Goal: Task Accomplishment & Management: Use online tool/utility

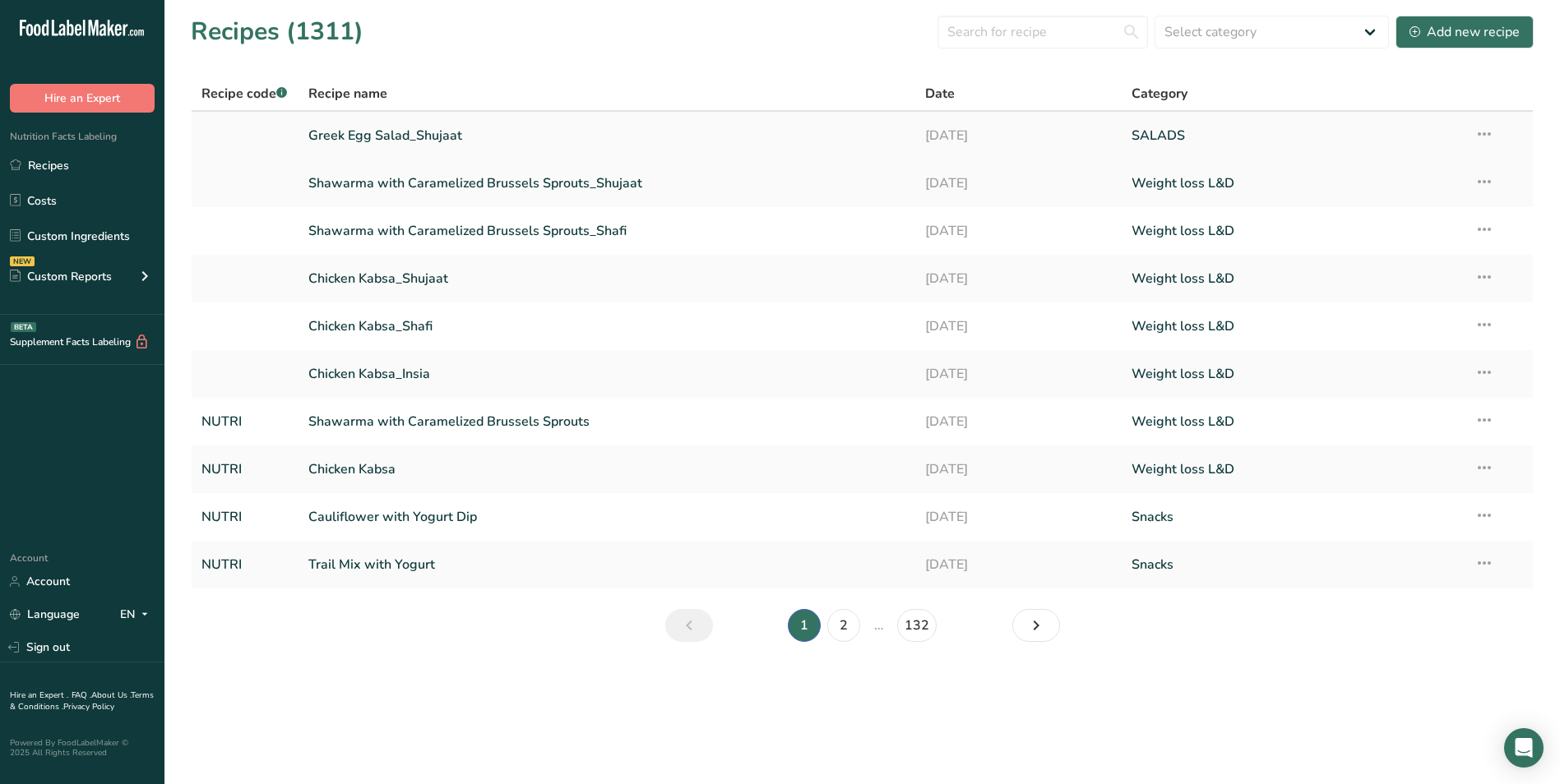
click at [407, 136] on link "Greek Egg Salad_Shujaat" at bounding box center [607, 135] width 598 height 35
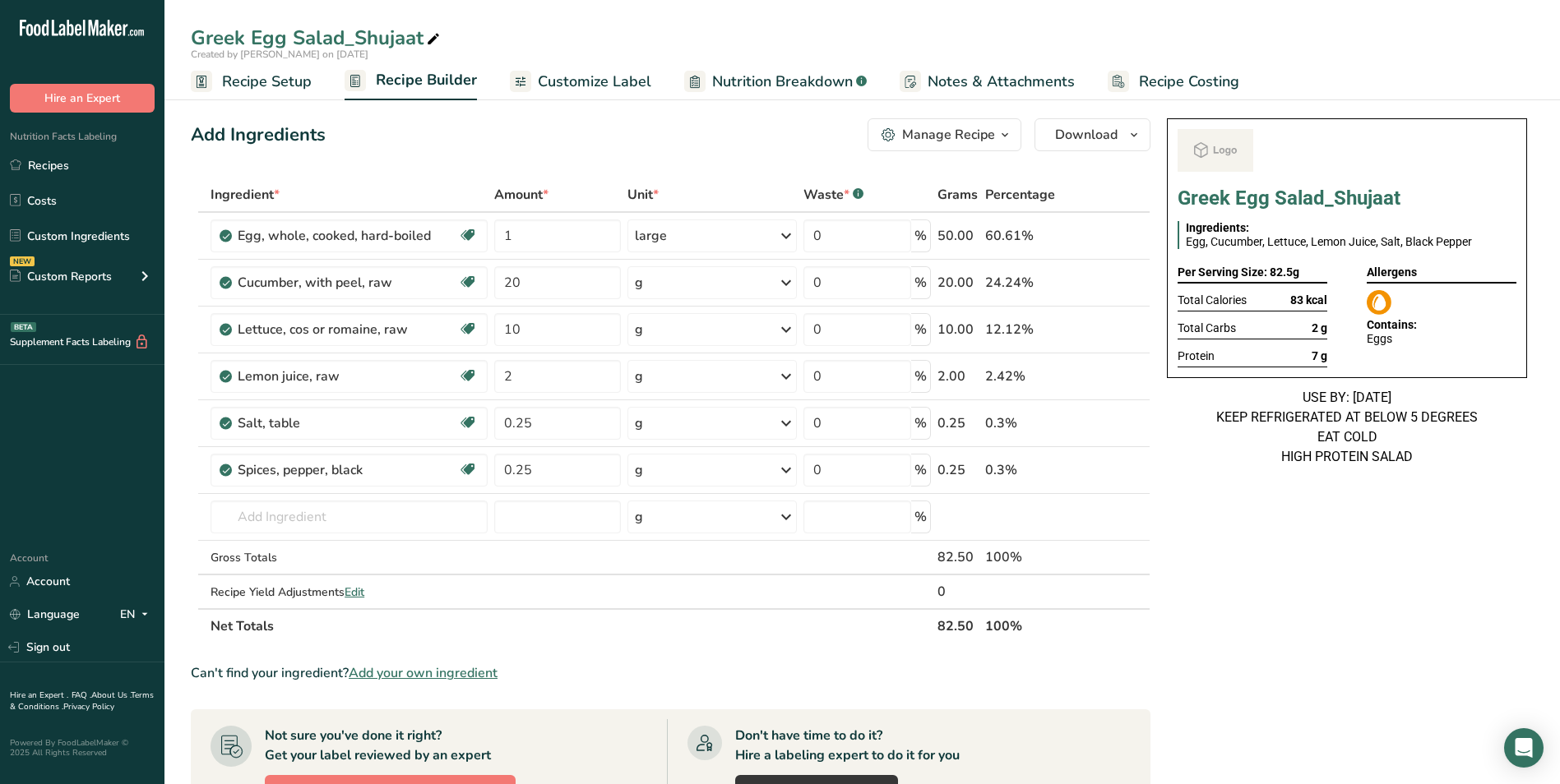
click at [594, 87] on span "Customize Label" at bounding box center [594, 82] width 113 height 22
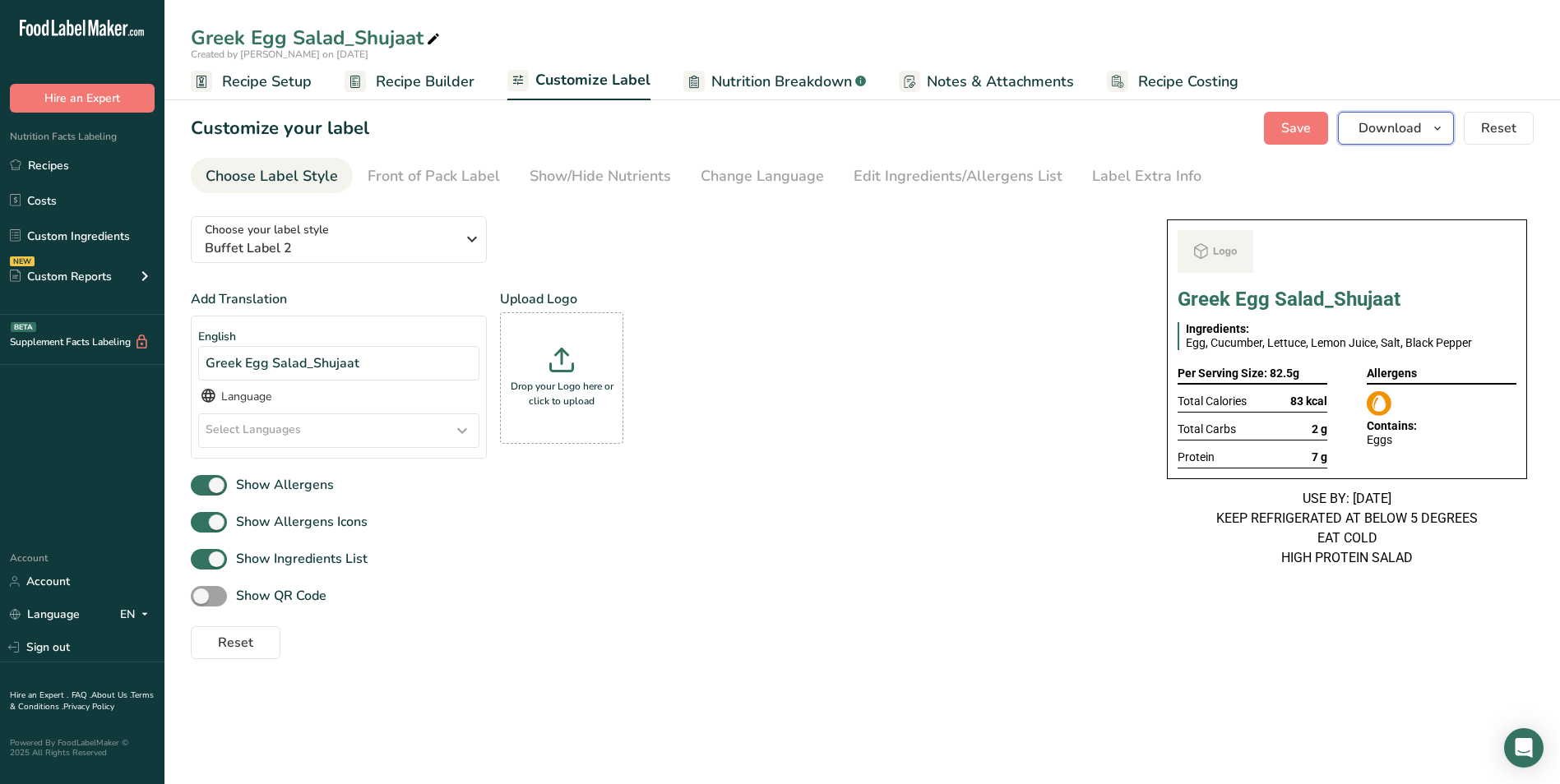
click at [1383, 139] on button "Download" at bounding box center [1395, 127] width 115 height 33
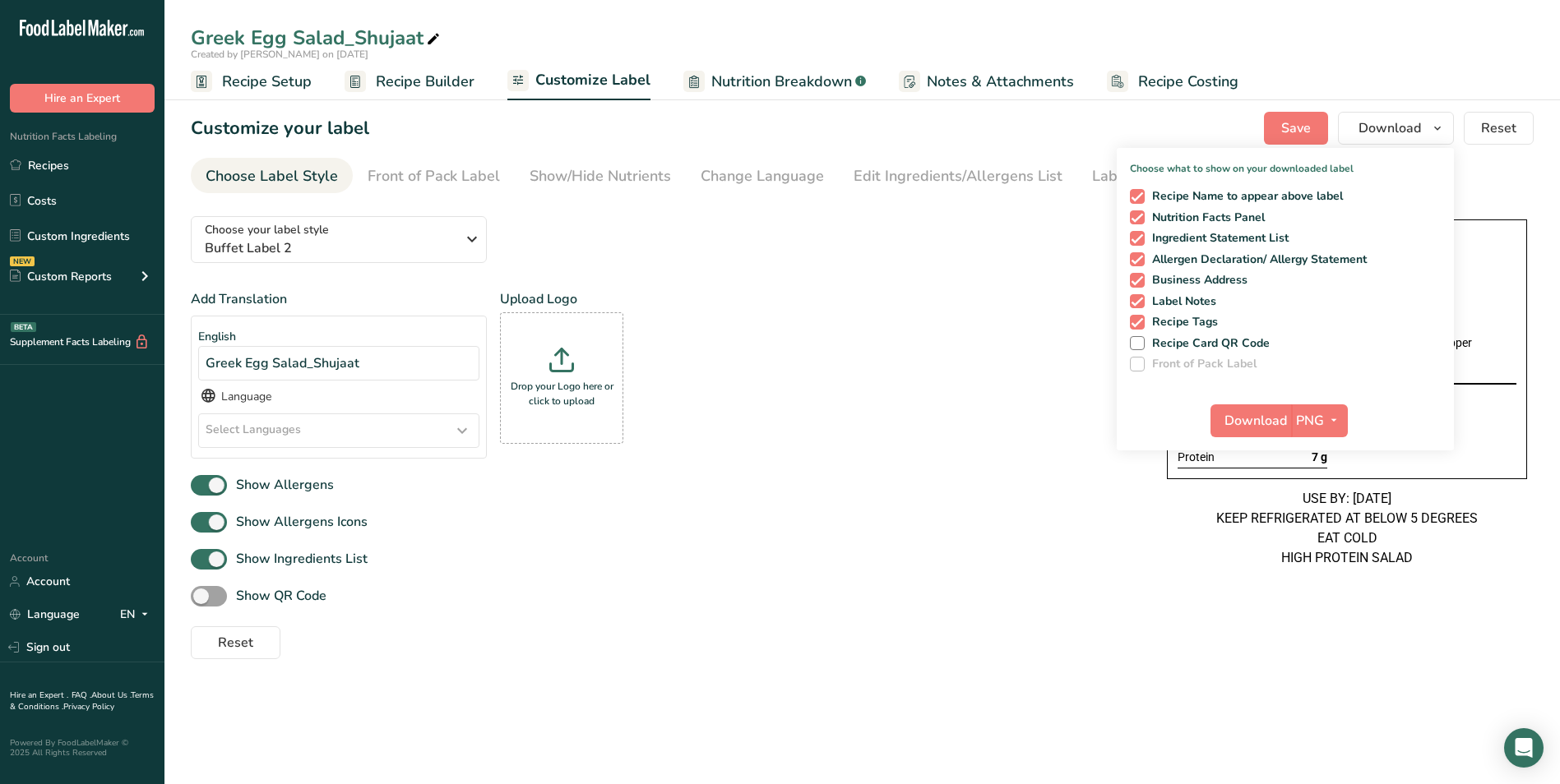
click at [829, 269] on div "Choose your label style Buffet Label 2 USA (FDA) Standard FDA label Tabular FDA…" at bounding box center [662, 431] width 943 height 456
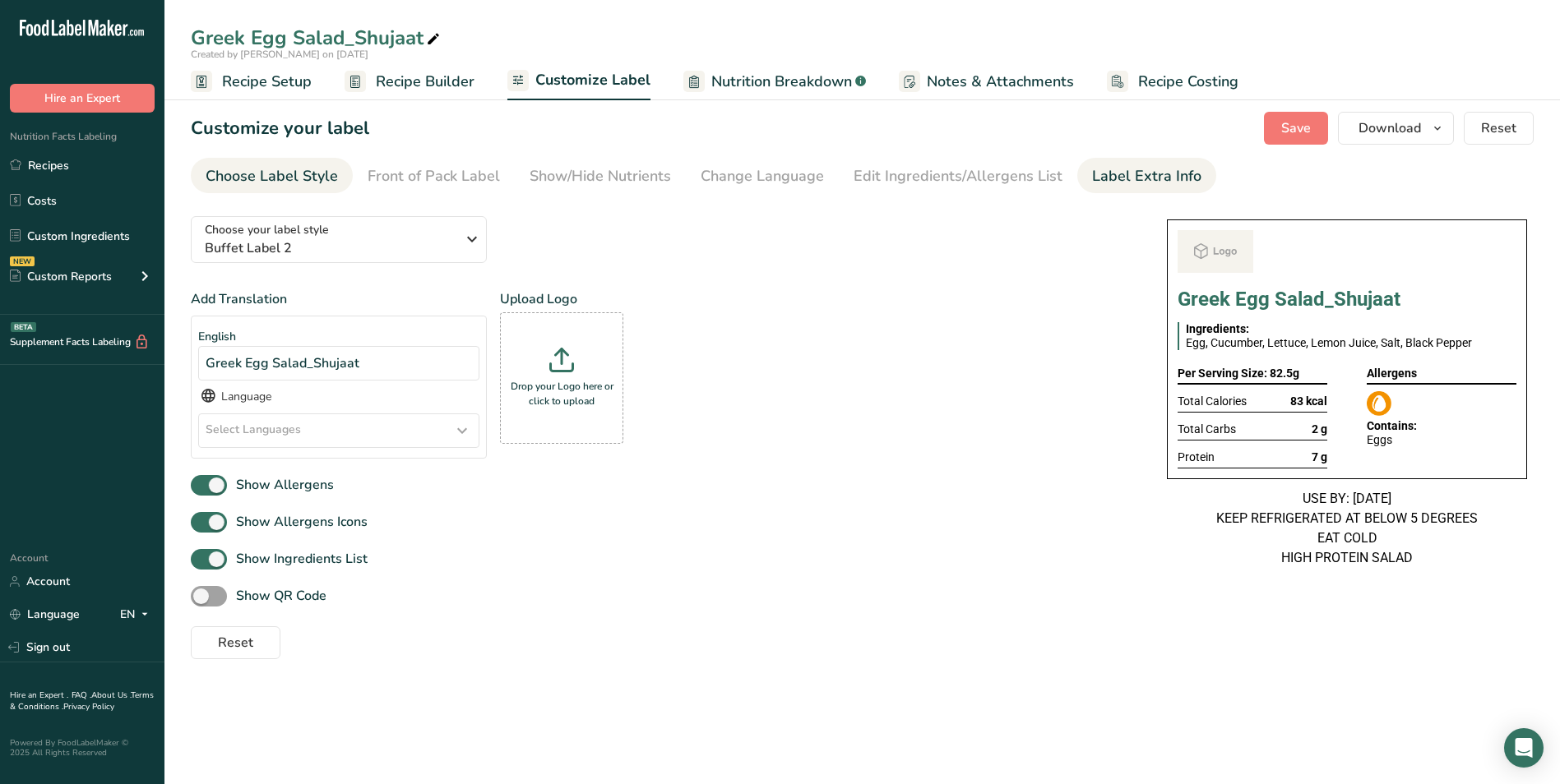
click at [1092, 172] on div "Label Extra Info" at bounding box center [1147, 176] width 110 height 22
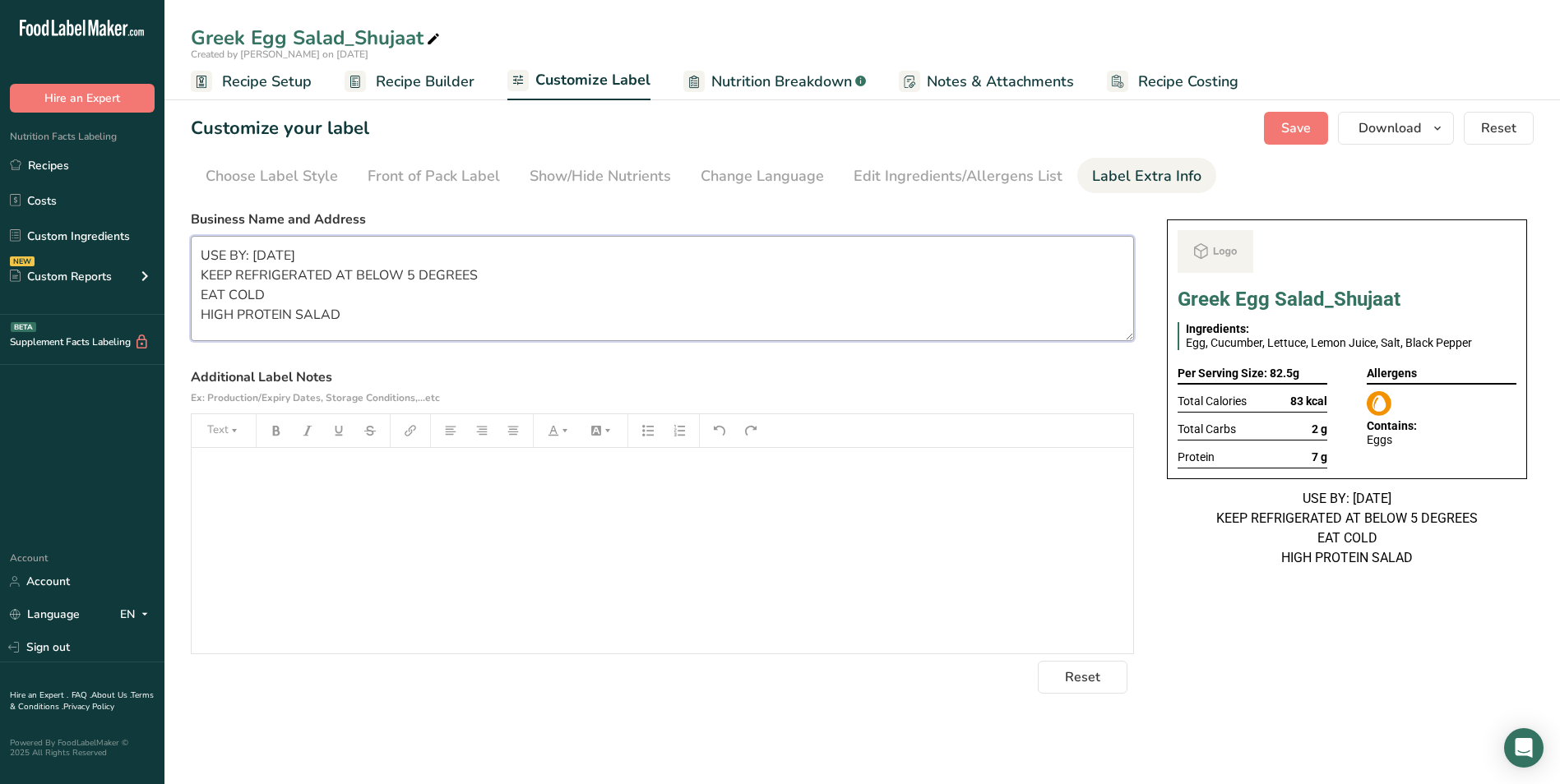
click at [265, 258] on textarea "USE BY: 17/08/2025 KEEP REFRIGERATED AT BELOW 5 DEGREES EAT COLD HIGH PROTEIN S…" at bounding box center [662, 288] width 943 height 106
type textarea "USE BY: 22/08/2025 KEEP REFRIGERATED AT BELOW 5 DEGREES EAT COLD HIGH PROTEIN S…"
click at [1294, 132] on span "Save" at bounding box center [1296, 128] width 30 height 20
click at [1367, 125] on span "Download" at bounding box center [1389, 128] width 62 height 20
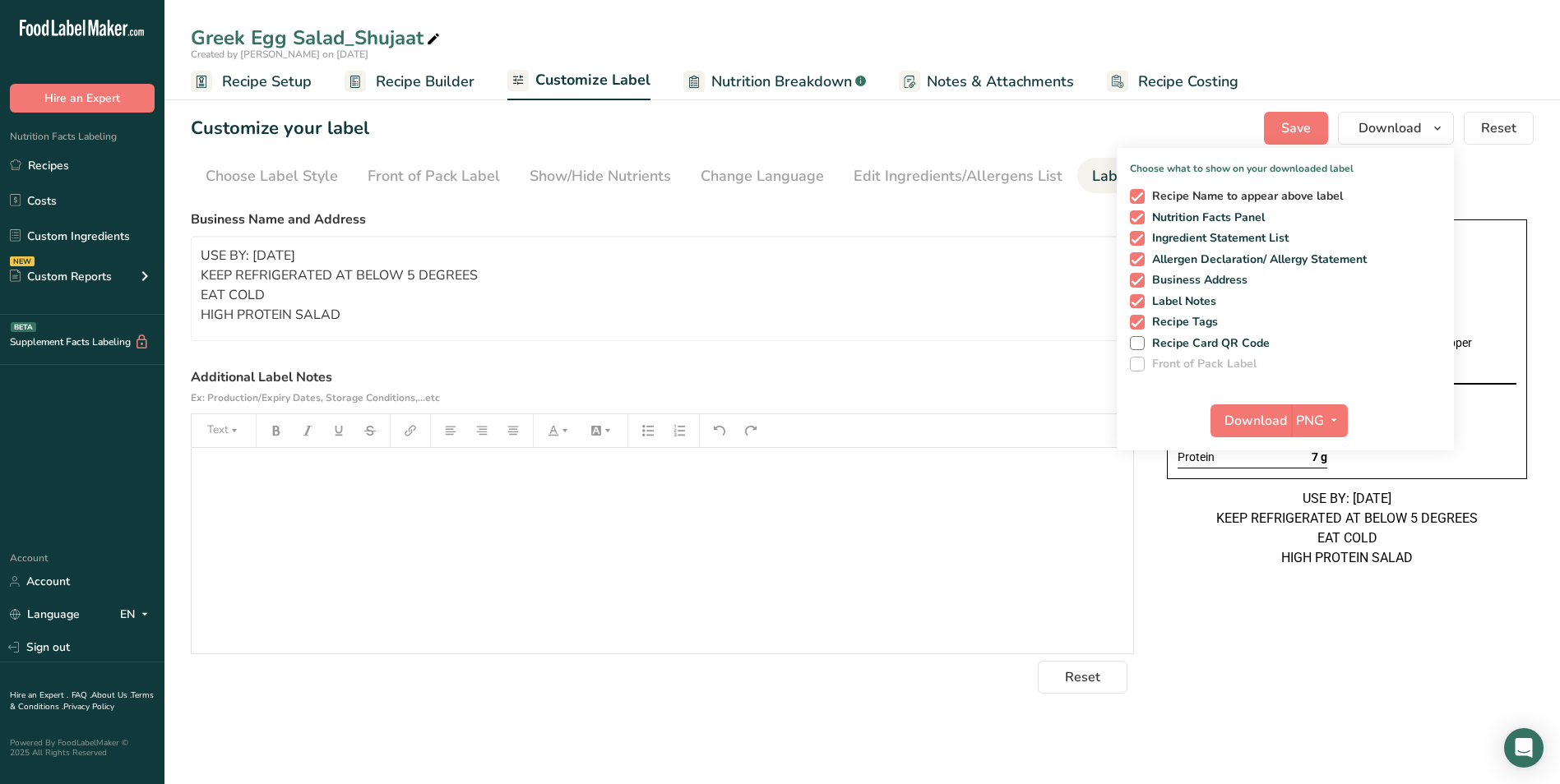
click at [1144, 202] on span at bounding box center [1137, 196] width 15 height 15
click at [1141, 201] on input "Recipe Name to appear above label" at bounding box center [1135, 195] width 11 height 11
checkbox input "false"
click at [1265, 426] on span "Download" at bounding box center [1255, 421] width 62 height 20
click at [87, 160] on link "Recipes" at bounding box center [82, 166] width 165 height 32
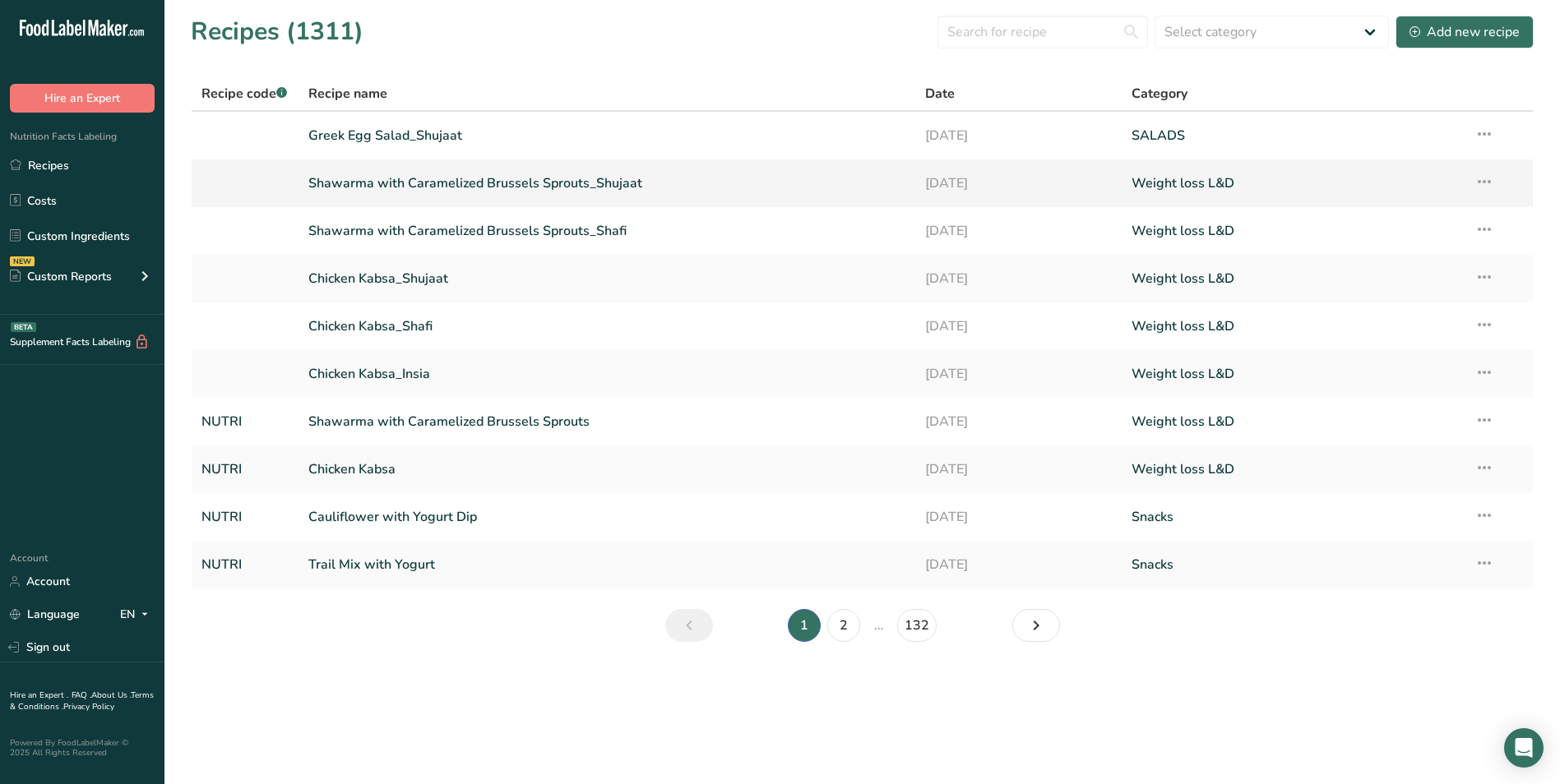
click at [636, 181] on link "Shawarma with Caramelized Brussels Sprouts_Shujaat" at bounding box center [607, 182] width 598 height 35
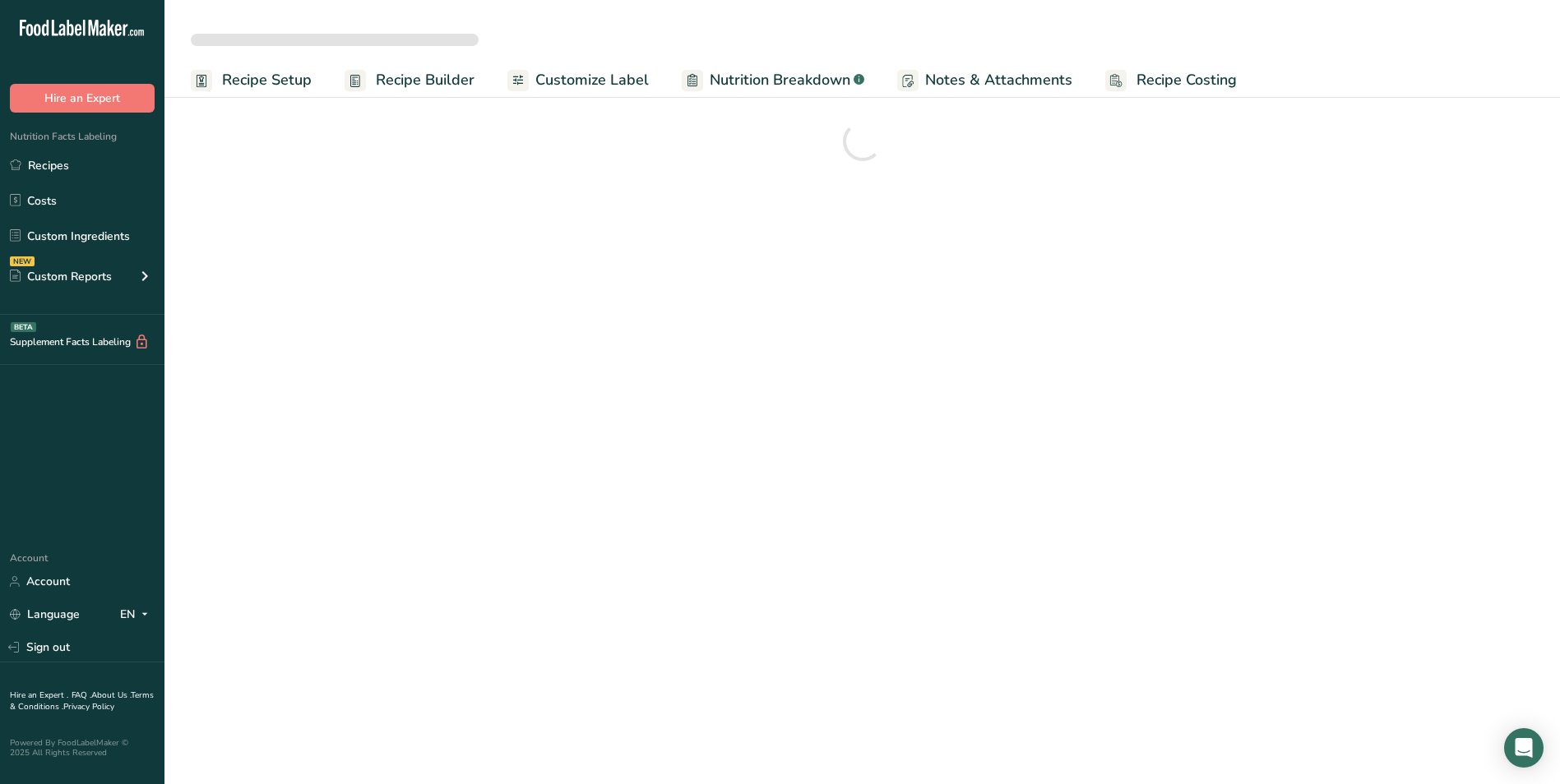
click at [614, 82] on span "Customize Label" at bounding box center [591, 80] width 113 height 22
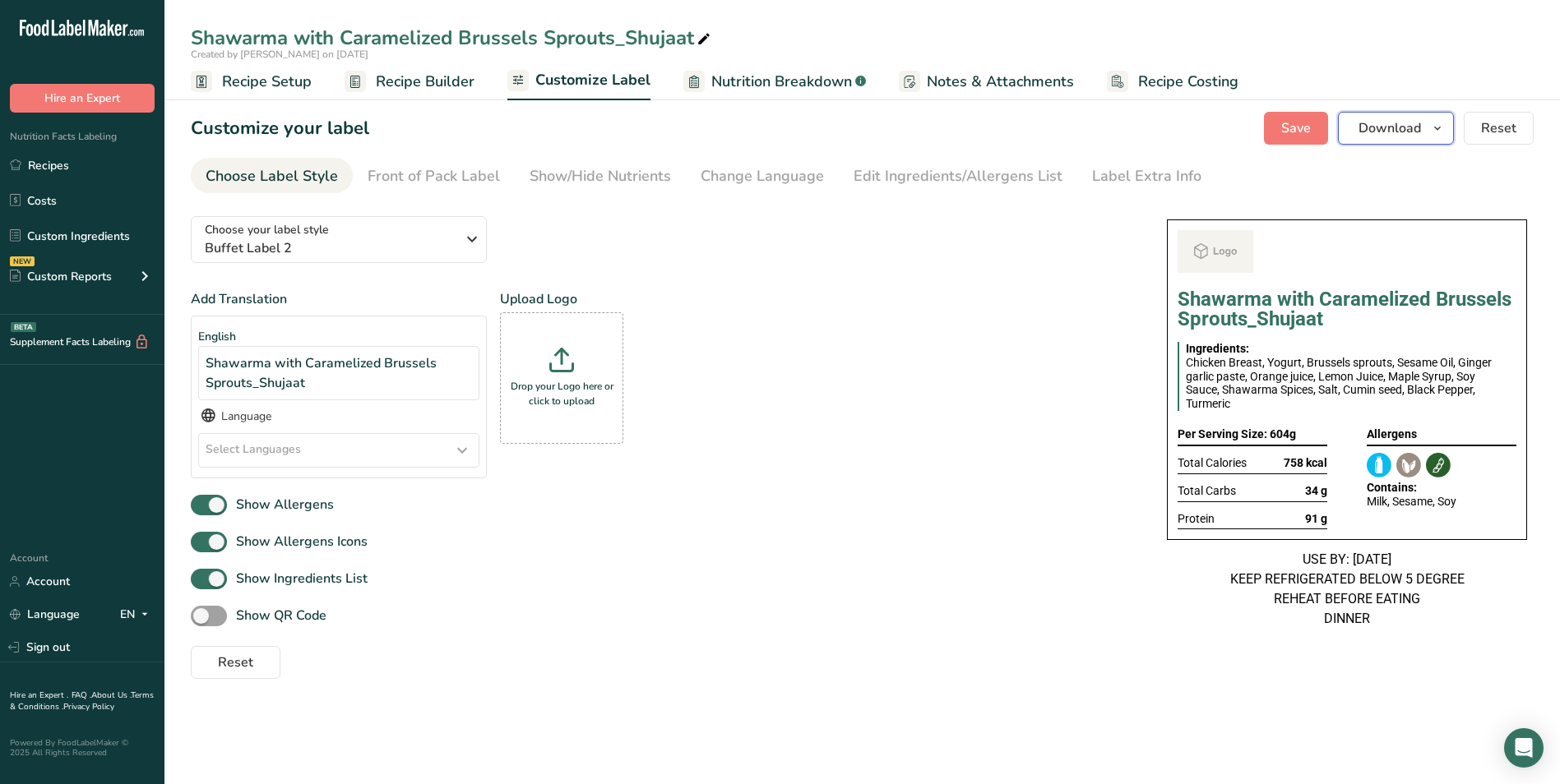
click at [1397, 139] on button "Download" at bounding box center [1395, 127] width 115 height 33
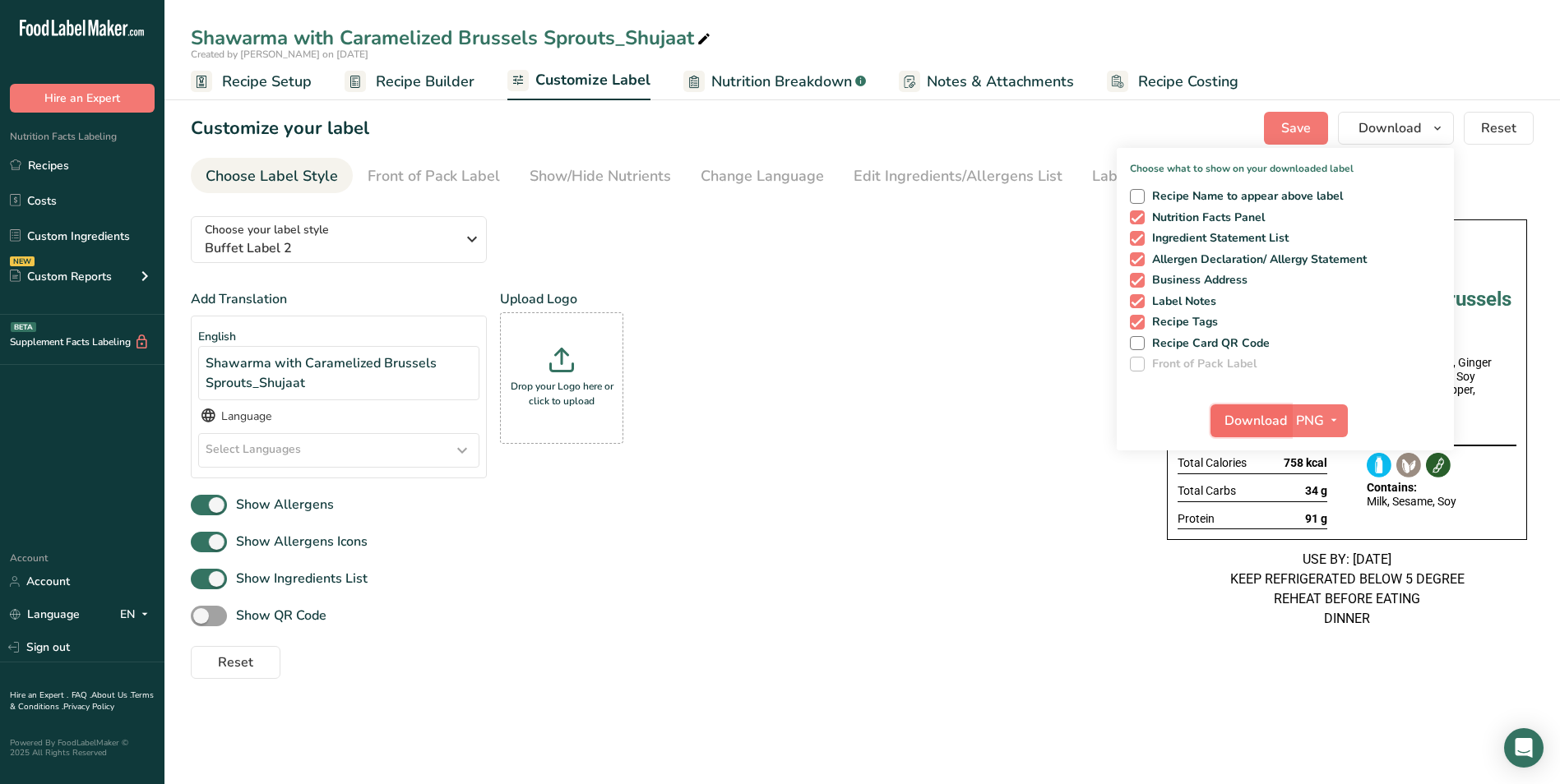
click at [1249, 422] on span "Download" at bounding box center [1255, 421] width 62 height 20
click at [74, 170] on link "Recipes" at bounding box center [82, 166] width 165 height 32
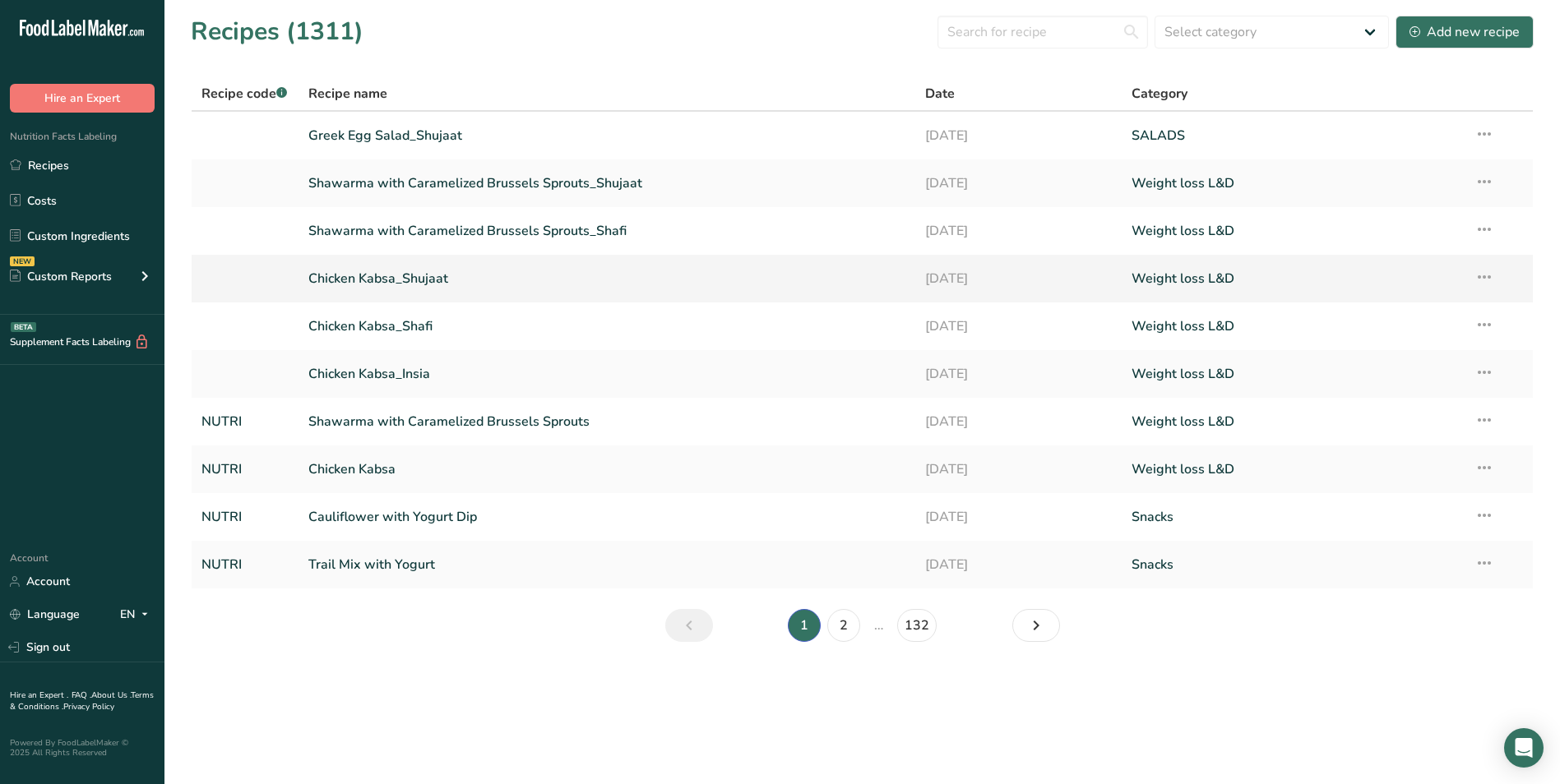
click at [443, 285] on link "Chicken Kabsa_Shujaat" at bounding box center [607, 278] width 598 height 35
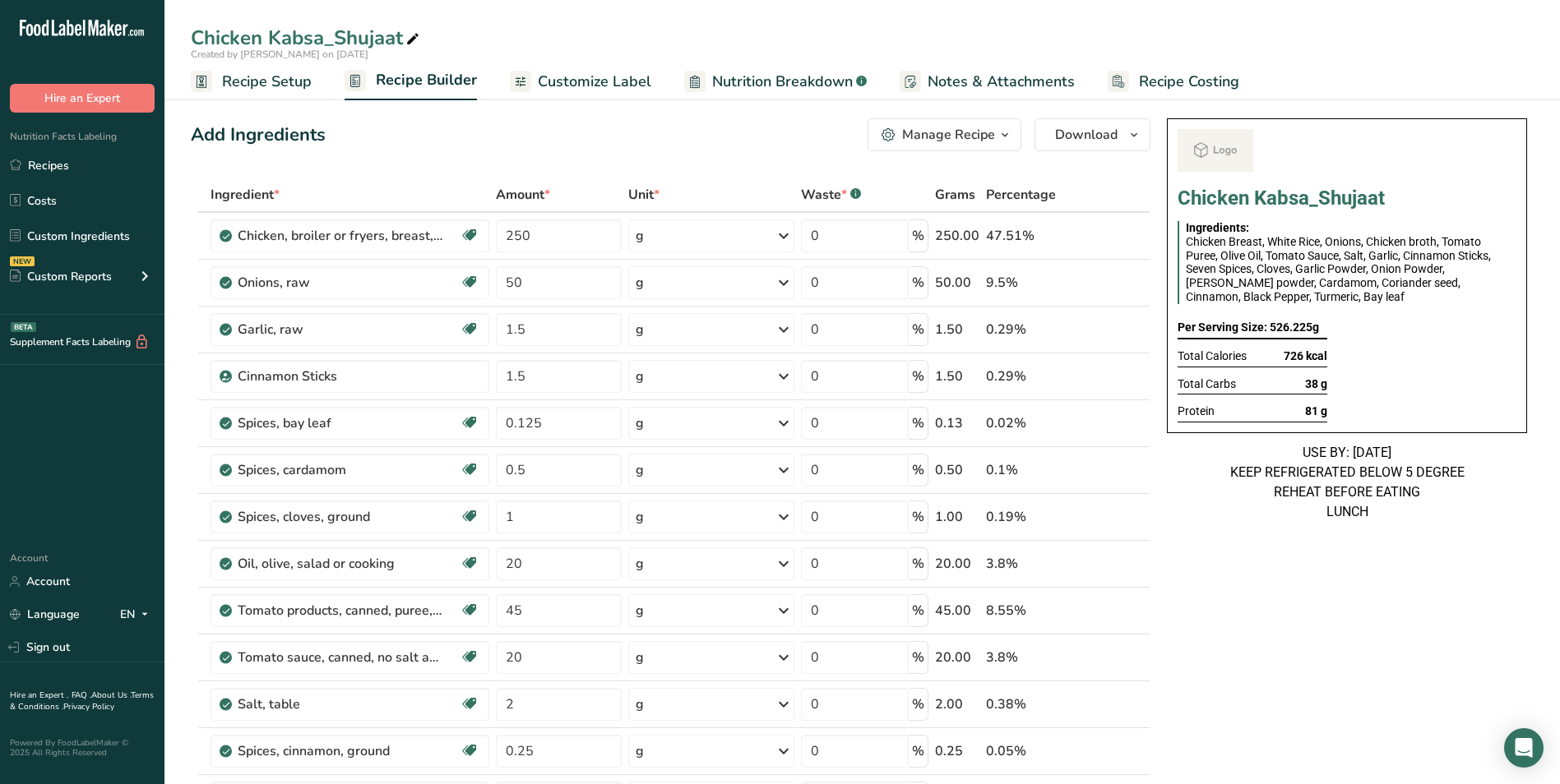
click at [591, 84] on span "Customize Label" at bounding box center [594, 82] width 113 height 22
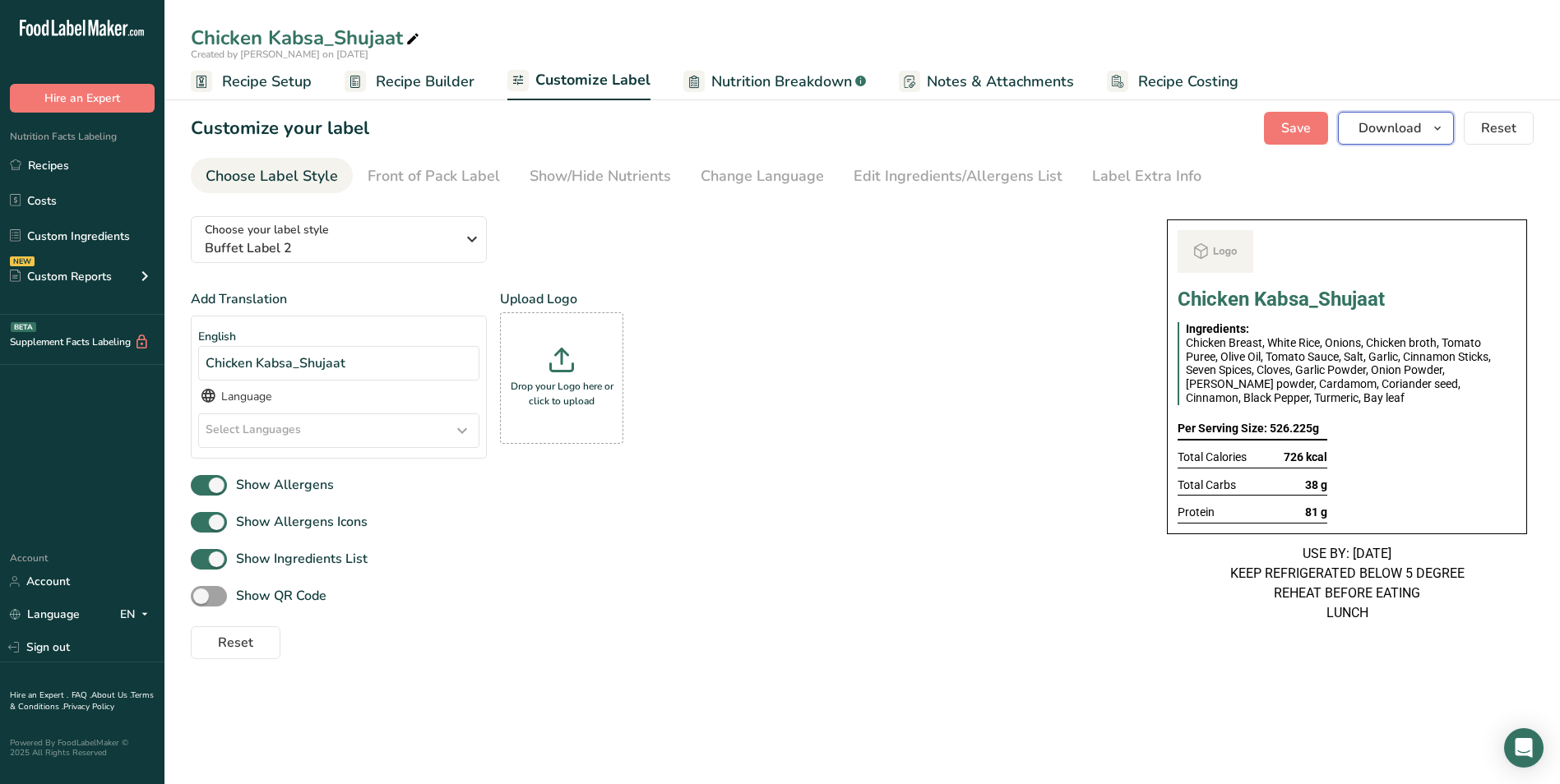
click at [1425, 141] on button "Download" at bounding box center [1395, 127] width 115 height 33
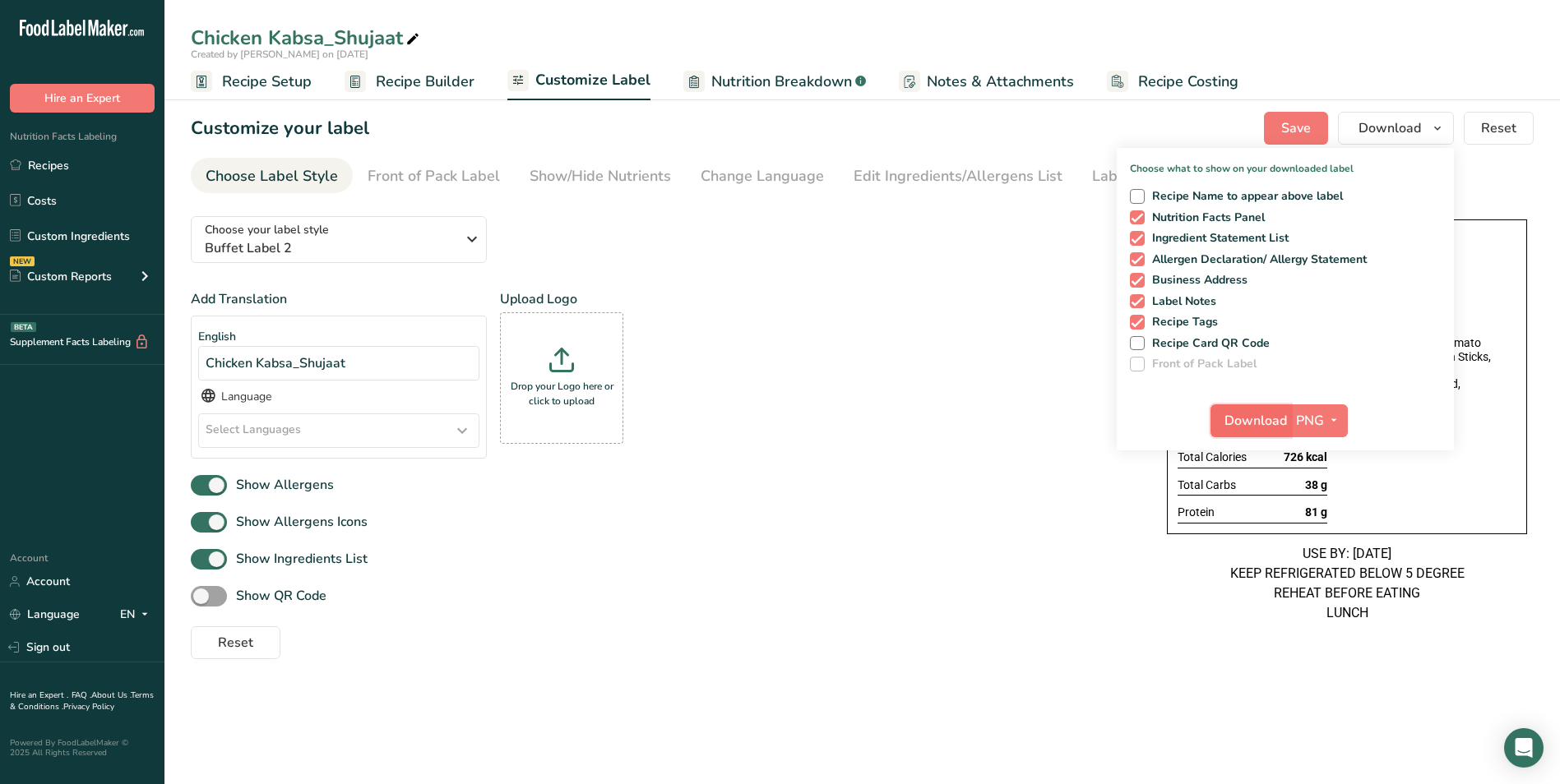
click at [1249, 411] on span "Download" at bounding box center [1255, 421] width 62 height 20
click at [86, 163] on link "Recipes" at bounding box center [82, 166] width 165 height 32
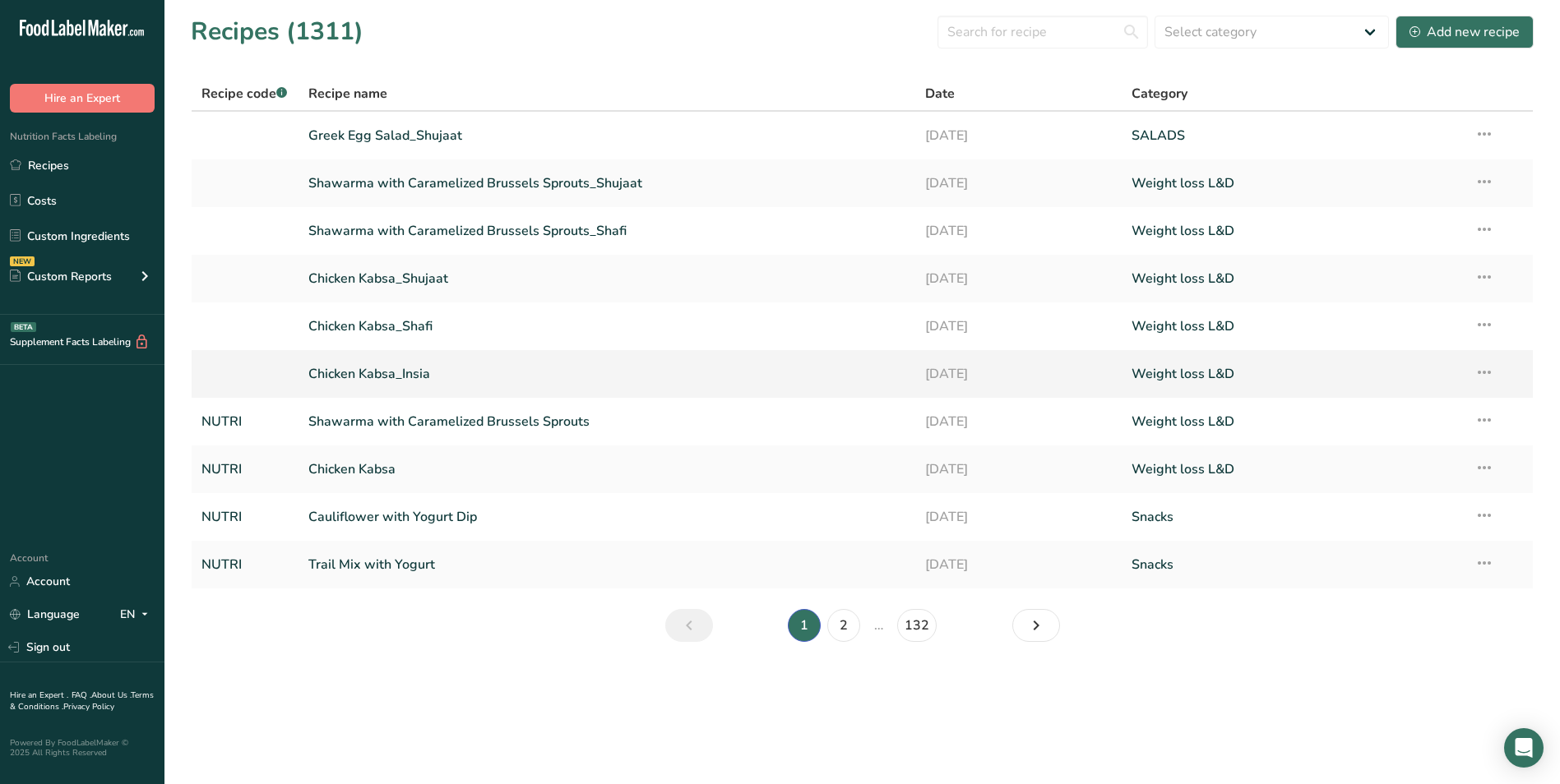
click at [395, 381] on link "Chicken Kabsa_Insia" at bounding box center [607, 374] width 598 height 35
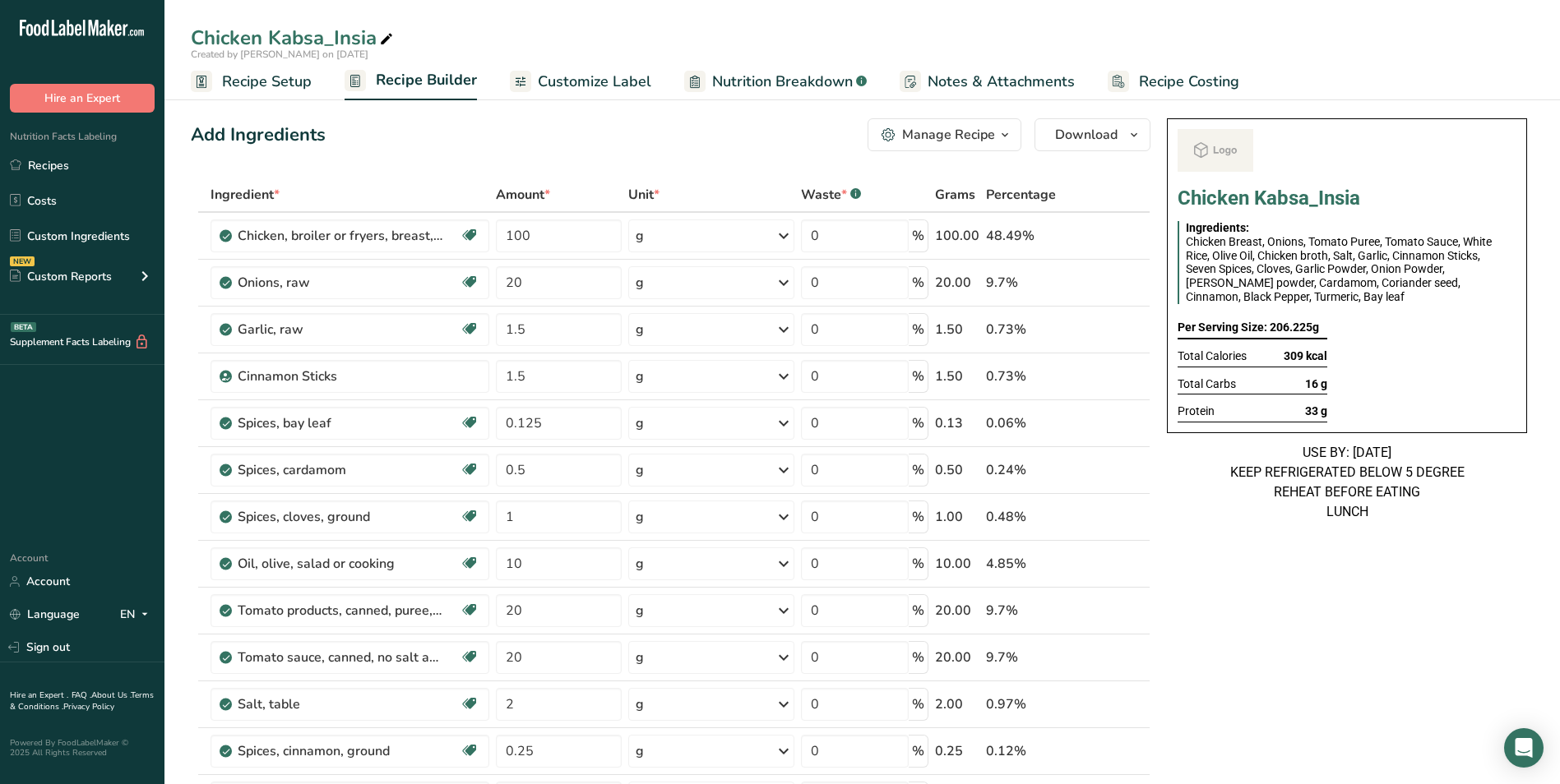
click at [614, 94] on link "Customize Label" at bounding box center [580, 81] width 141 height 36
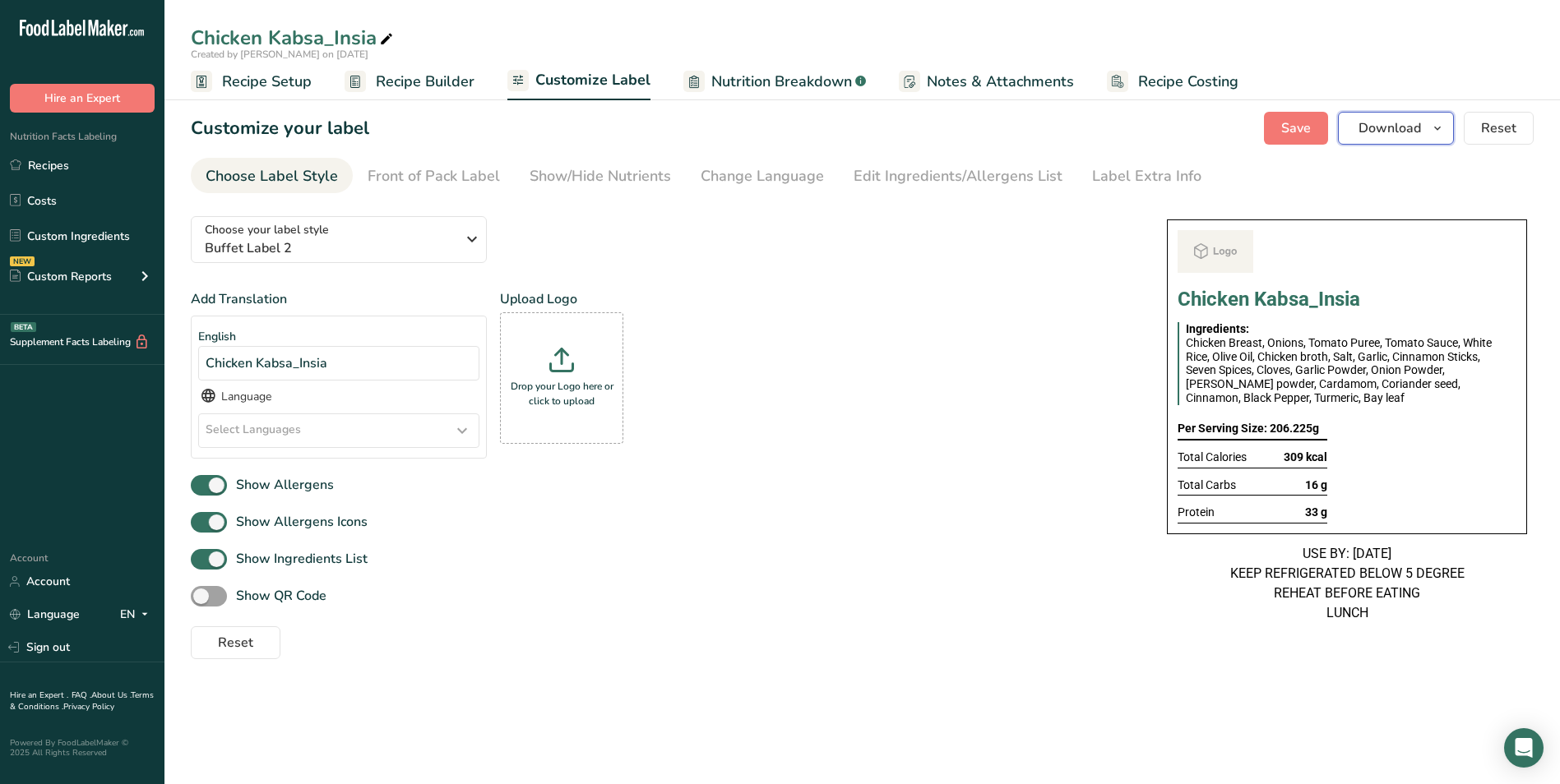
click at [1377, 130] on span "Download" at bounding box center [1389, 128] width 62 height 20
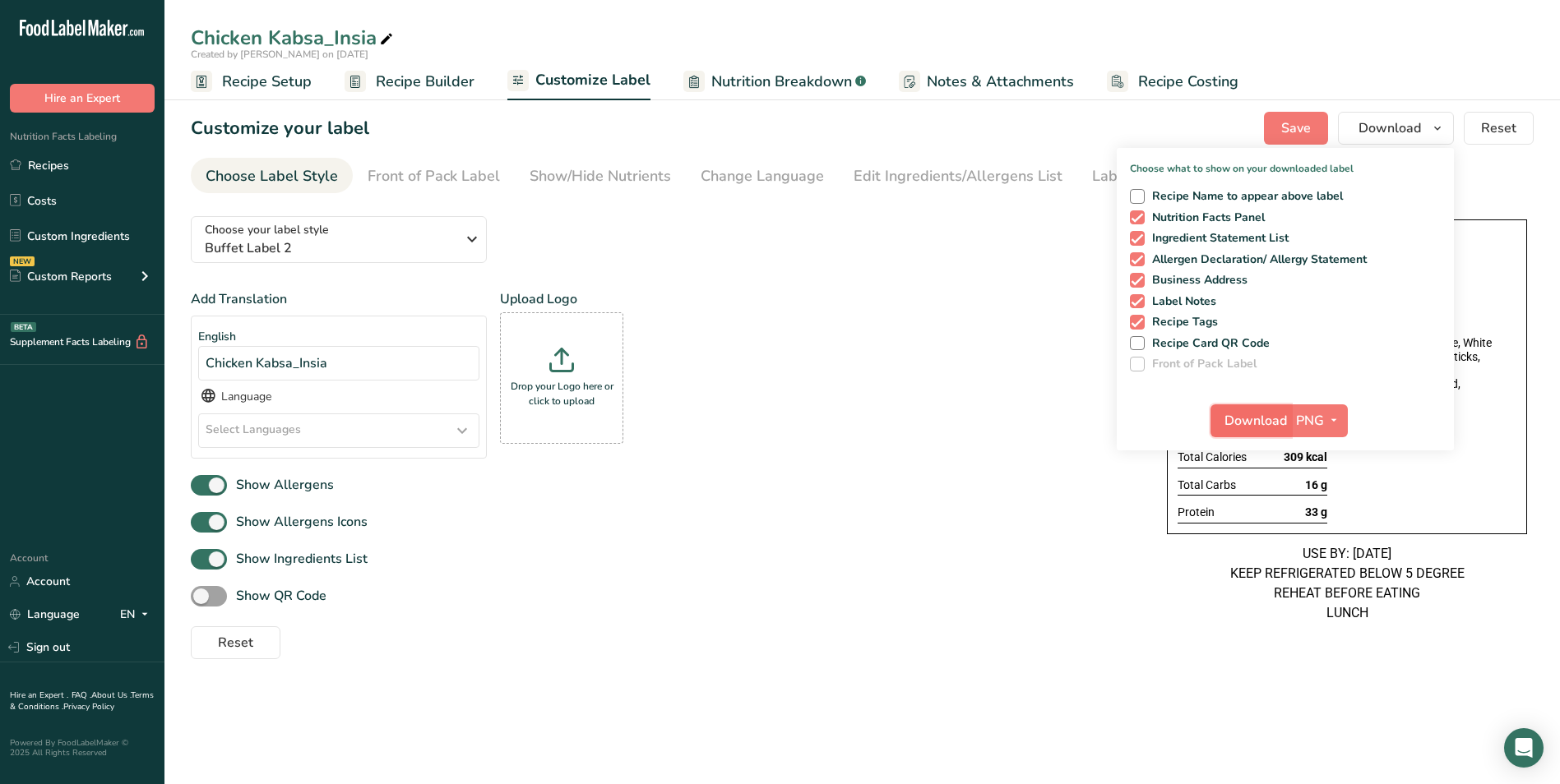
click at [1264, 431] on button "Download" at bounding box center [1251, 420] width 81 height 33
click at [78, 159] on link "Recipes" at bounding box center [82, 166] width 165 height 32
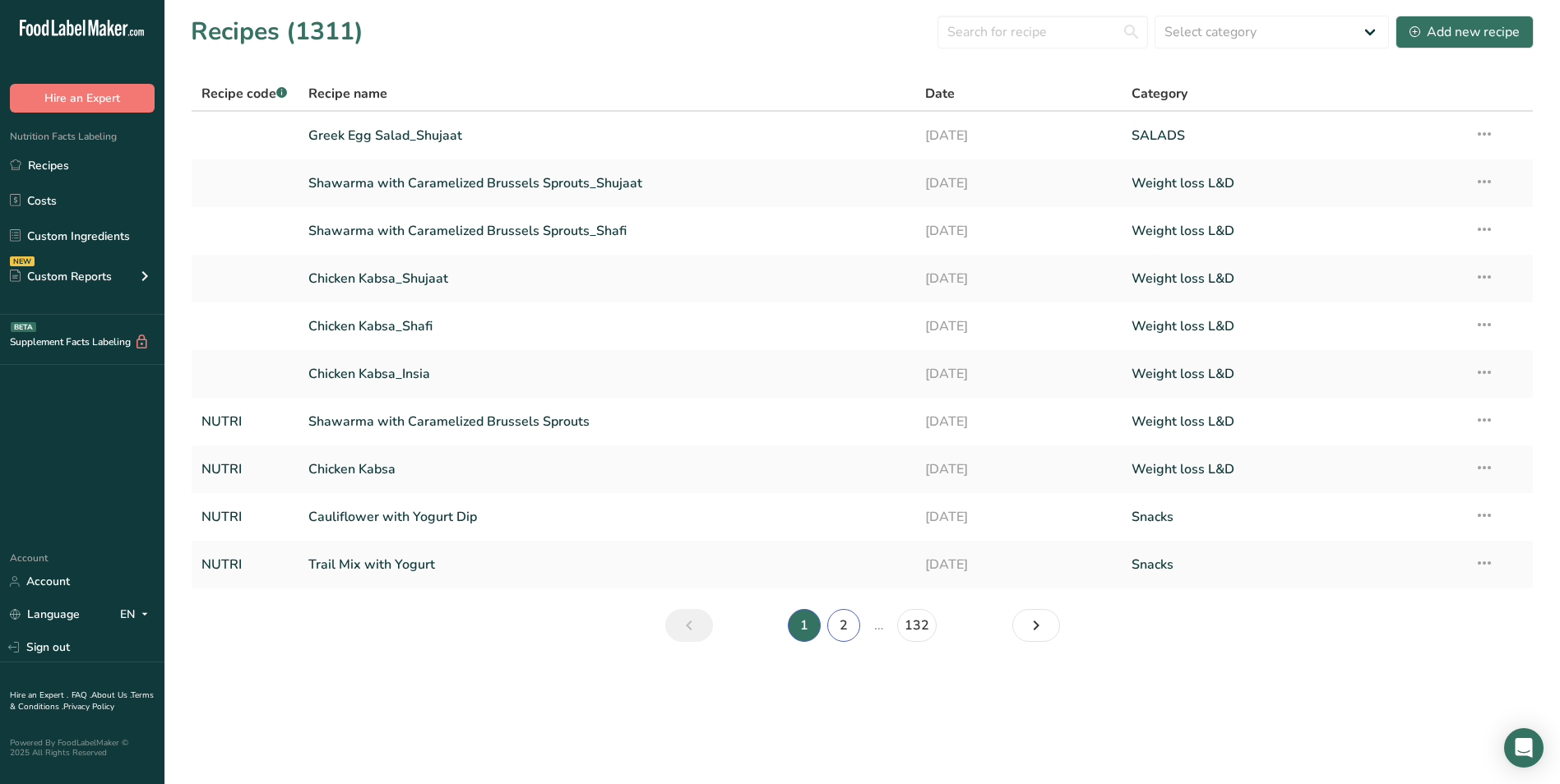
click at [854, 620] on link "2" at bounding box center [843, 624] width 33 height 33
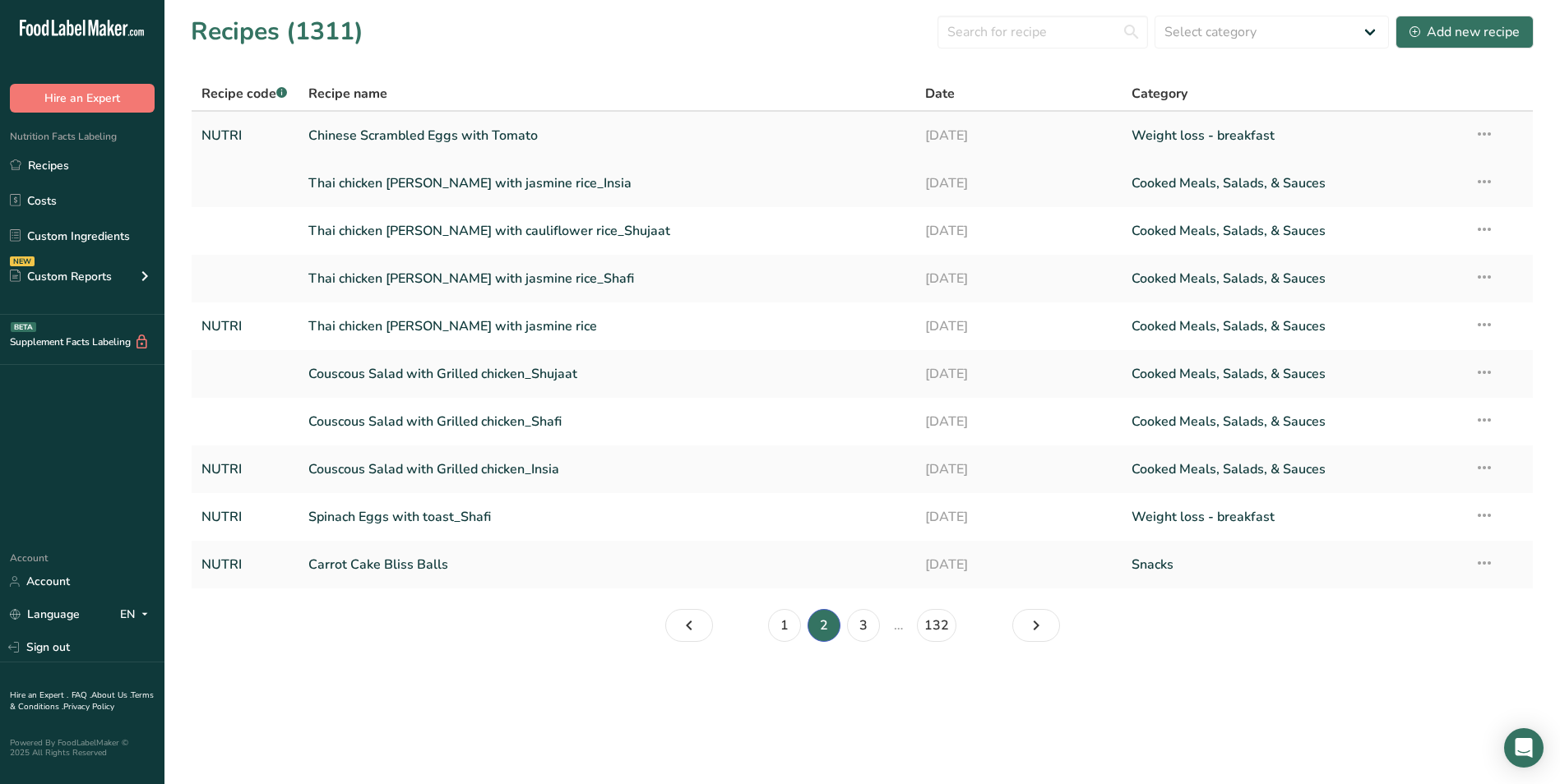
click at [503, 133] on link "Chinese Scrambled Eggs with Tomato" at bounding box center [607, 135] width 598 height 35
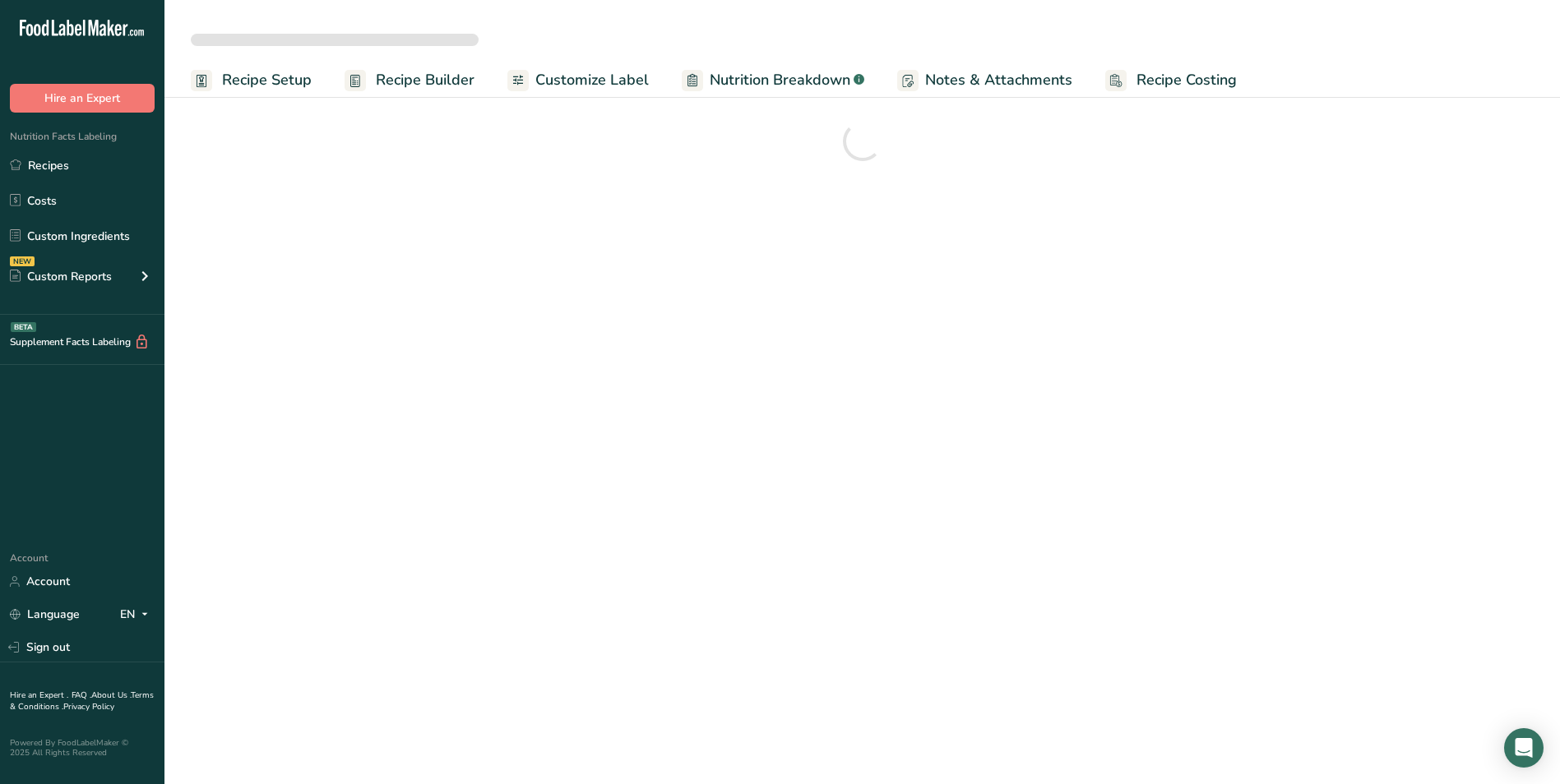
click at [622, 78] on span "Customize Label" at bounding box center [591, 80] width 113 height 22
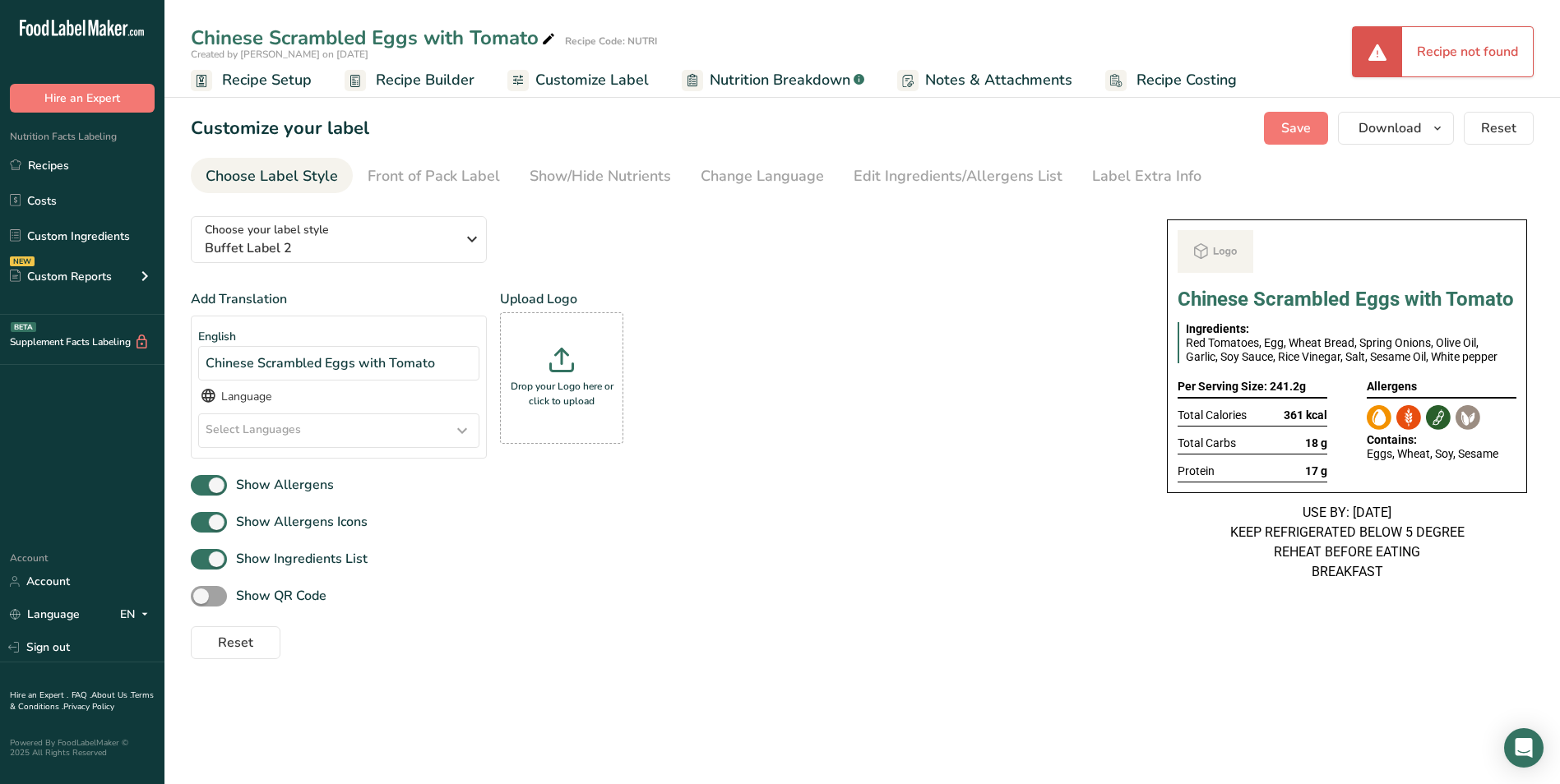
click at [556, 85] on span "Customize Label" at bounding box center [591, 80] width 113 height 22
click at [1406, 135] on span "Download" at bounding box center [1389, 128] width 62 height 20
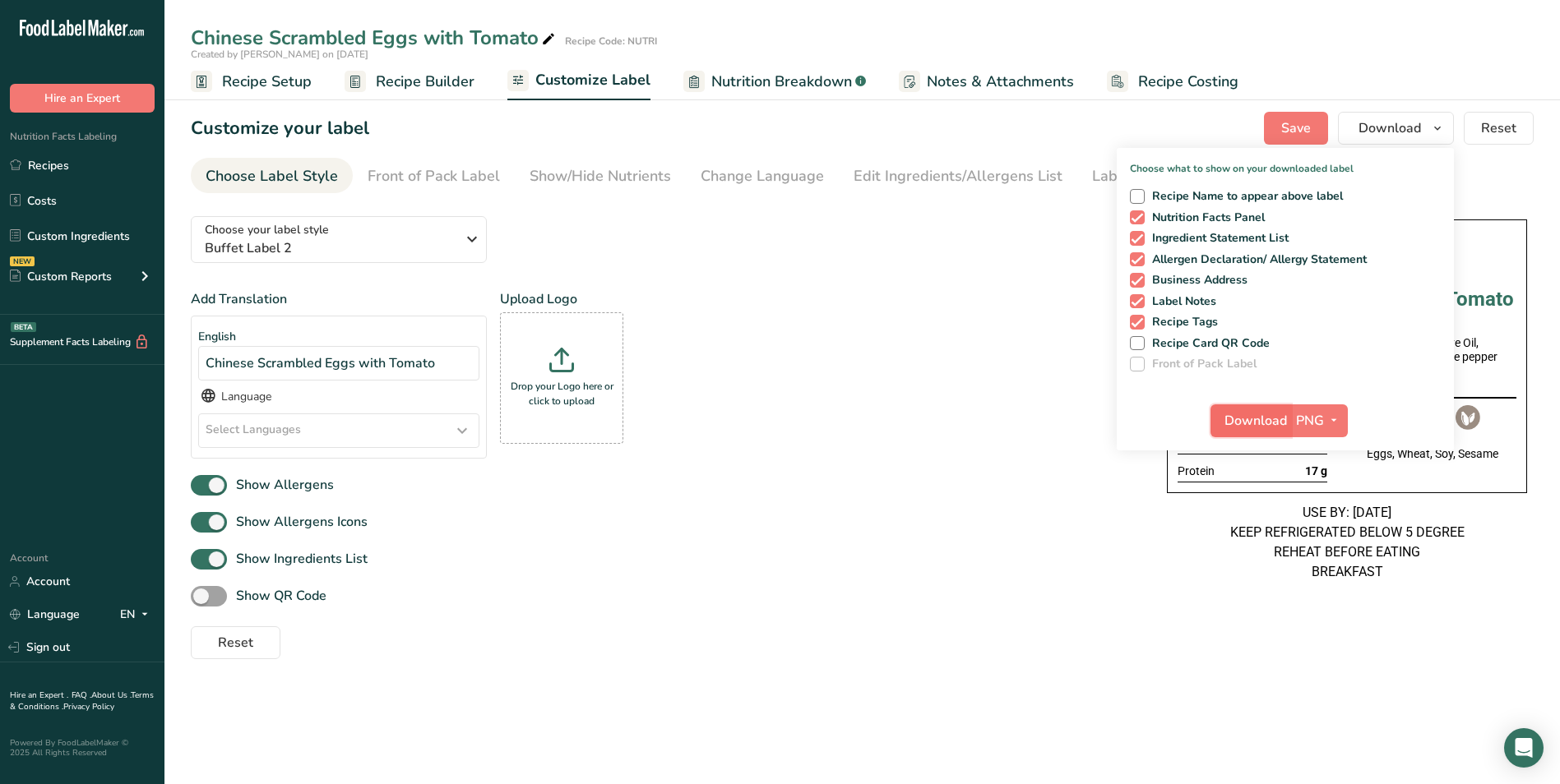
click at [1259, 417] on span "Download" at bounding box center [1255, 421] width 62 height 20
click at [286, 86] on span "Recipe Setup" at bounding box center [266, 82] width 90 height 22
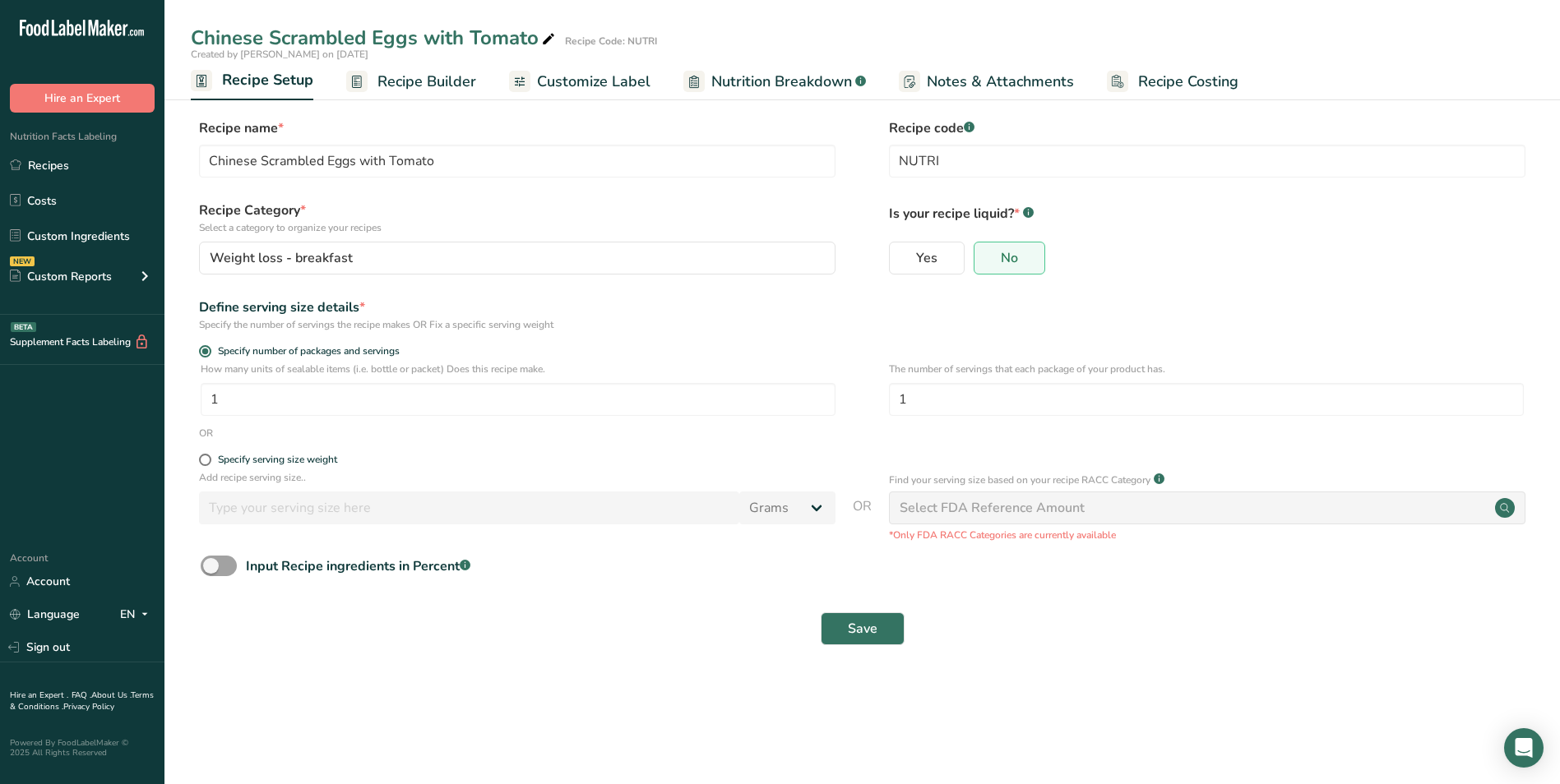
click at [417, 83] on span "Recipe Builder" at bounding box center [426, 82] width 99 height 22
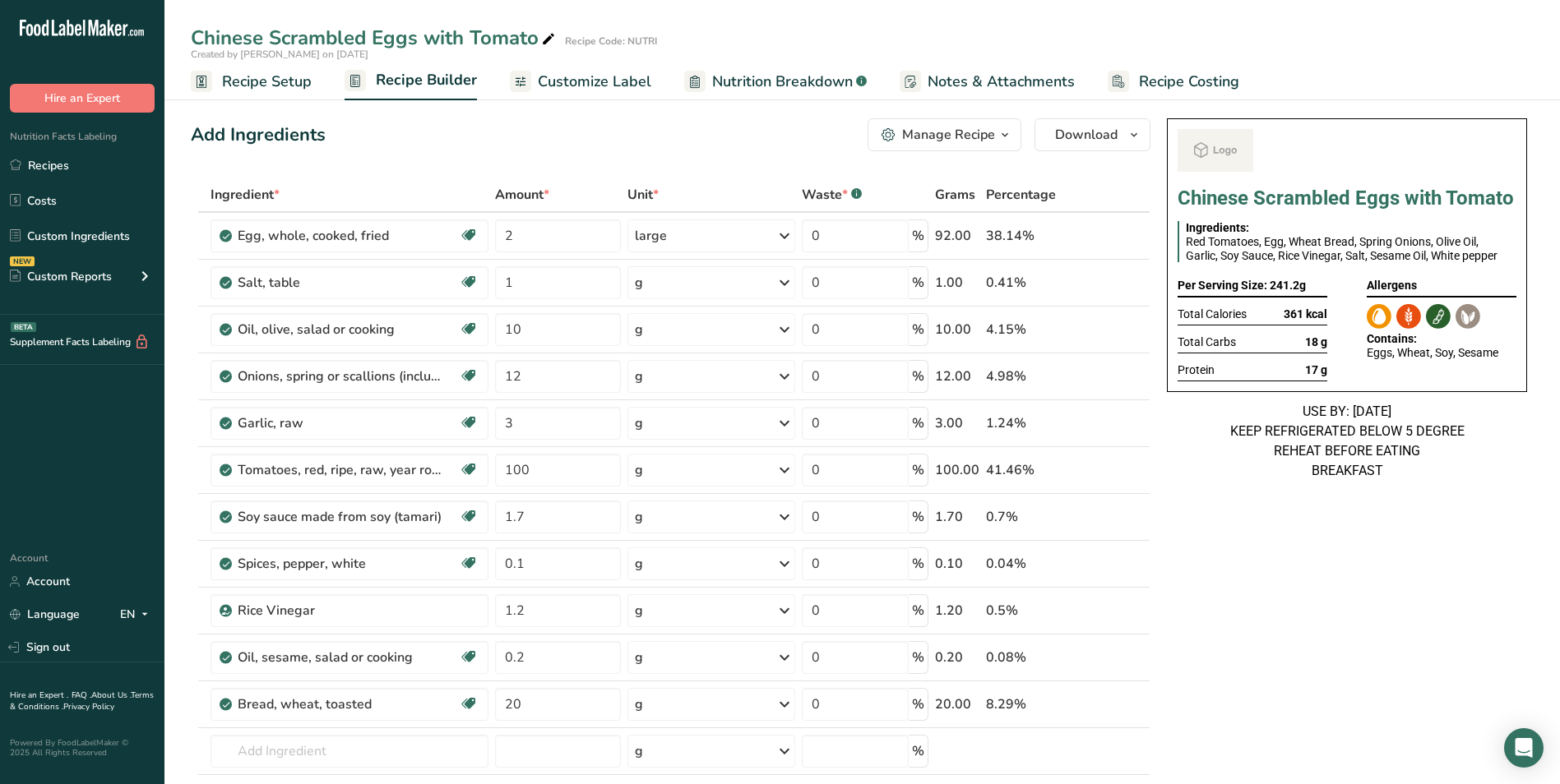
click at [547, 40] on icon at bounding box center [548, 38] width 15 height 23
type input "Chinese Scrambled Eggs with Toast"
click at [528, 137] on div "Add Ingredients Manage Recipe Delete Recipe Duplicate Recipe Scale Recipe Save …" at bounding box center [670, 134] width 959 height 33
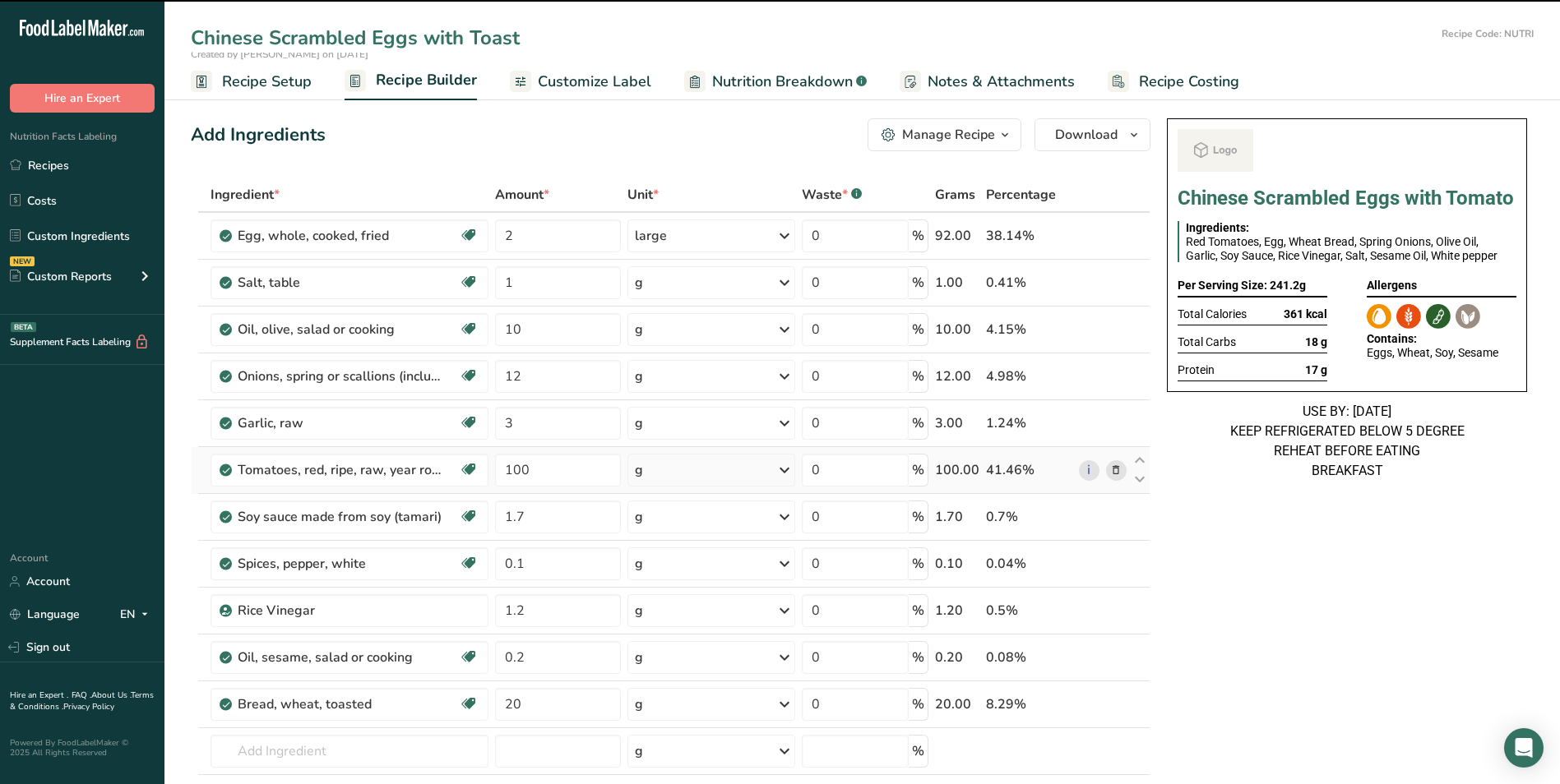
click at [1124, 466] on span at bounding box center [1116, 470] width 20 height 20
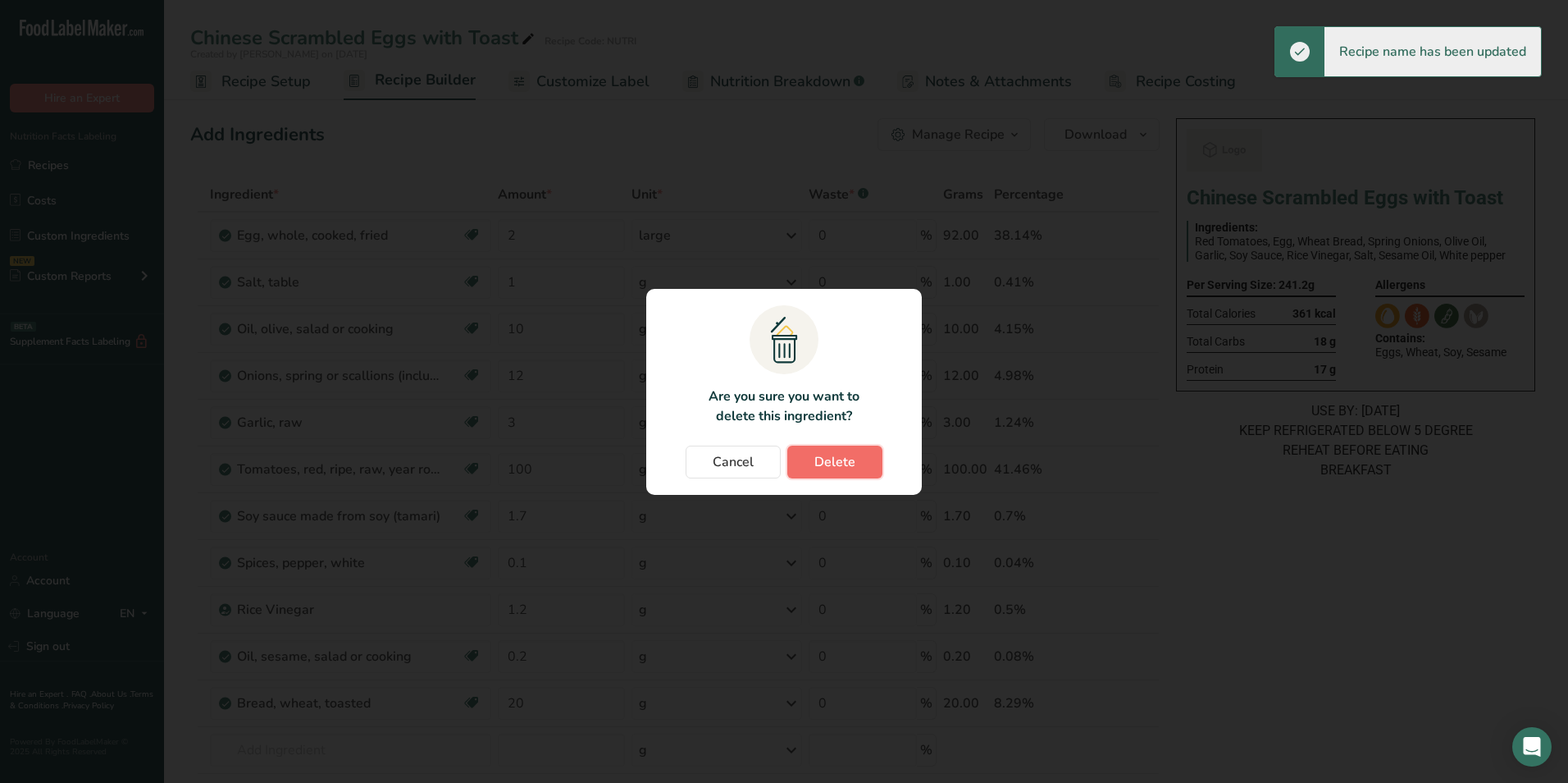
click at [850, 464] on span "Delete" at bounding box center [835, 462] width 41 height 20
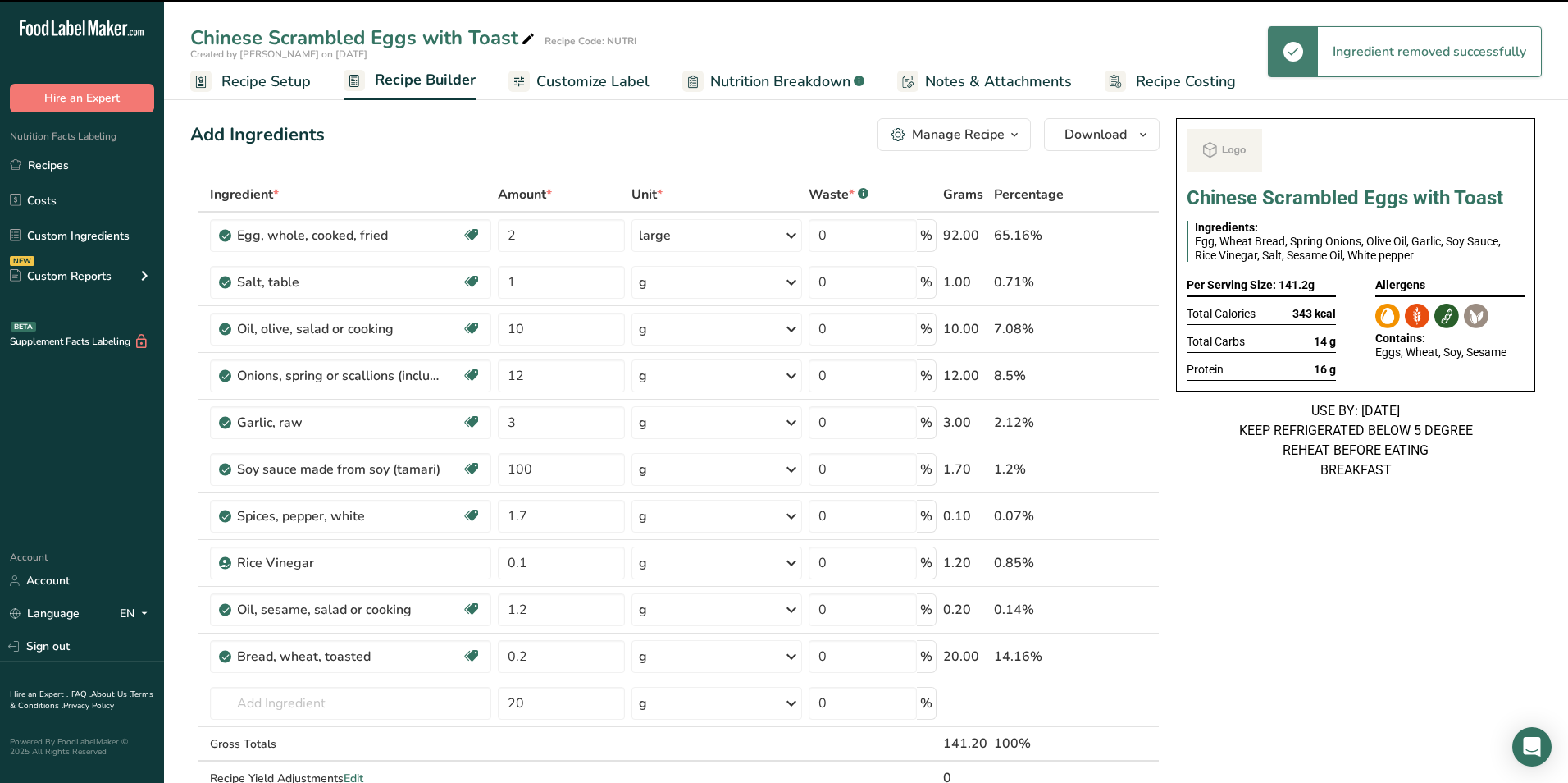
type input "1.7"
type input "0.1"
type input "1.2"
type input "0.2"
type input "20"
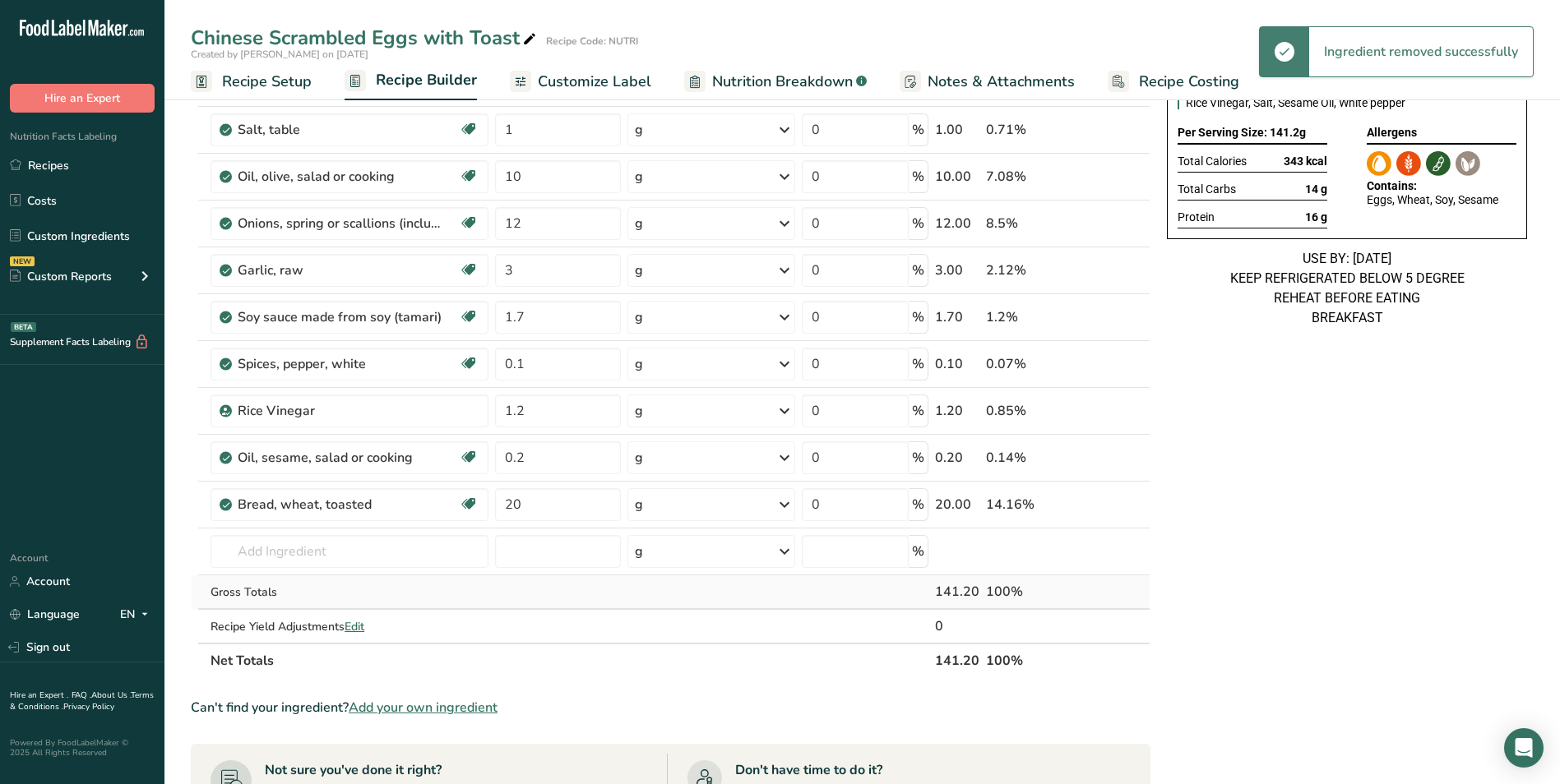
scroll to position [165, 0]
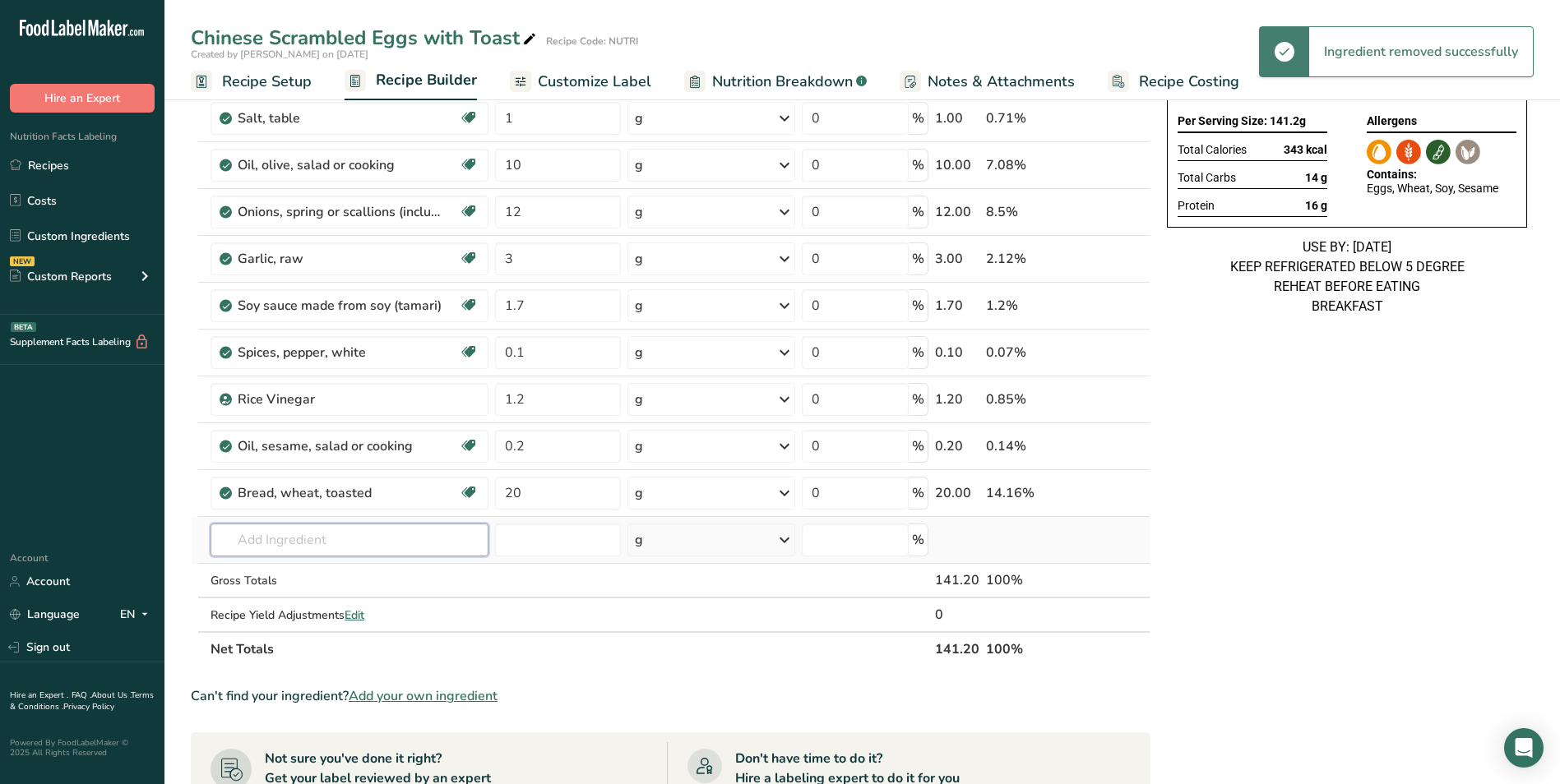
click at [328, 544] on input "text" at bounding box center [349, 539] width 278 height 33
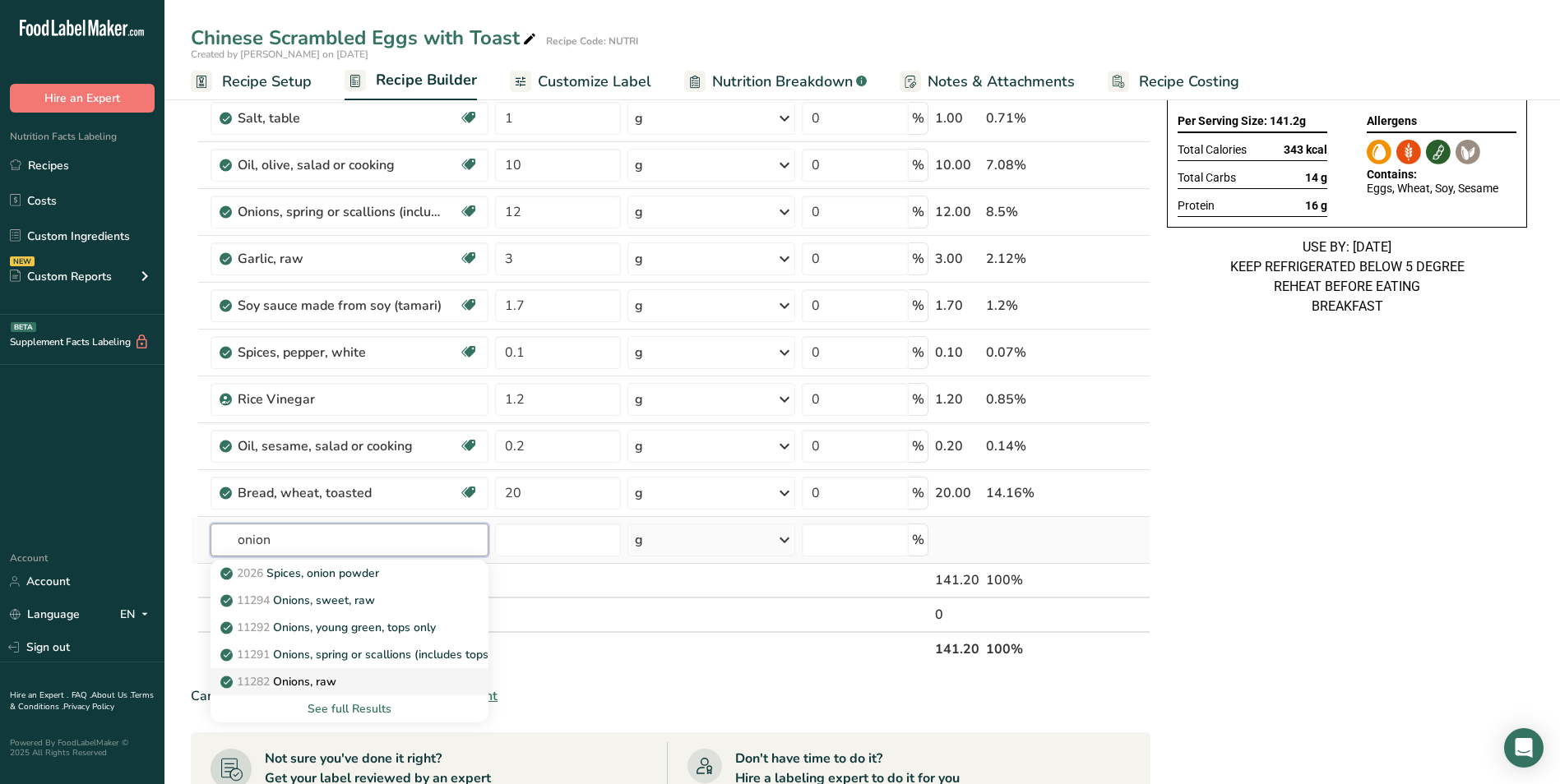
type input "onion"
click at [330, 682] on p "11282 Onions, raw" at bounding box center [280, 680] width 112 height 17
type input "Onions, raw"
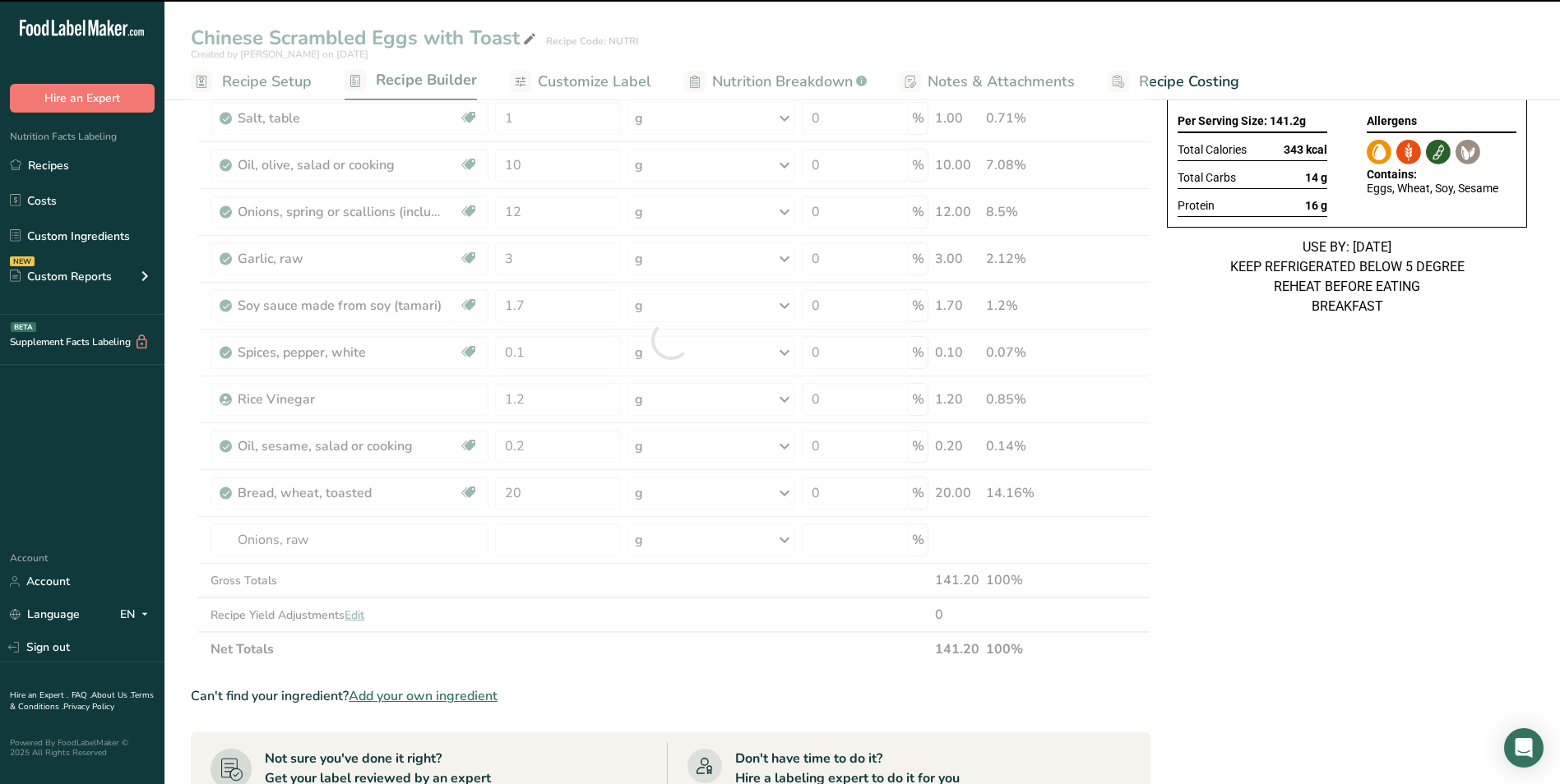
type input "0"
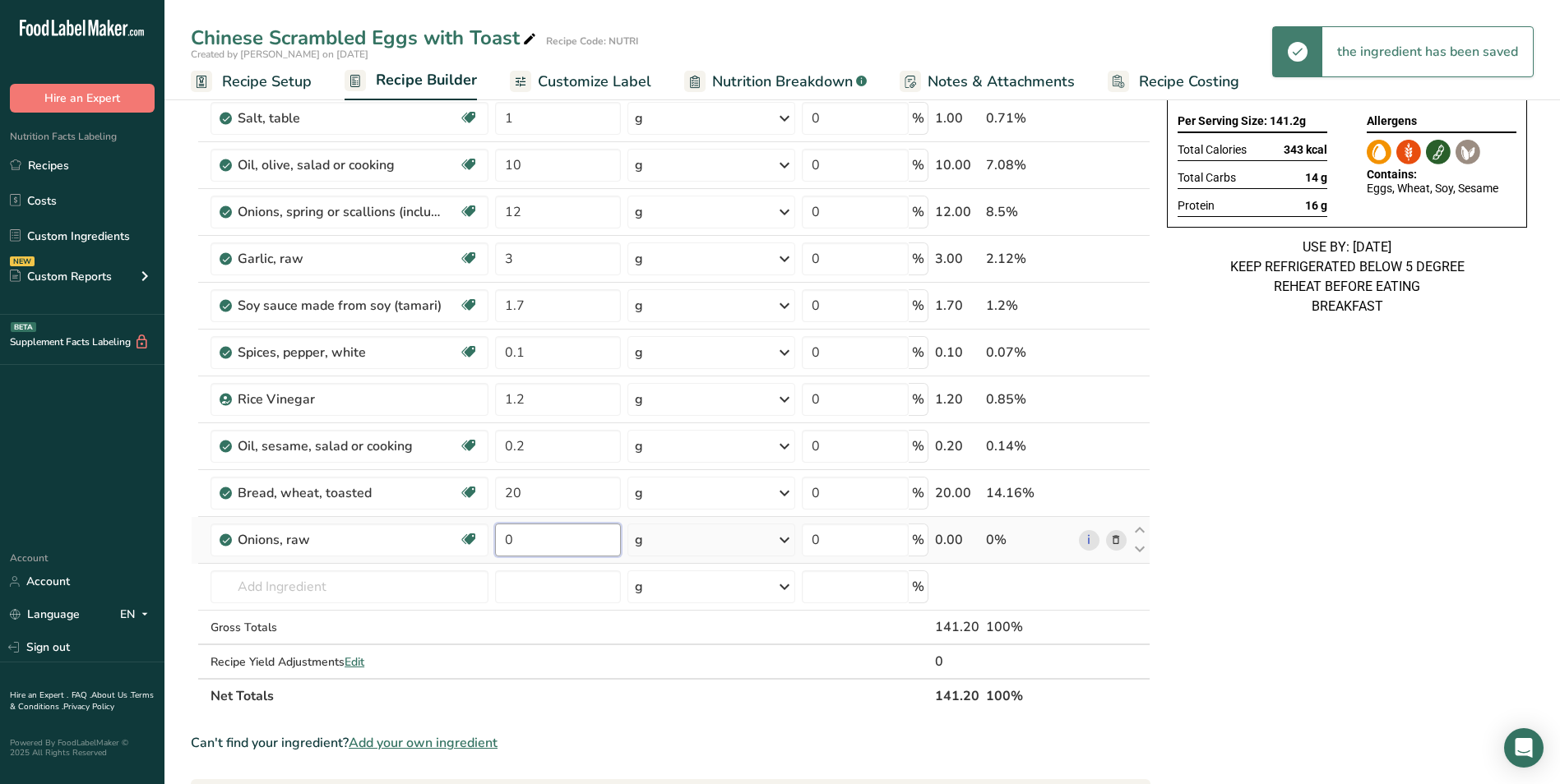
click at [508, 538] on input "0" at bounding box center [557, 539] width 125 height 33
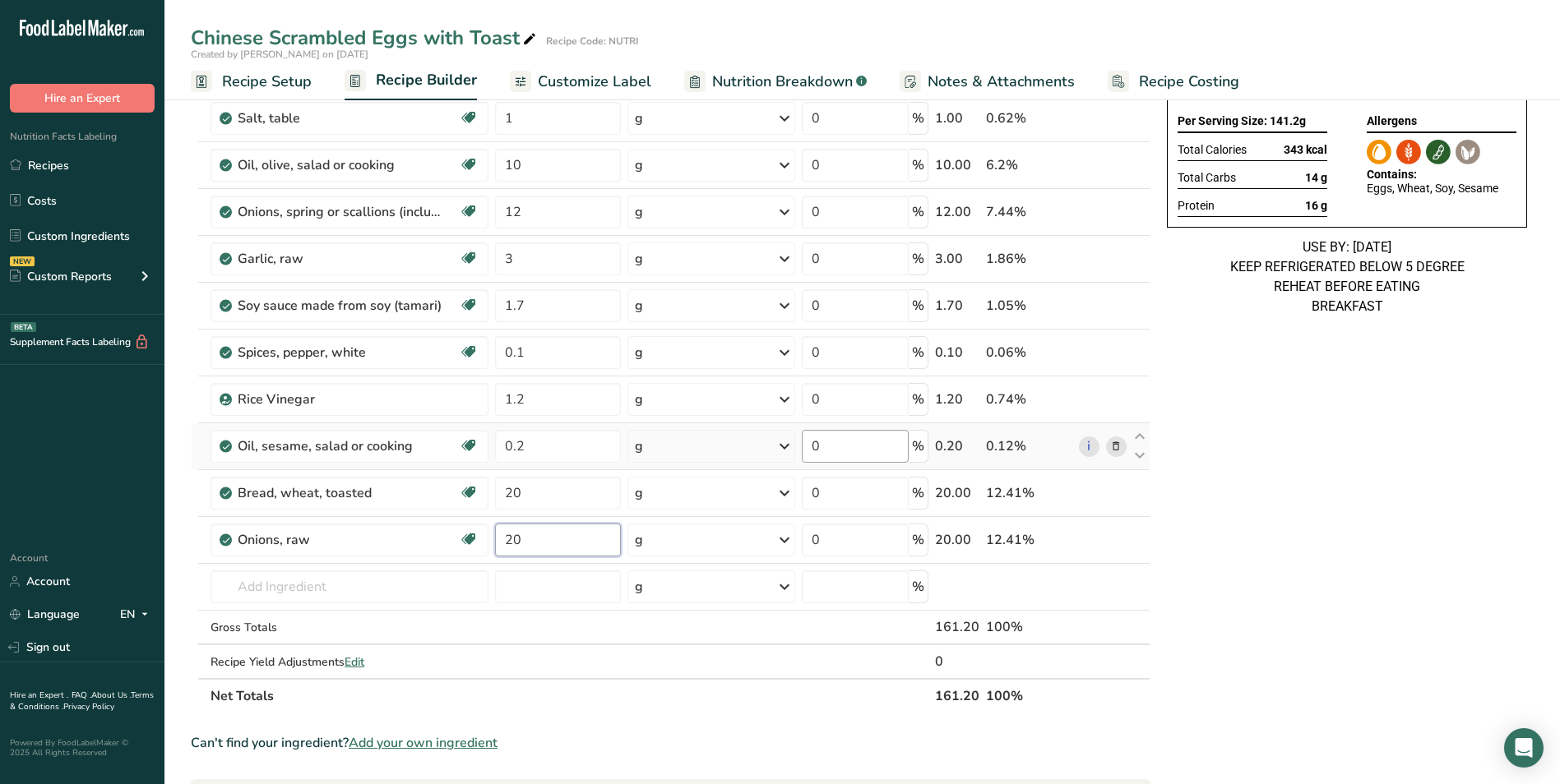
type input "2"
type input "30"
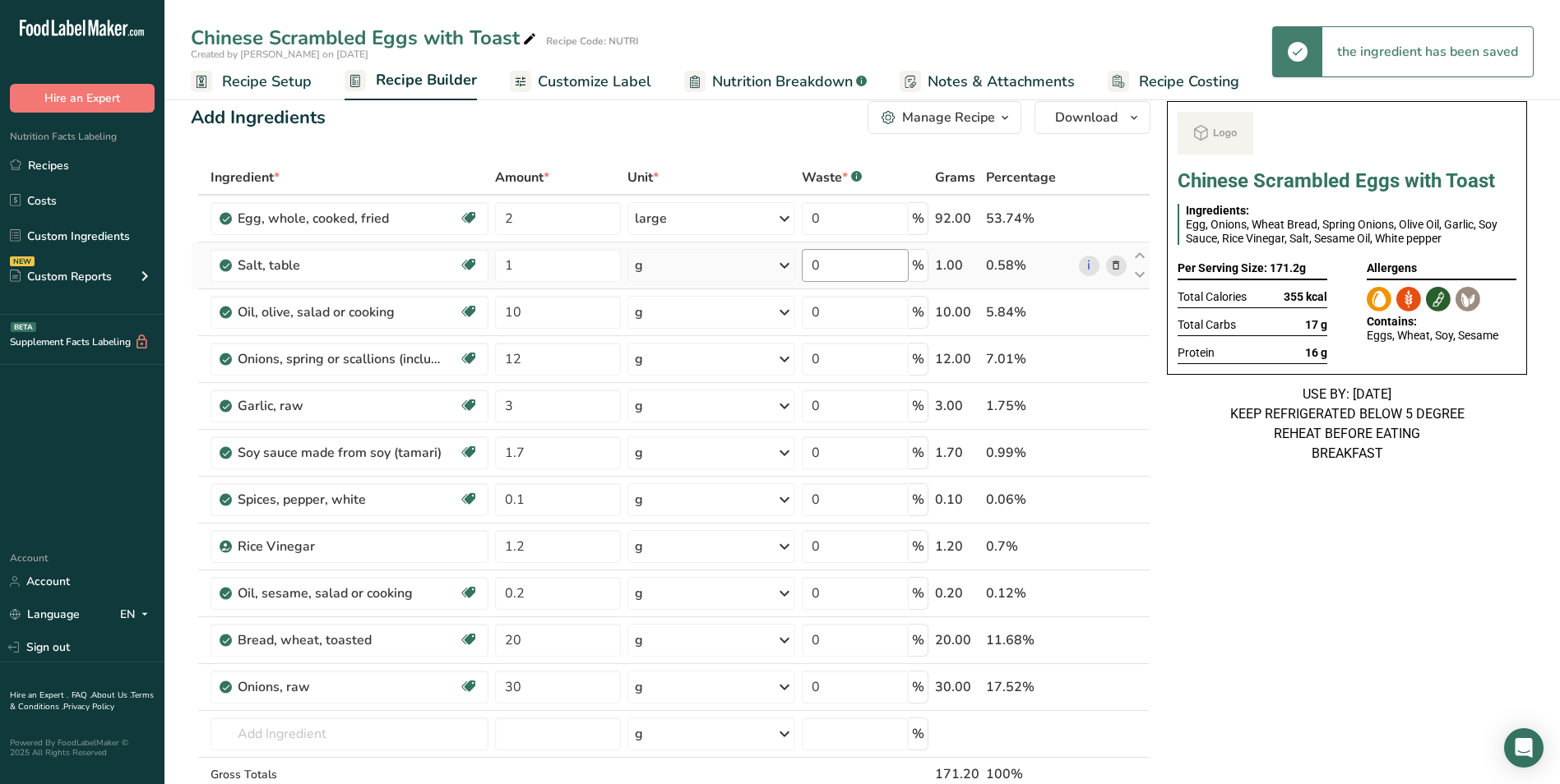
scroll to position [0, 0]
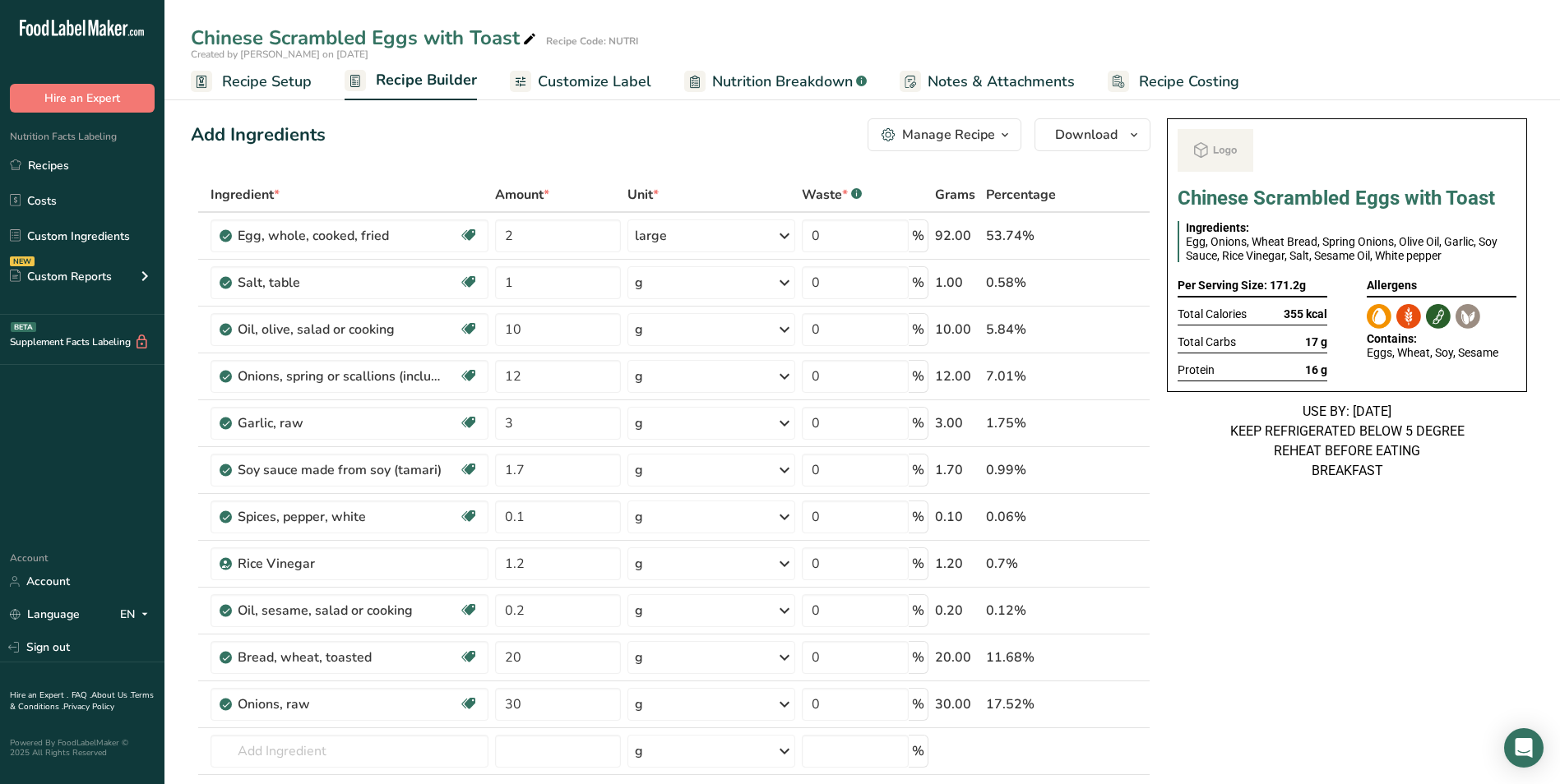
click at [584, 73] on span "Customize Label" at bounding box center [594, 82] width 113 height 22
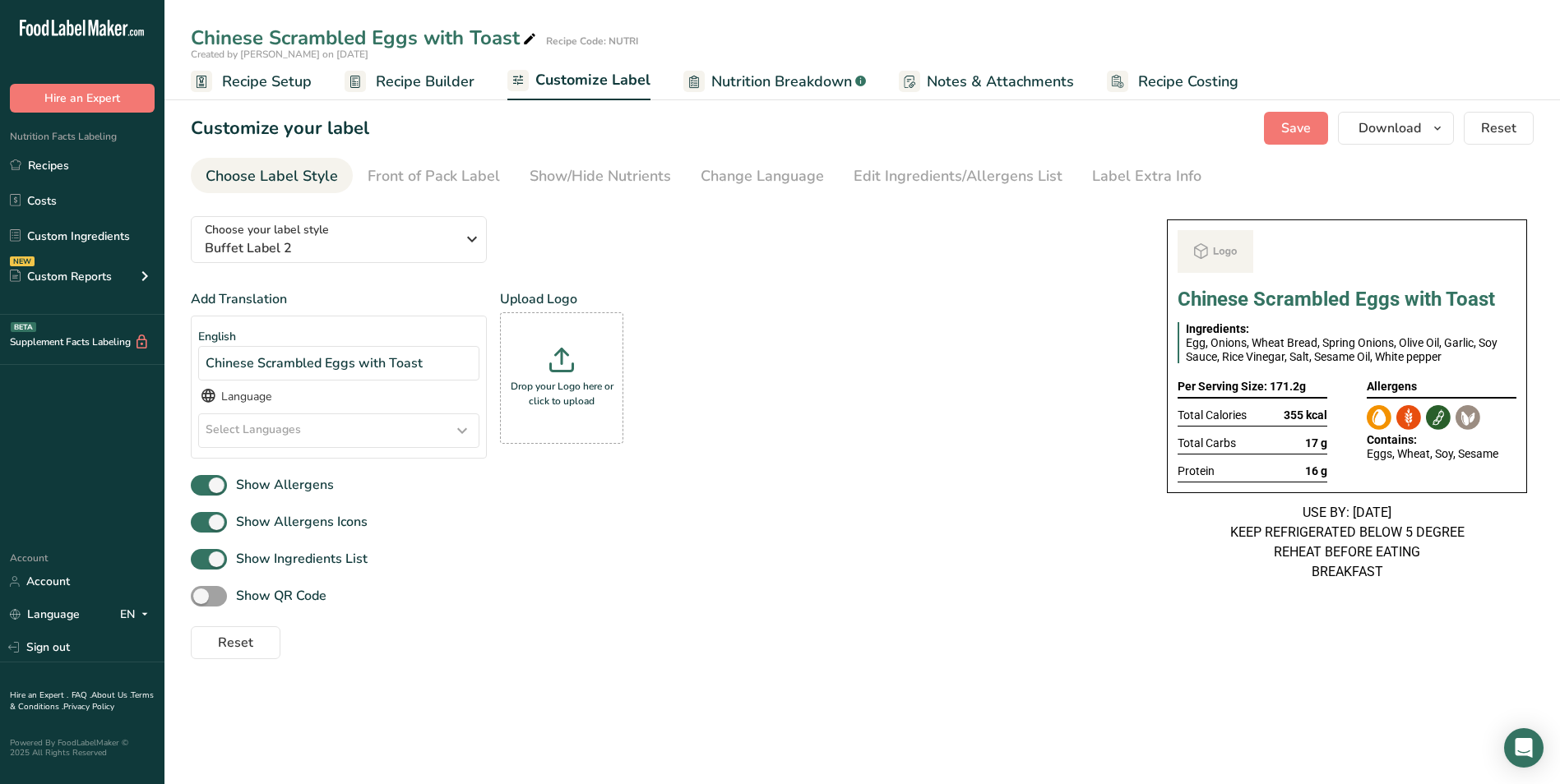
click at [524, 41] on icon at bounding box center [529, 38] width 15 height 23
type input "Chinese Scrambled Eggs with Toast_Shafi"
click at [1305, 125] on span "Save" at bounding box center [1296, 128] width 30 height 20
click at [1374, 138] on button "Download" at bounding box center [1395, 127] width 115 height 33
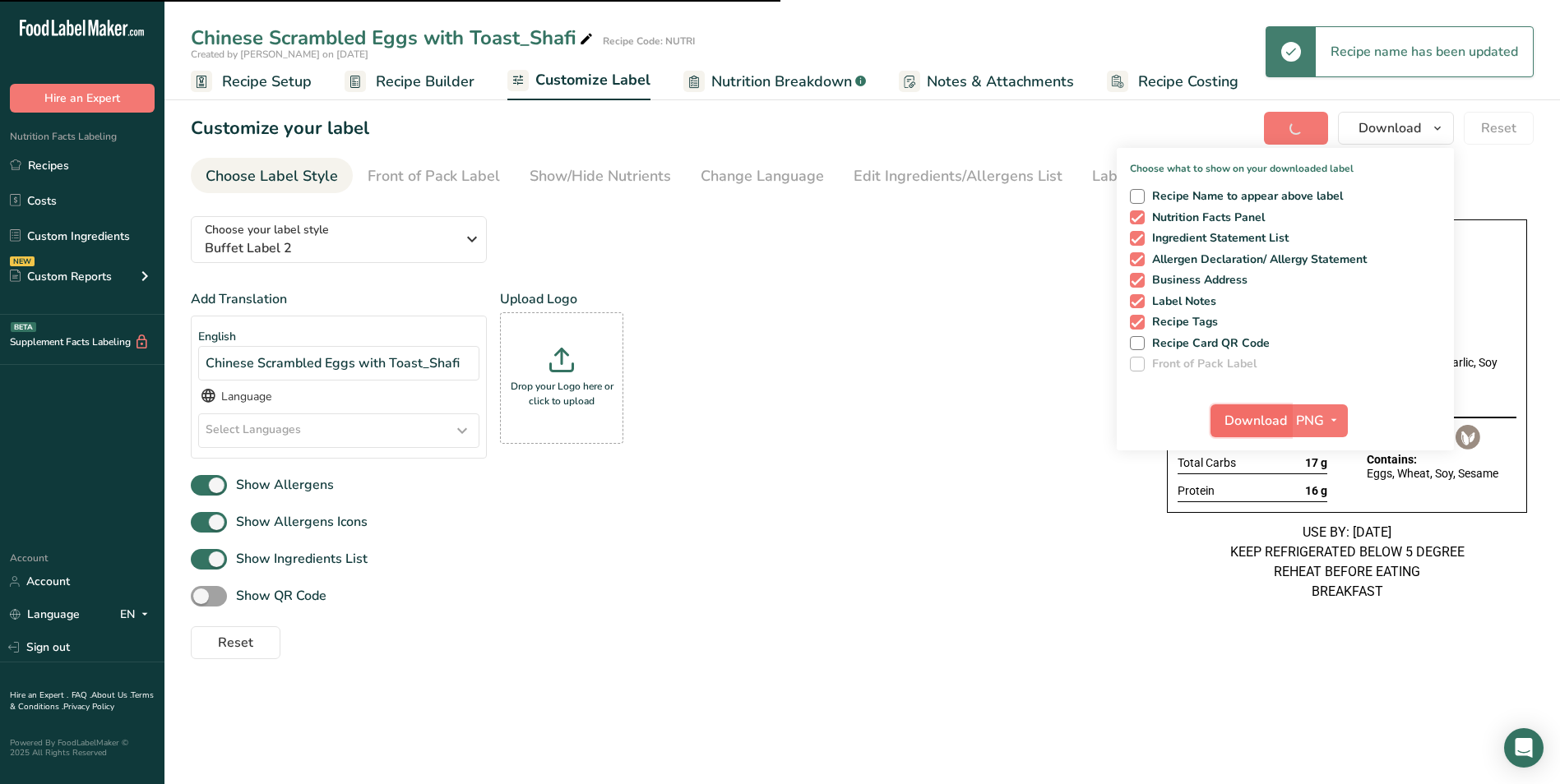
click at [1262, 431] on button "Download" at bounding box center [1251, 420] width 81 height 33
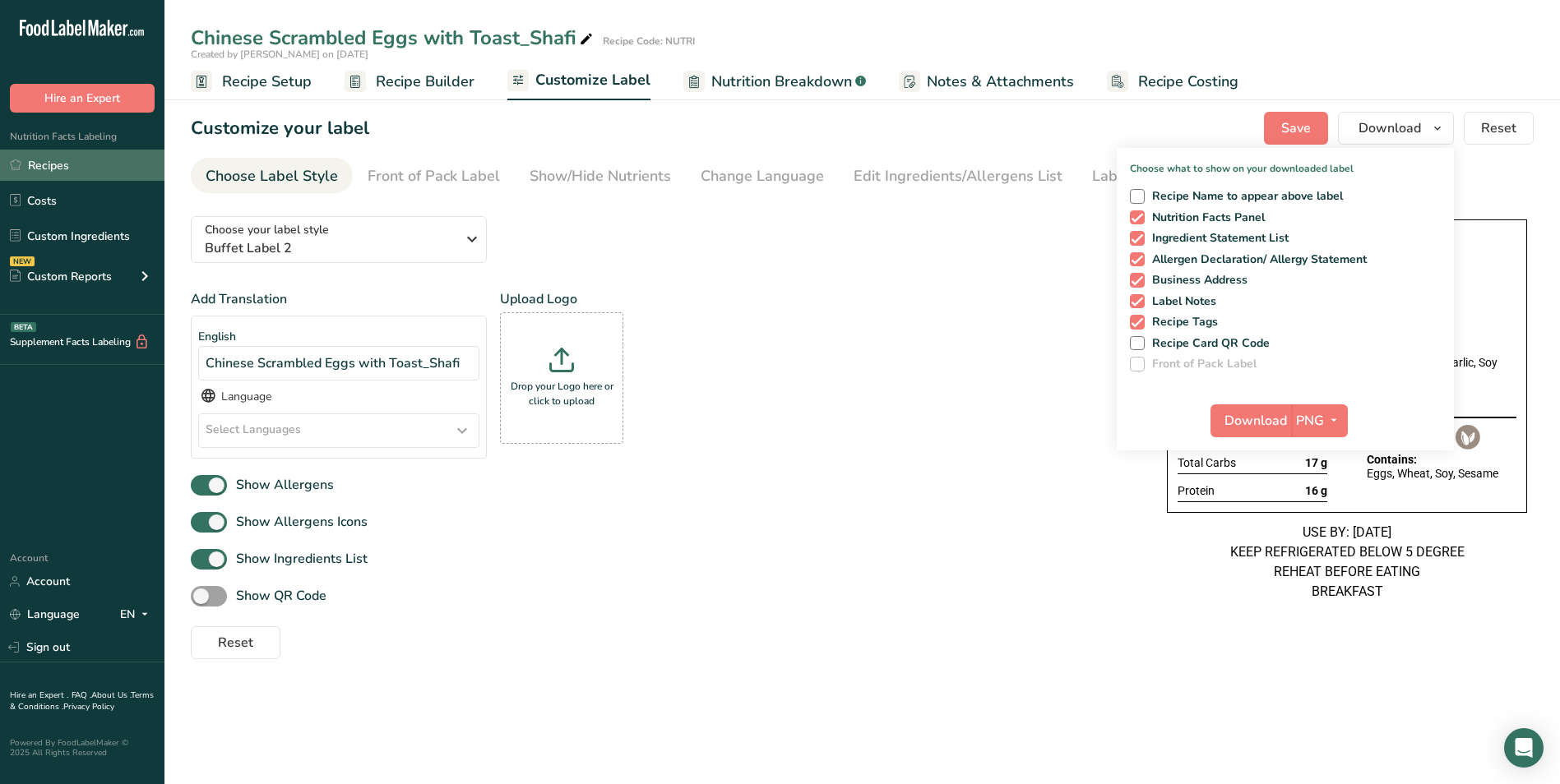
click at [33, 165] on link "Recipes" at bounding box center [82, 166] width 165 height 32
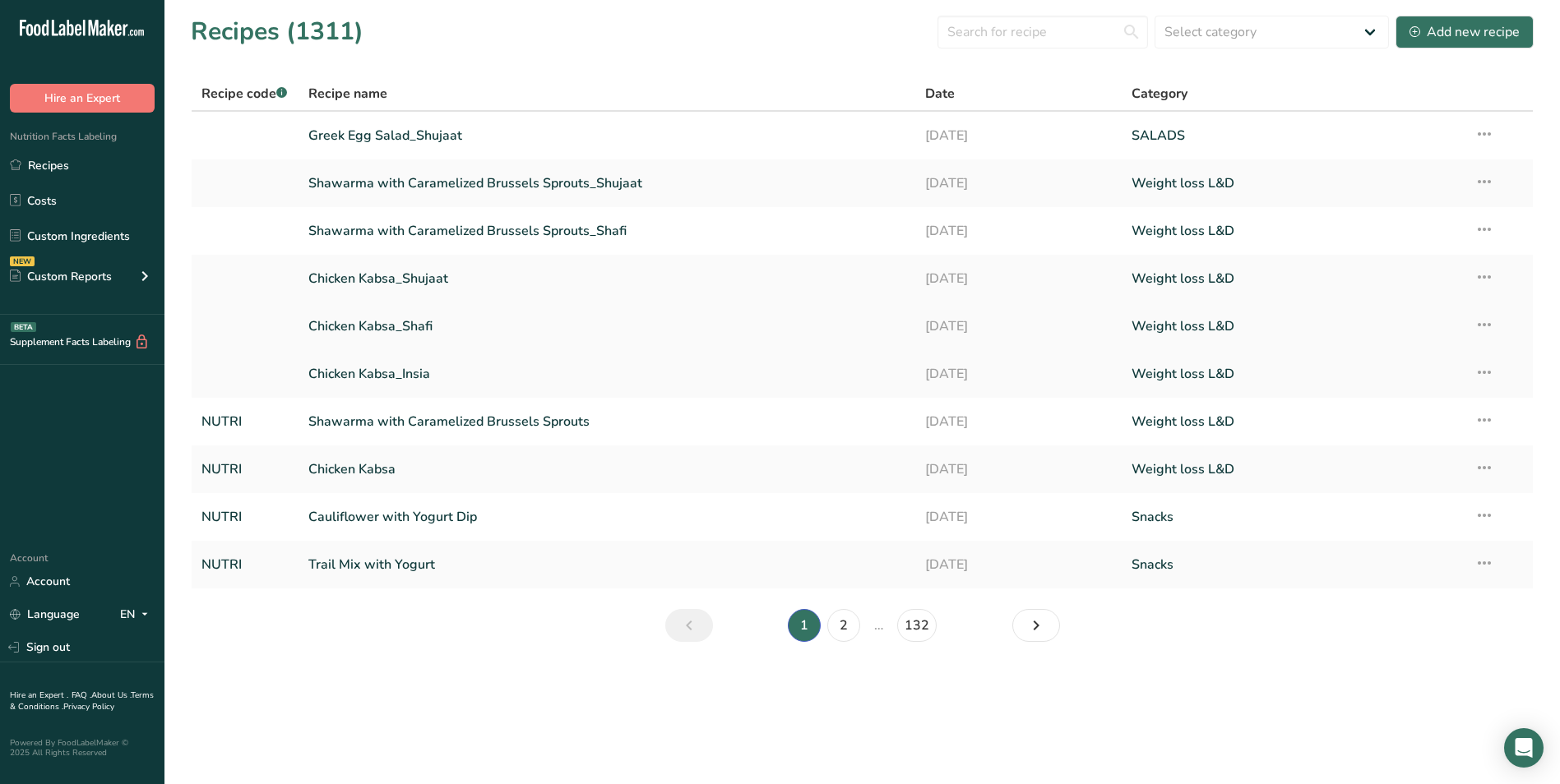
click at [426, 321] on link "Chicken Kabsa_Shafi" at bounding box center [607, 325] width 598 height 35
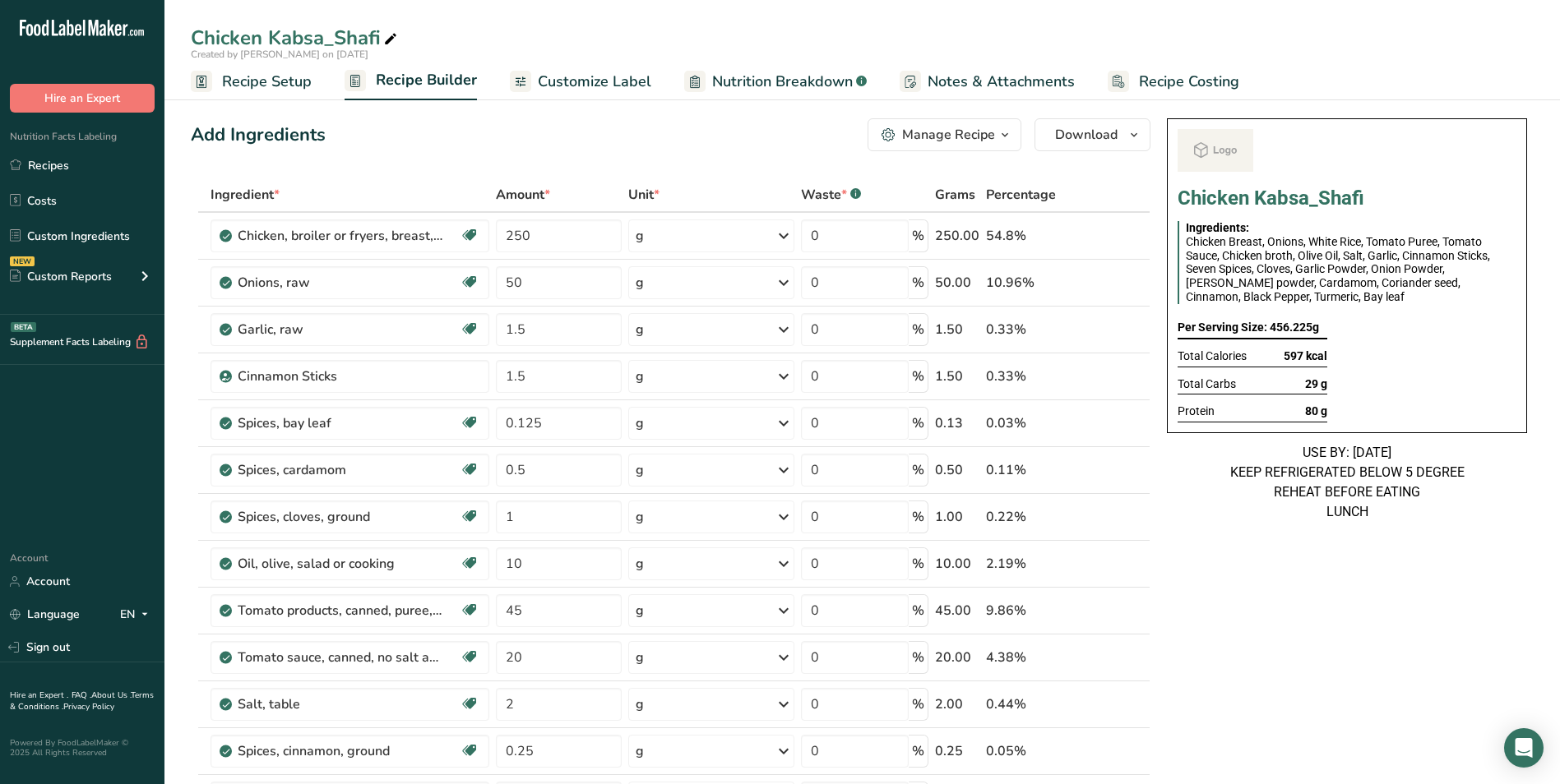
click at [637, 82] on span "Customize Label" at bounding box center [594, 82] width 113 height 22
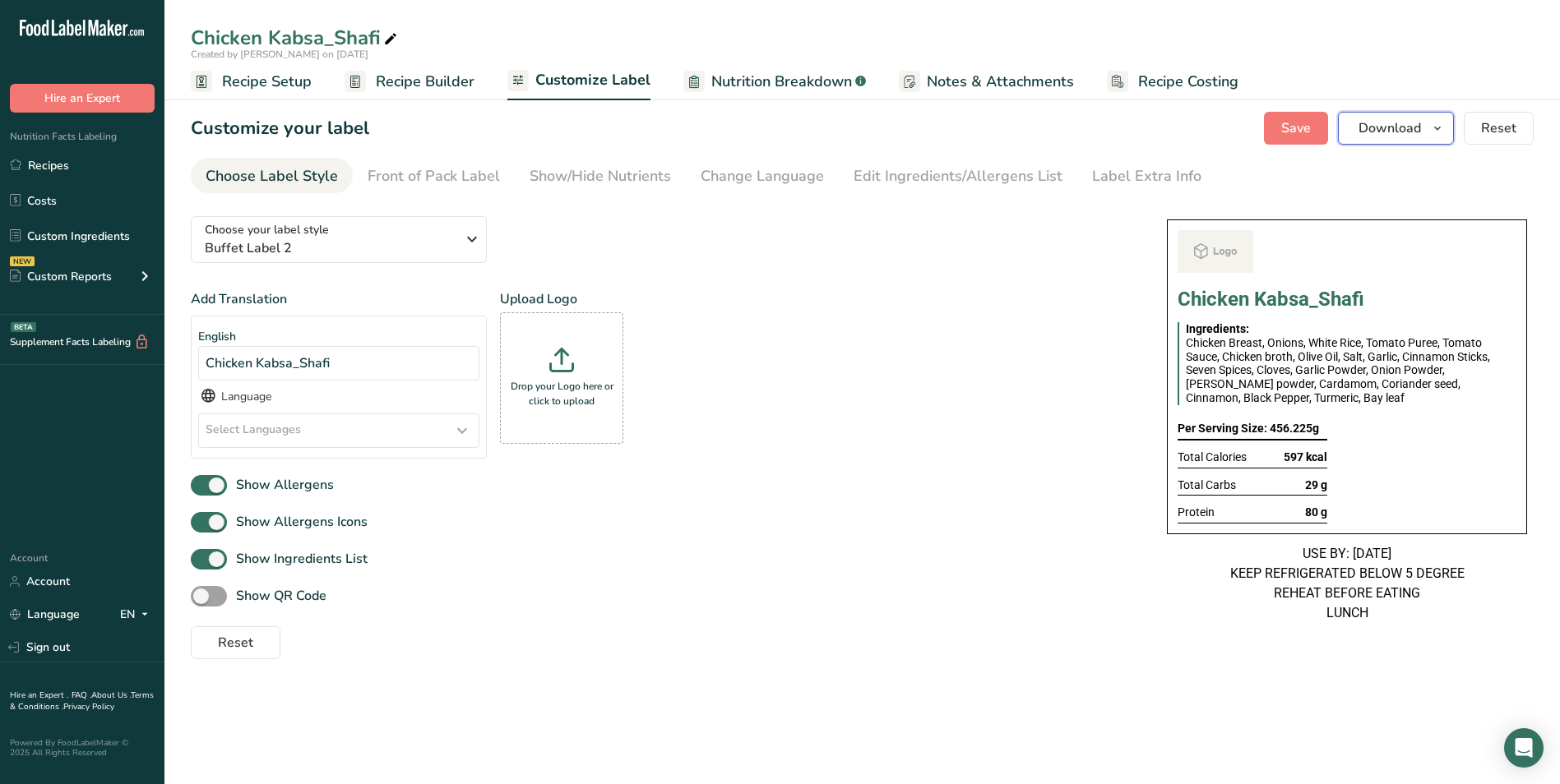
click at [1429, 120] on span "button" at bounding box center [1438, 128] width 20 height 20
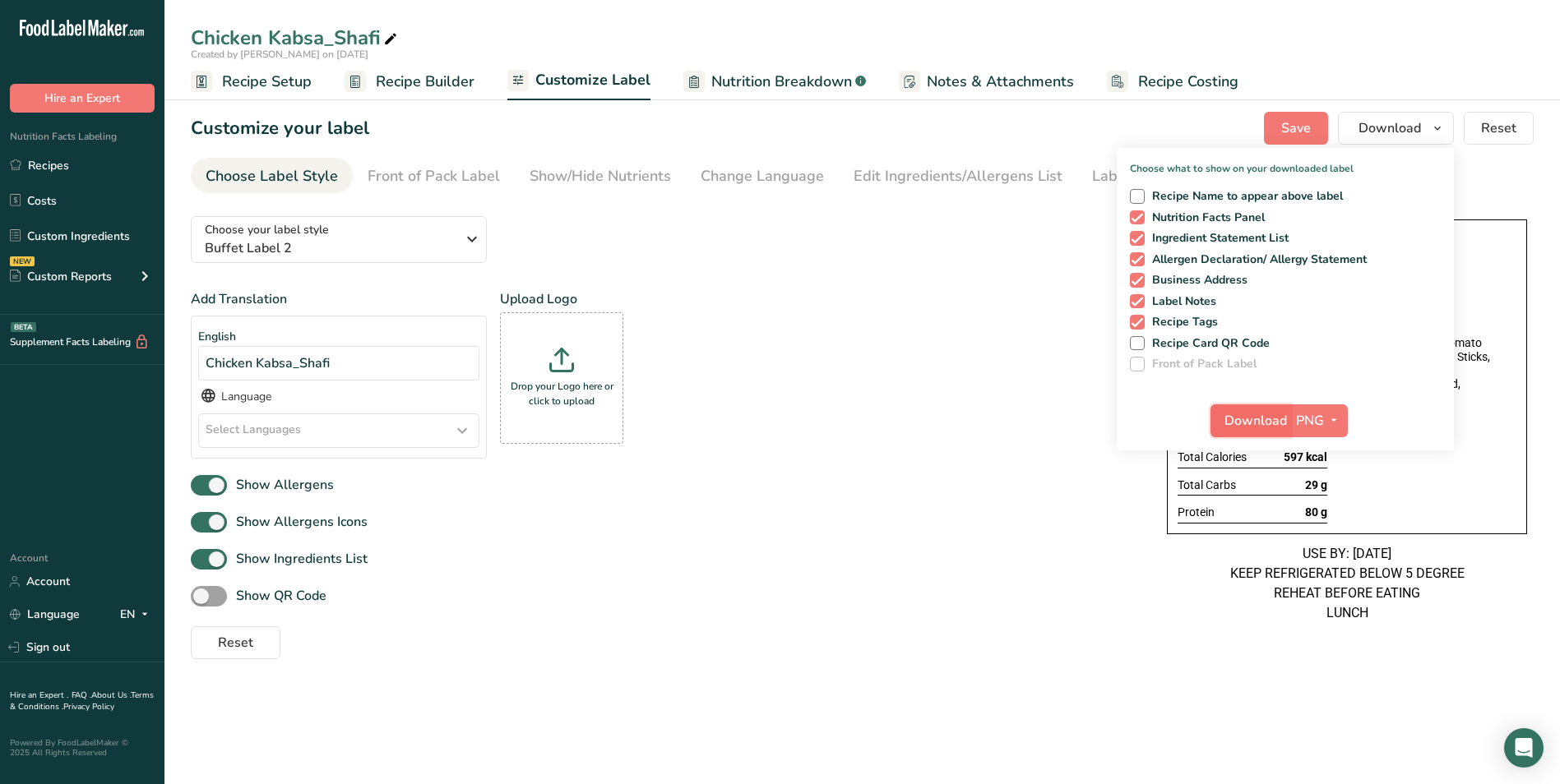
click at [1255, 421] on span "Download" at bounding box center [1255, 421] width 62 height 20
click at [90, 167] on link "Recipes" at bounding box center [82, 166] width 165 height 32
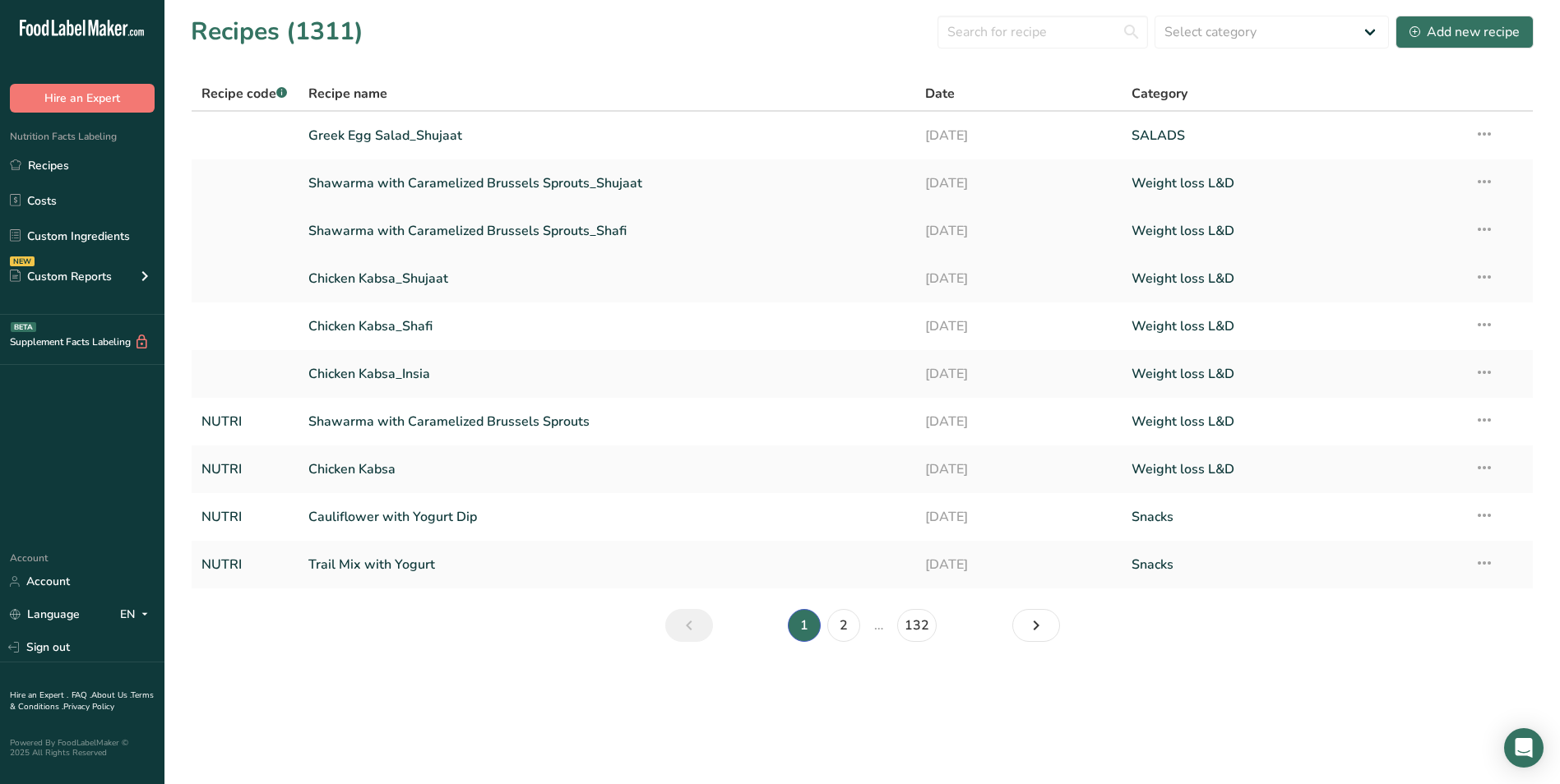
click at [460, 236] on link "Shawarma with Caramelized Brussels Sprouts_Shafi" at bounding box center [607, 231] width 598 height 35
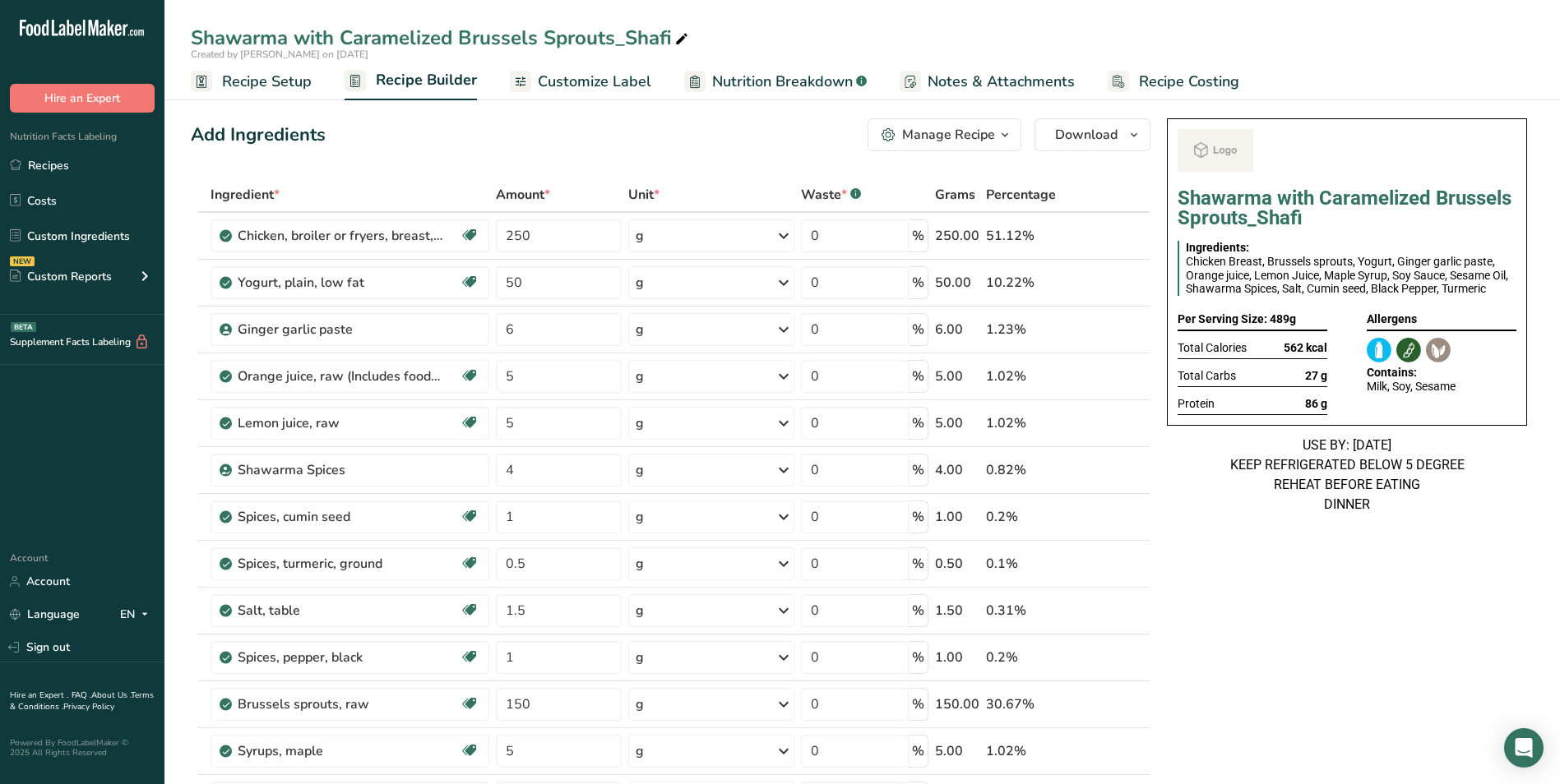
click at [558, 80] on span "Customize Label" at bounding box center [594, 82] width 113 height 22
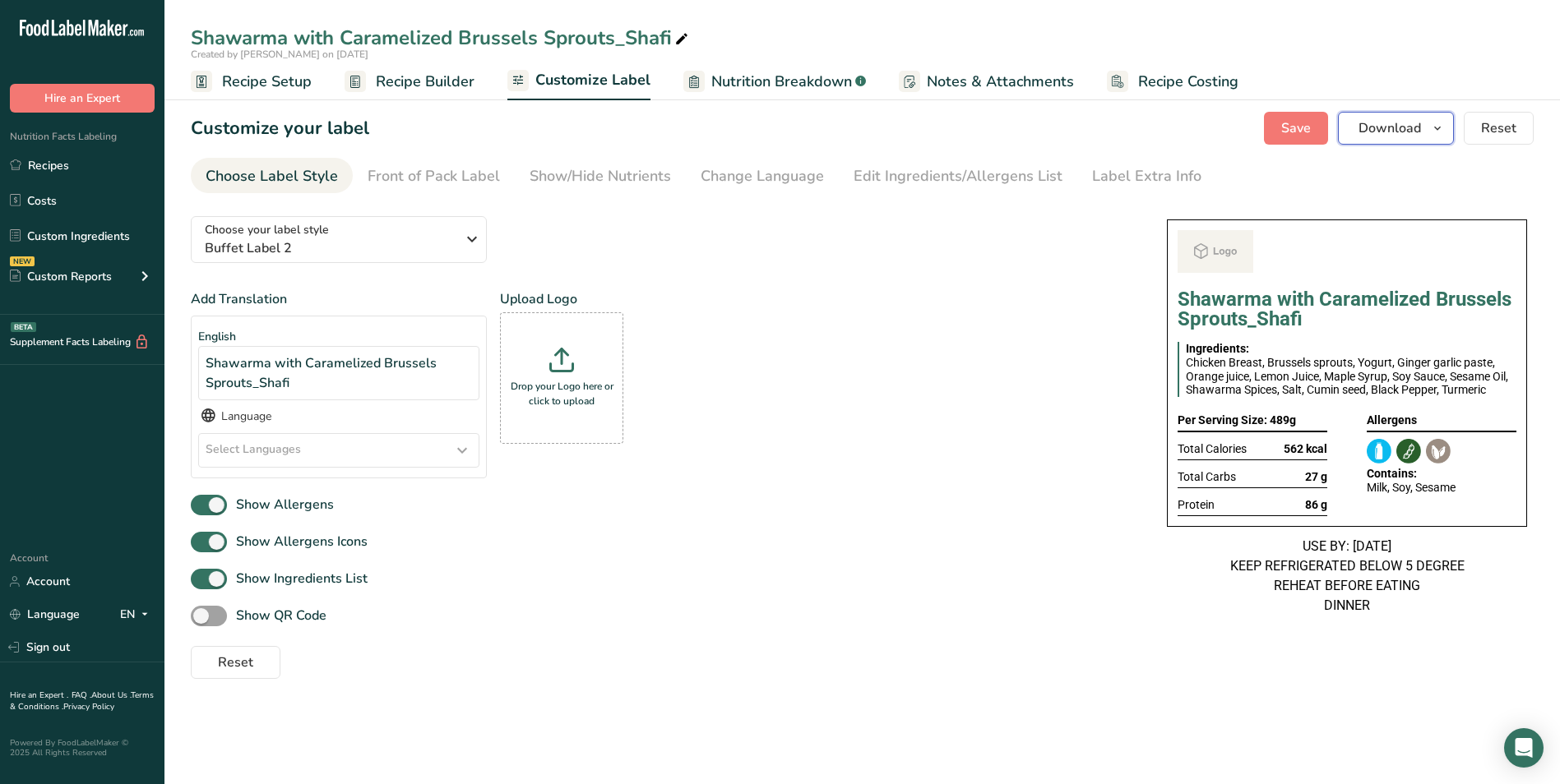
click at [1407, 125] on span "Download" at bounding box center [1389, 128] width 62 height 20
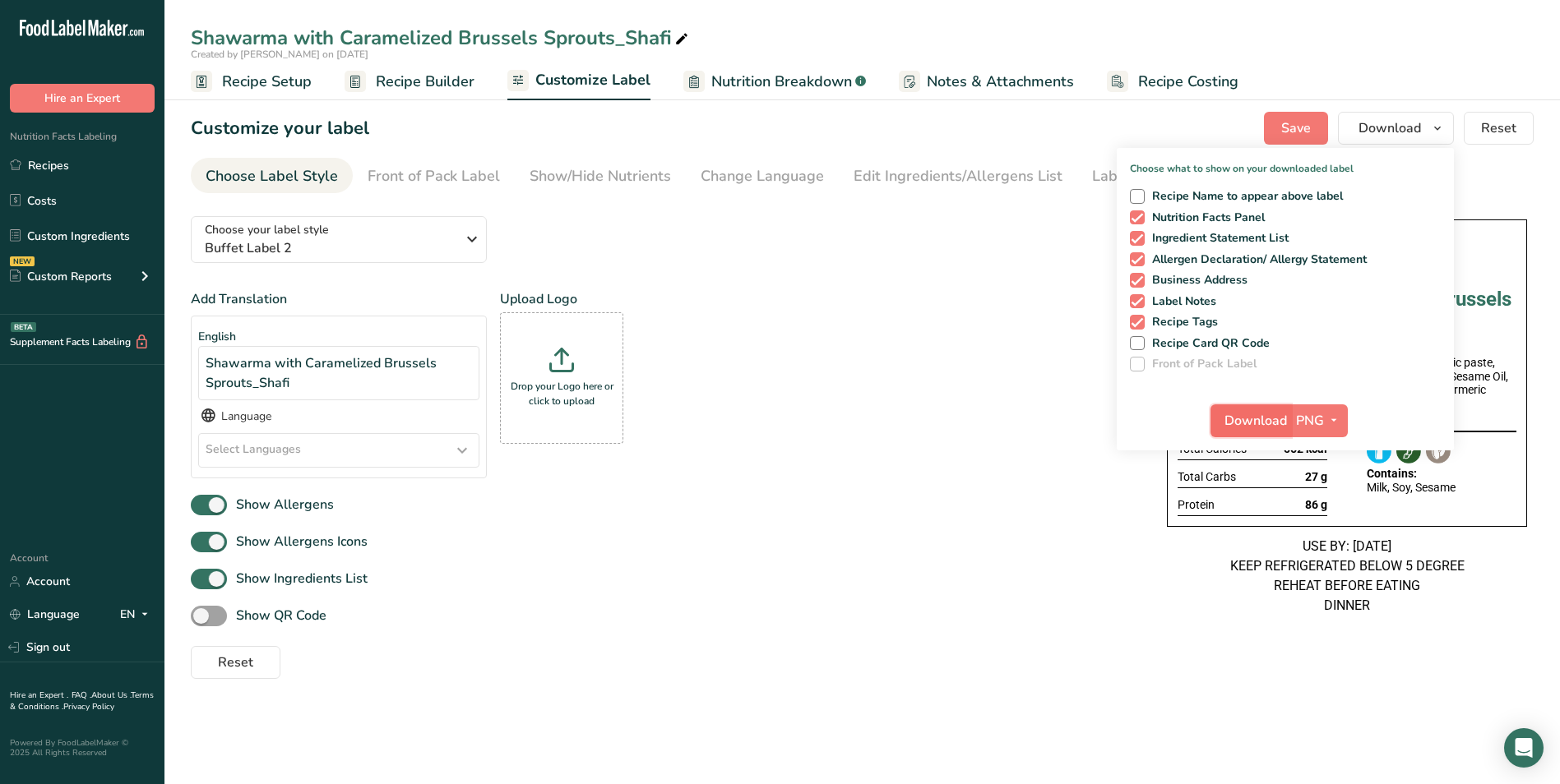
click at [1274, 433] on button "Download" at bounding box center [1251, 420] width 81 height 33
click at [89, 163] on link "Recipes" at bounding box center [82, 166] width 165 height 32
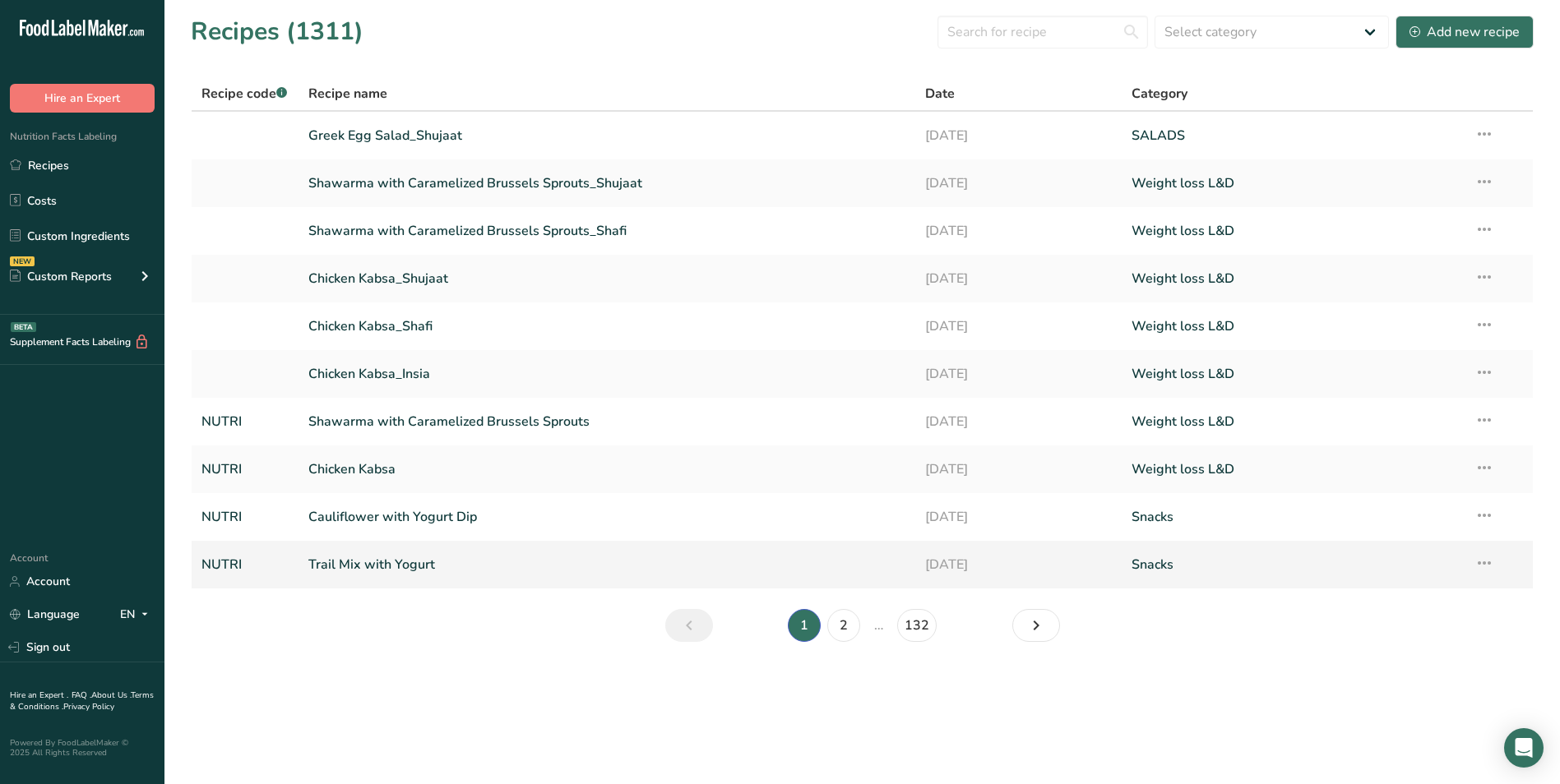
click at [427, 576] on link "Trail Mix with Yogurt" at bounding box center [607, 564] width 598 height 35
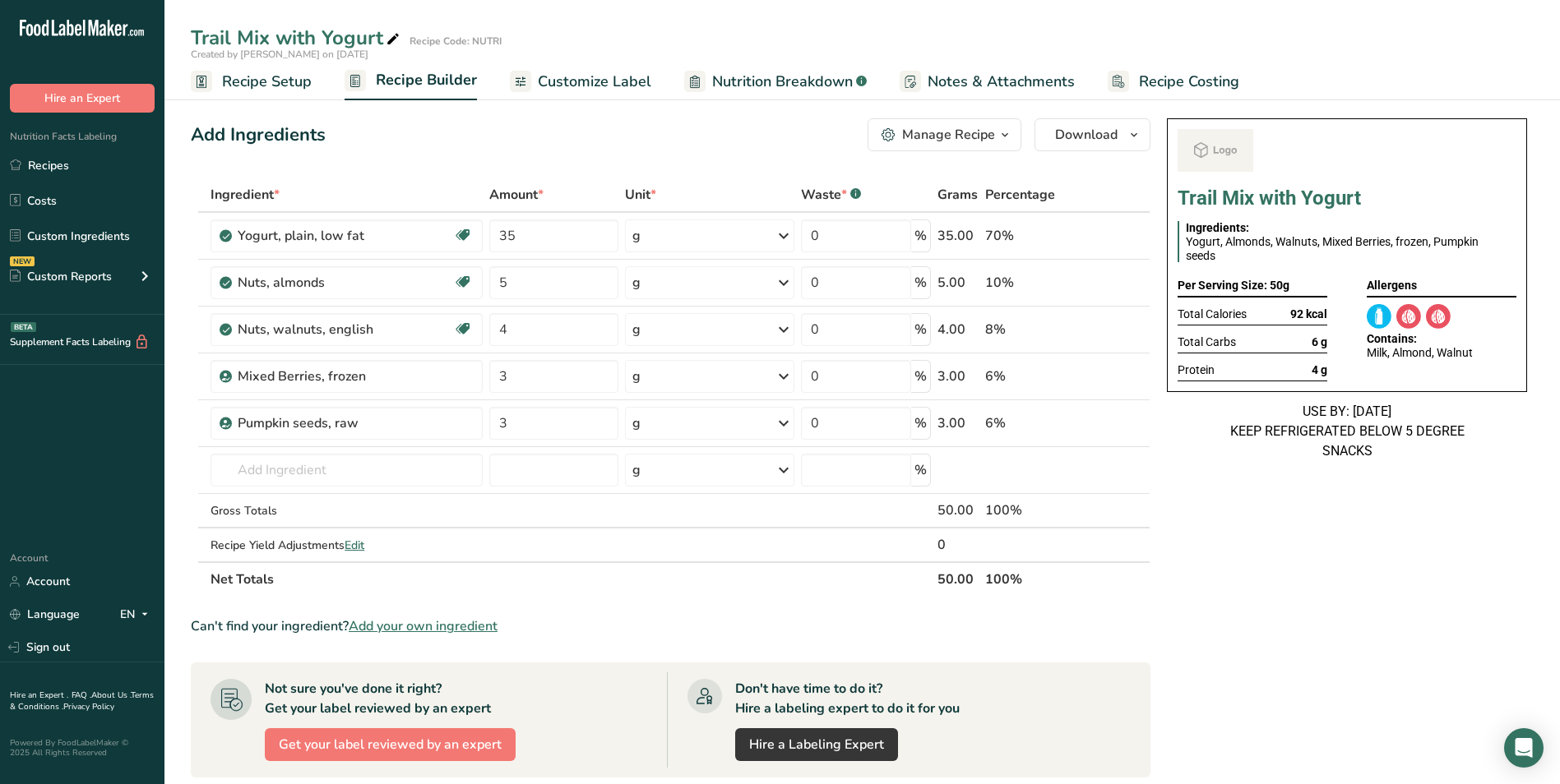
click at [574, 71] on span "Customize Label" at bounding box center [594, 82] width 113 height 22
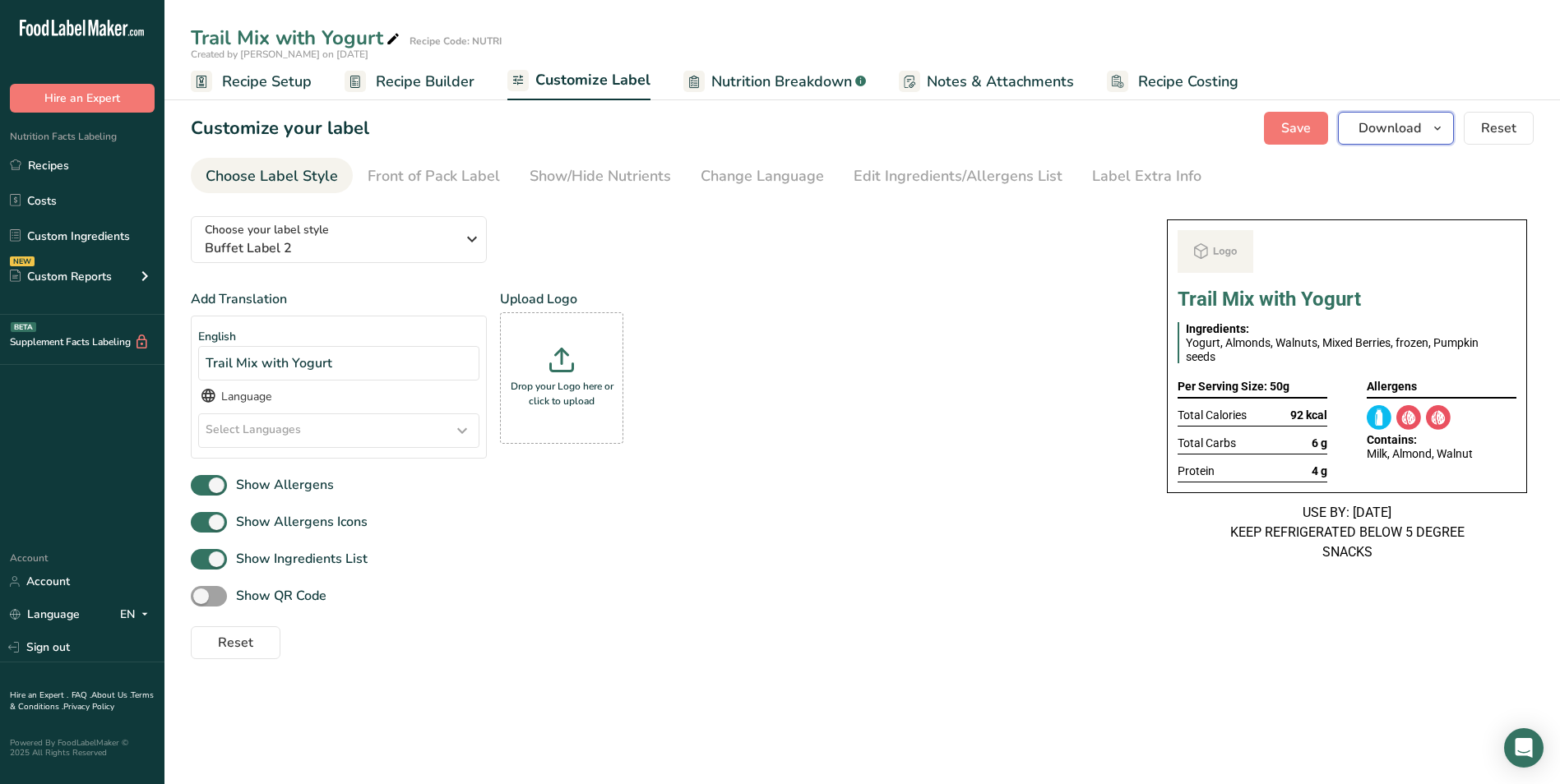
click at [1407, 129] on span "Download" at bounding box center [1389, 128] width 62 height 20
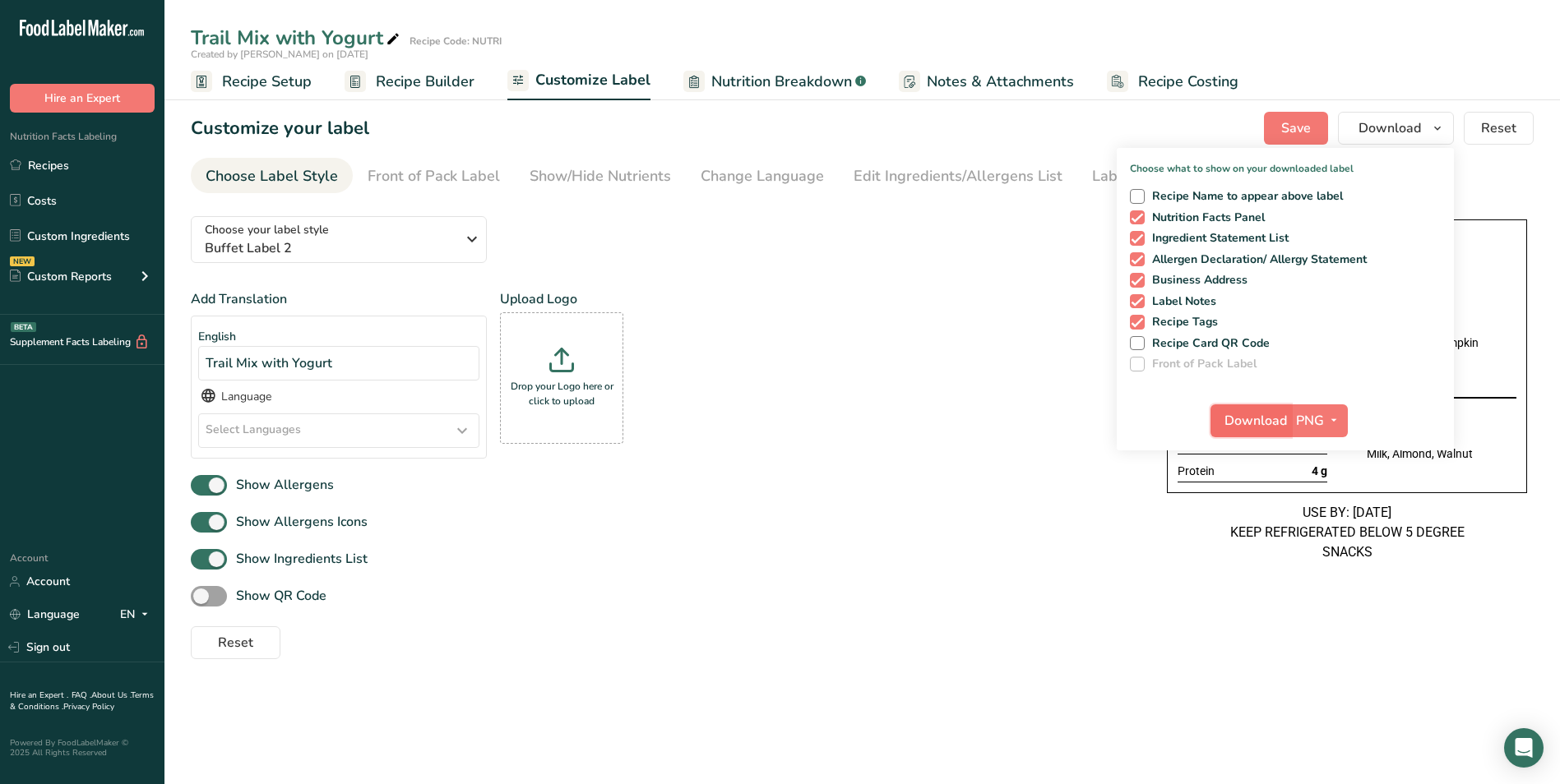
click at [1259, 428] on span "Download" at bounding box center [1255, 421] width 62 height 20
click at [58, 165] on link "Recipes" at bounding box center [82, 166] width 165 height 32
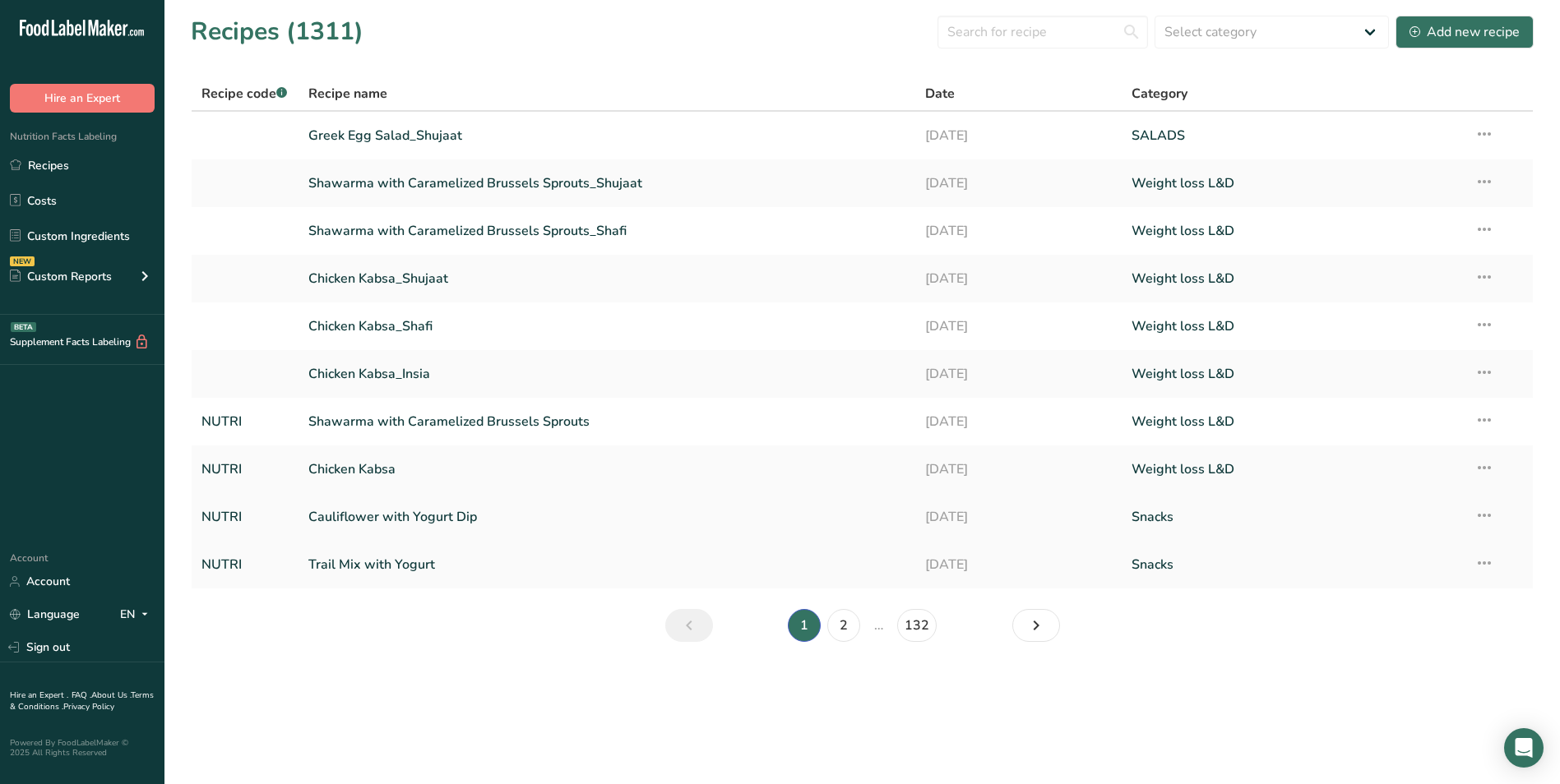
click at [436, 527] on link "Cauliflower with Yogurt Dip" at bounding box center [607, 517] width 598 height 35
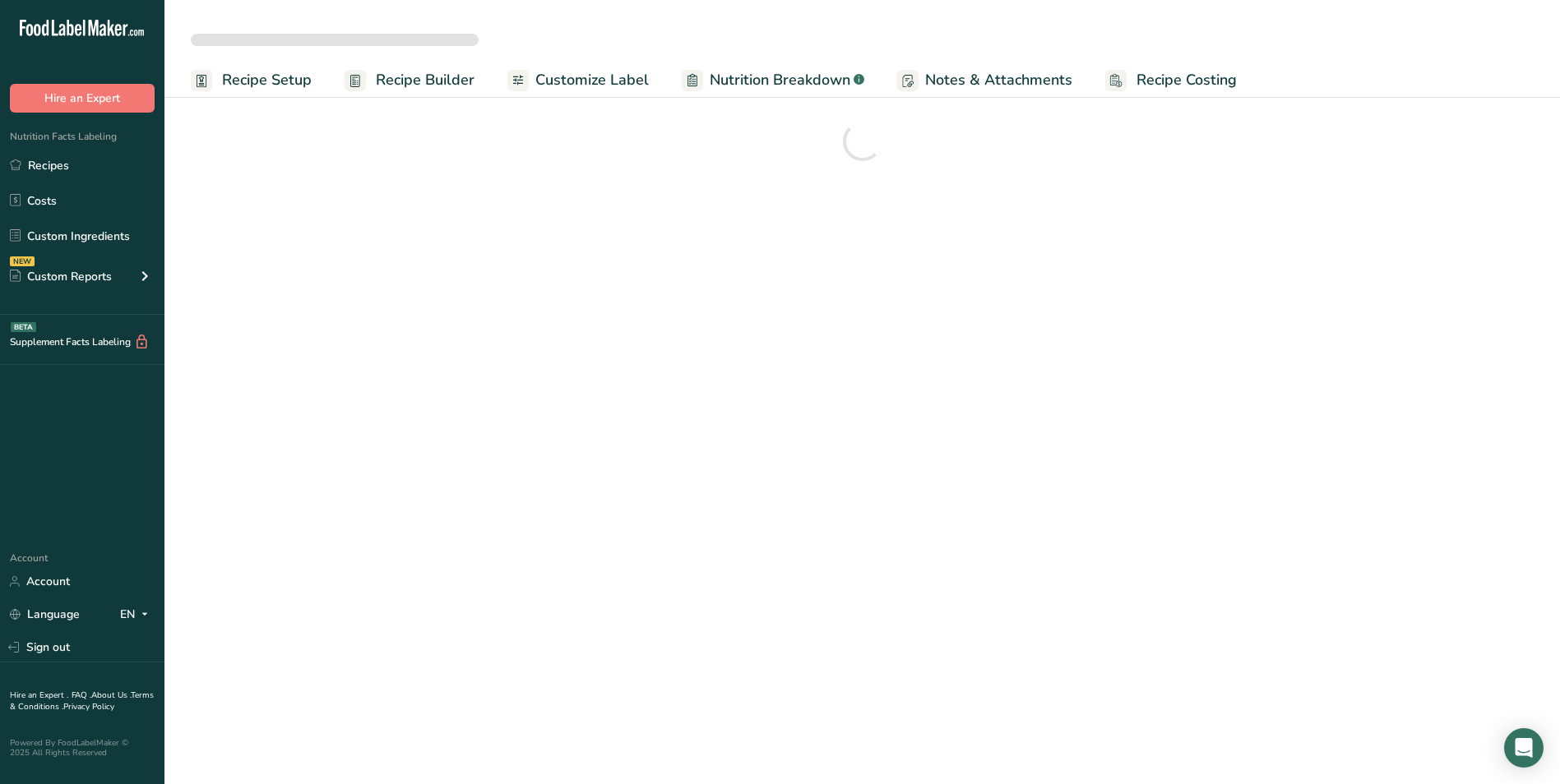
click at [624, 78] on span "Customize Label" at bounding box center [591, 80] width 113 height 22
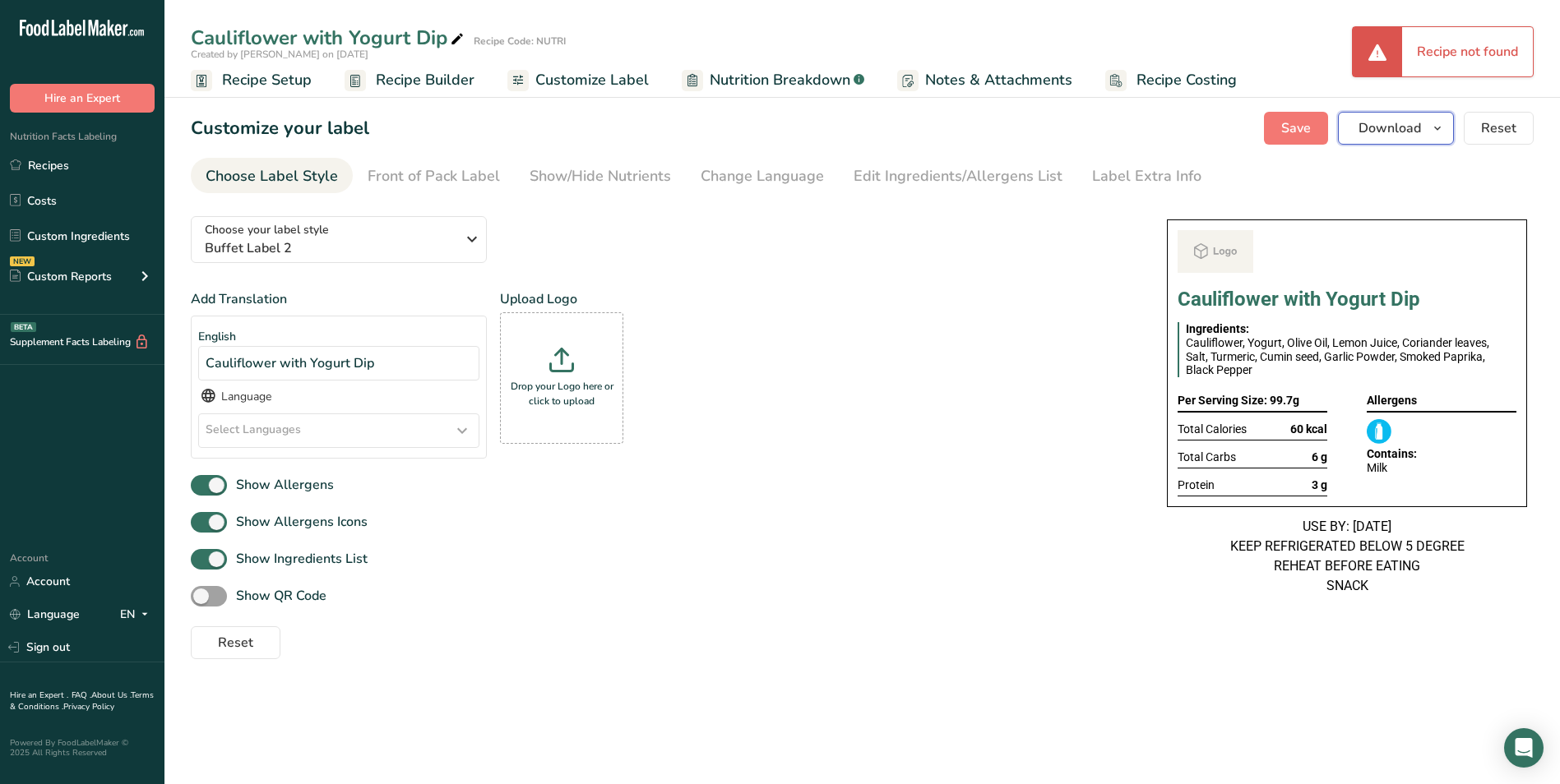
click at [1425, 125] on button "Download" at bounding box center [1395, 127] width 115 height 33
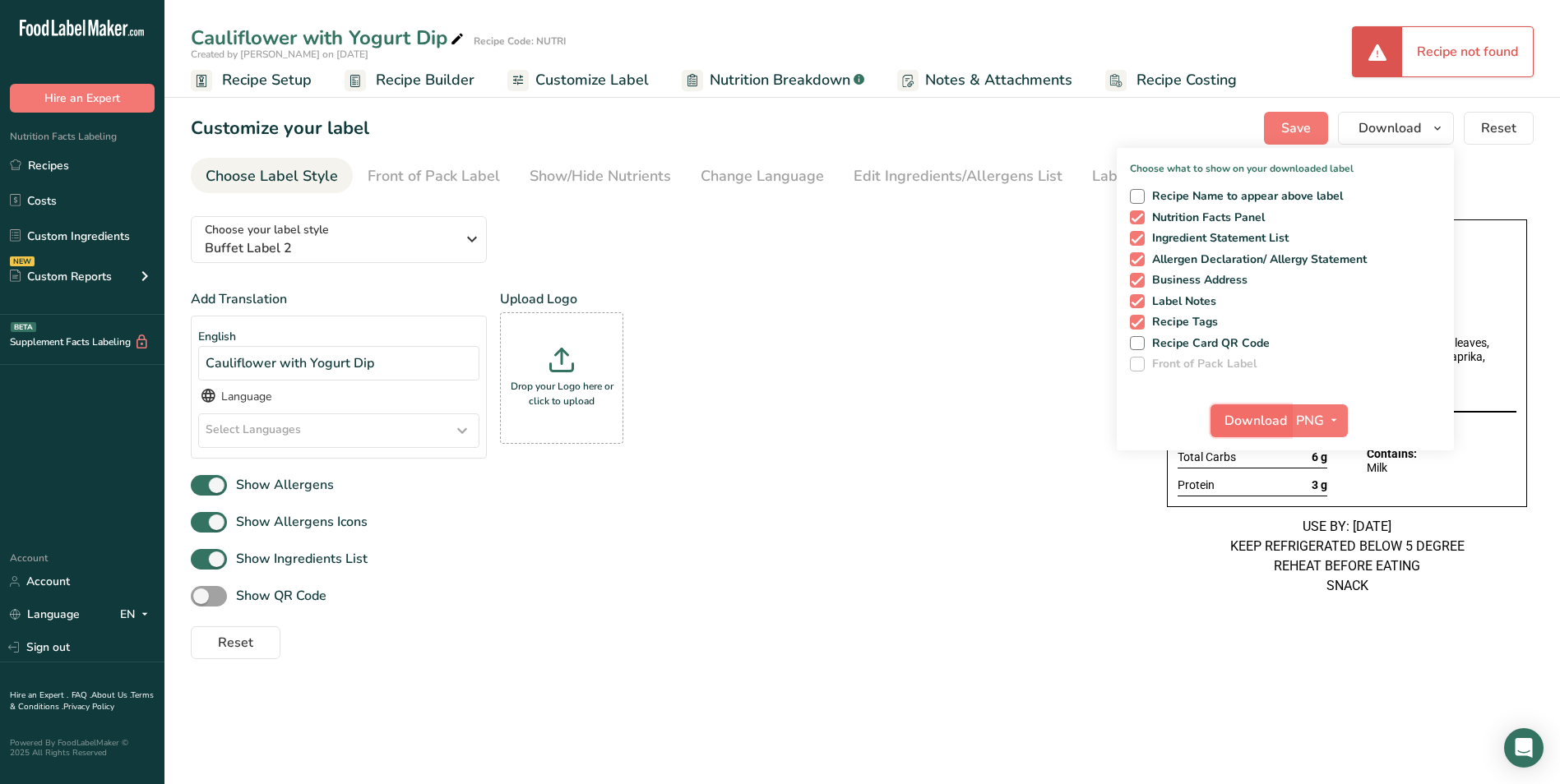
click at [1268, 427] on span "Download" at bounding box center [1255, 421] width 62 height 20
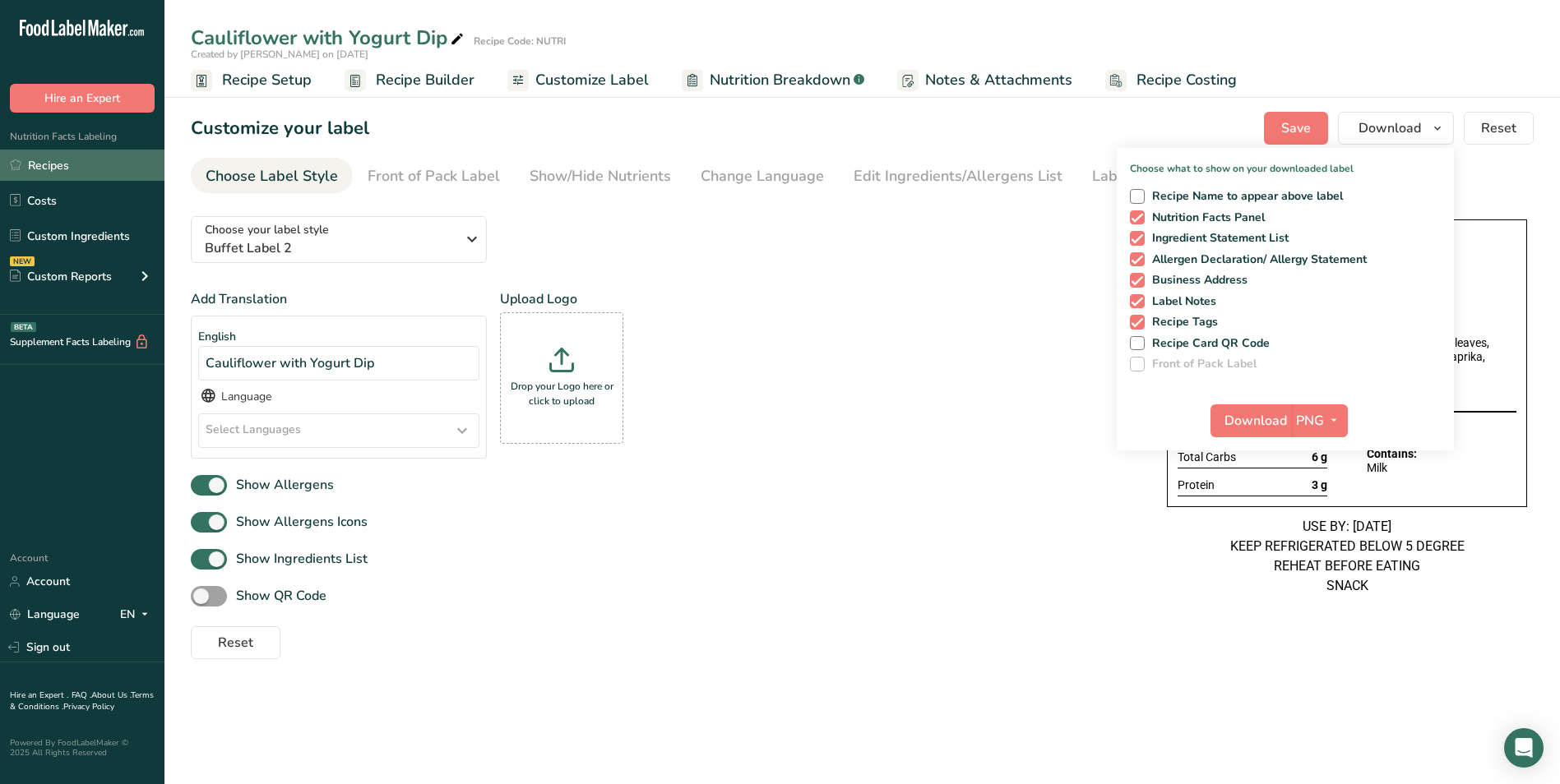
click at [72, 162] on link "Recipes" at bounding box center [82, 166] width 165 height 32
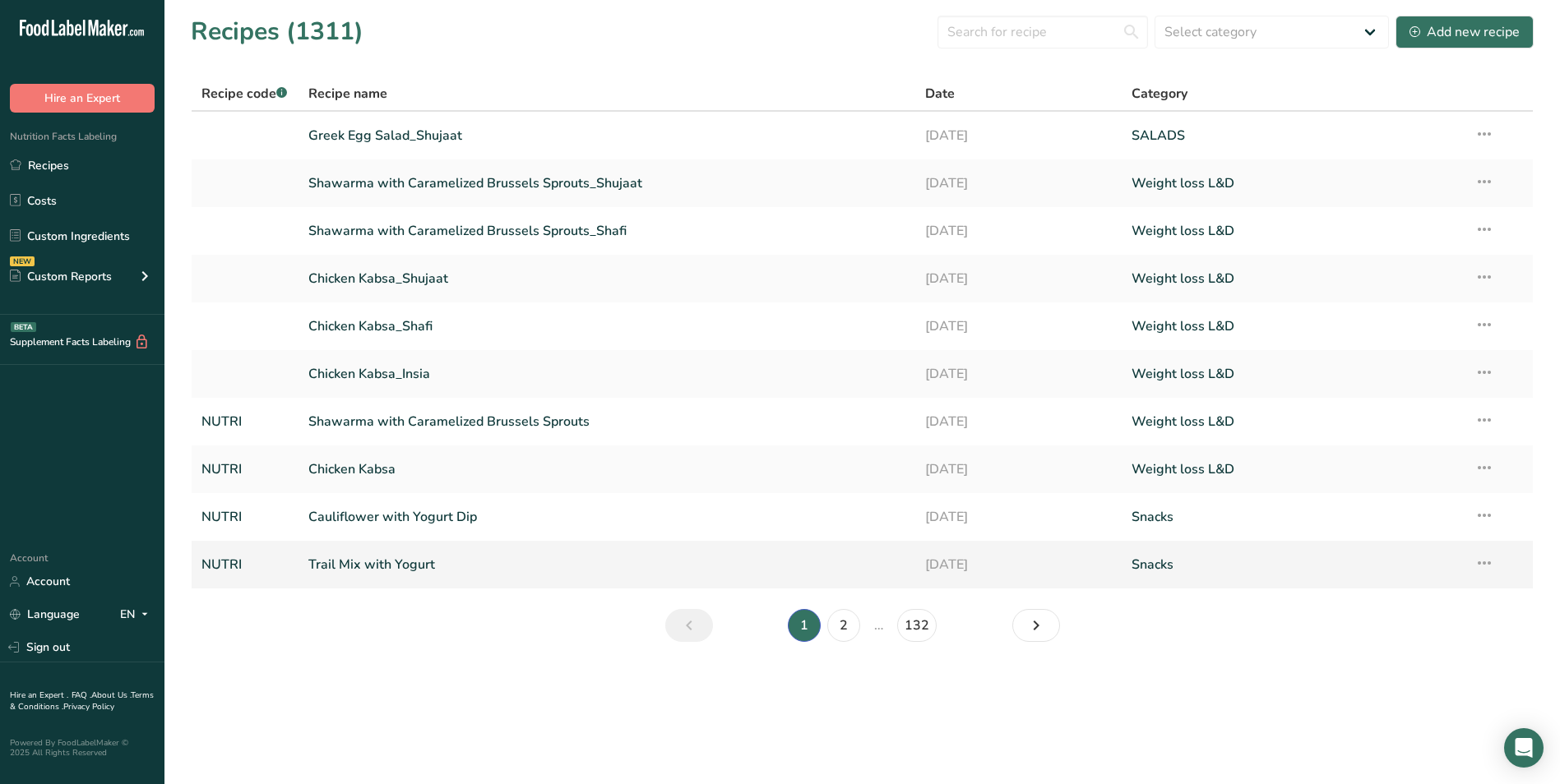
click at [438, 560] on link "Trail Mix with Yogurt" at bounding box center [607, 564] width 598 height 35
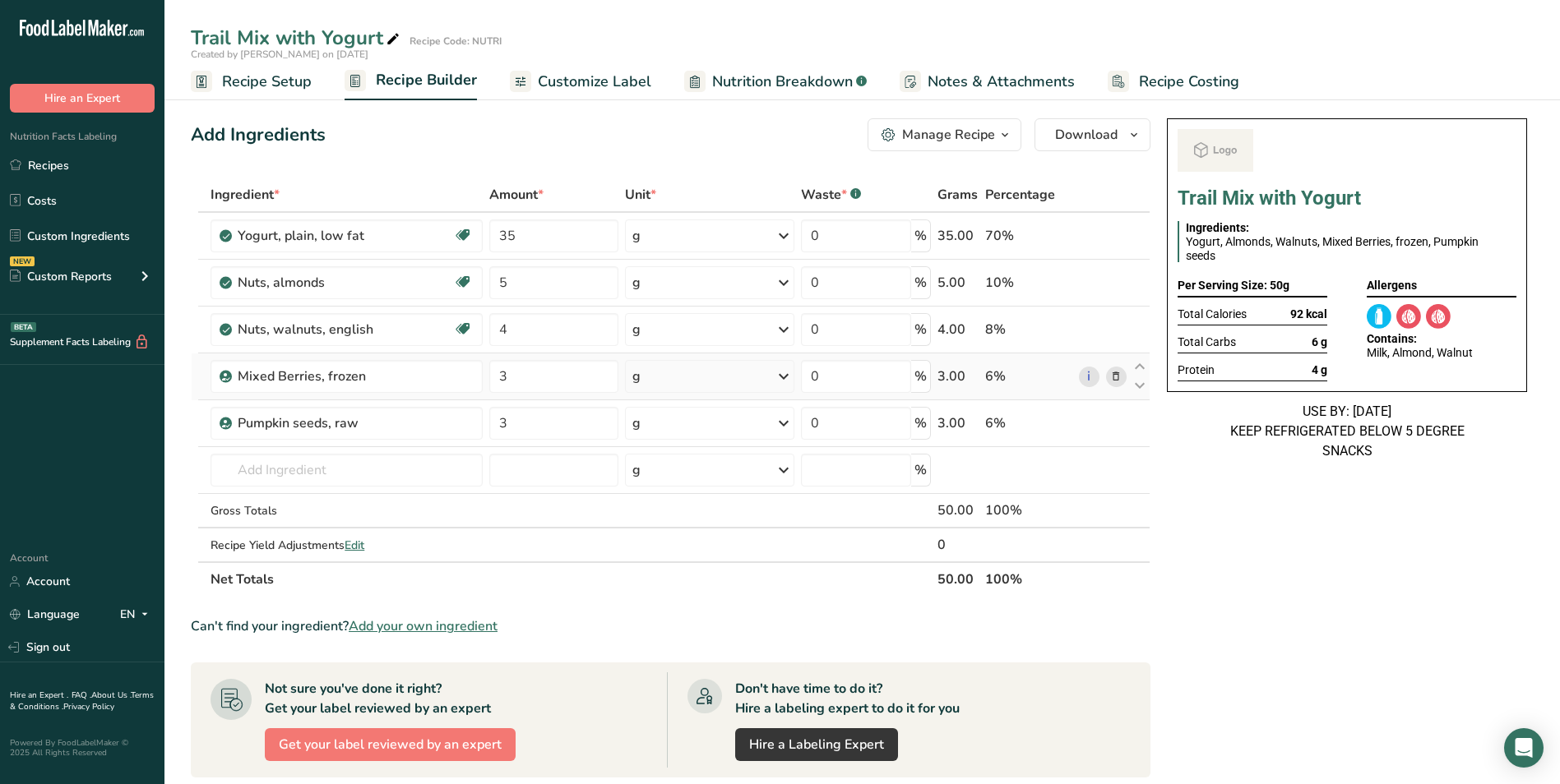
click at [1119, 377] on icon at bounding box center [1116, 376] width 12 height 17
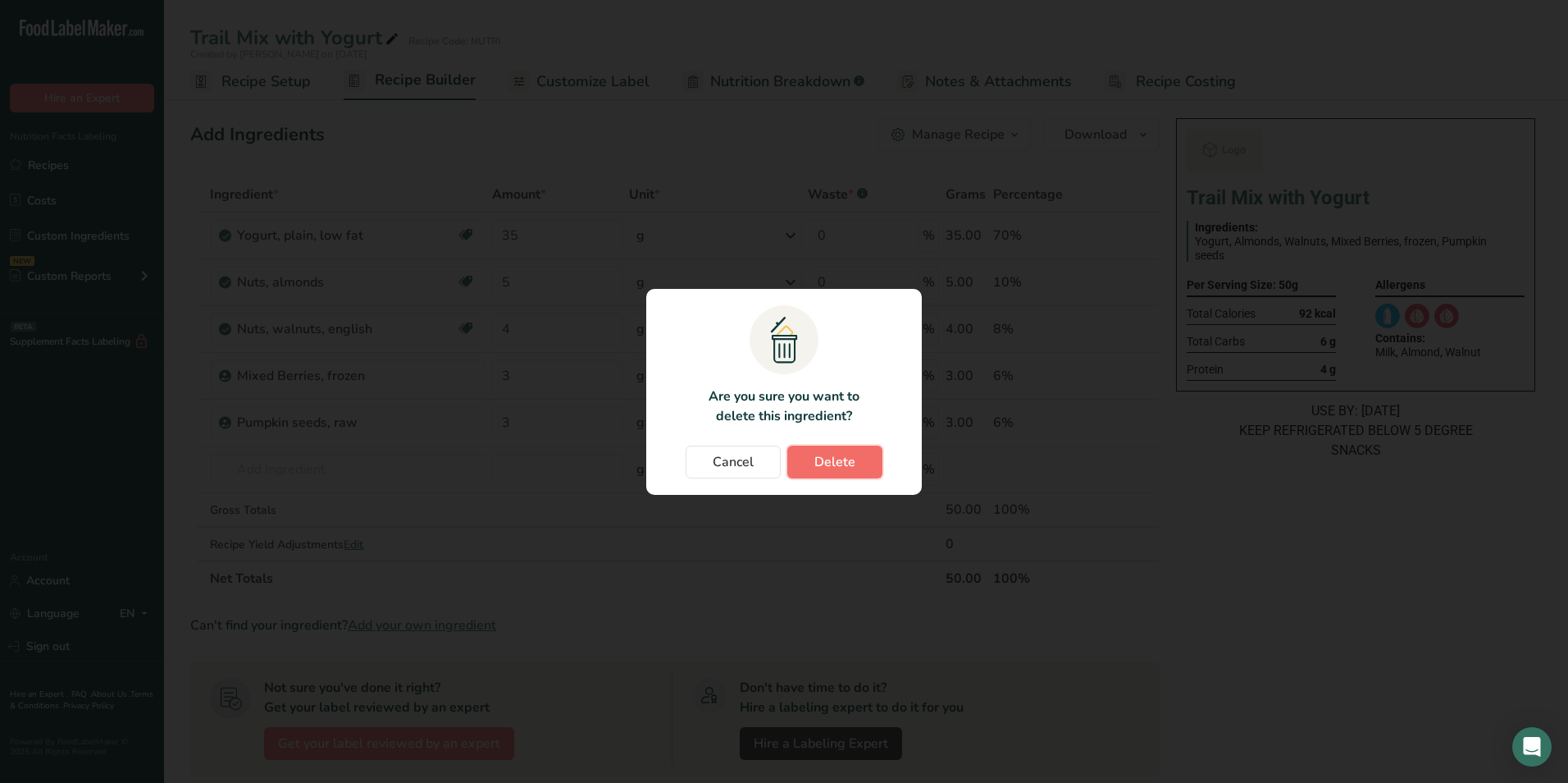
click at [852, 463] on span "Delete" at bounding box center [835, 462] width 41 height 20
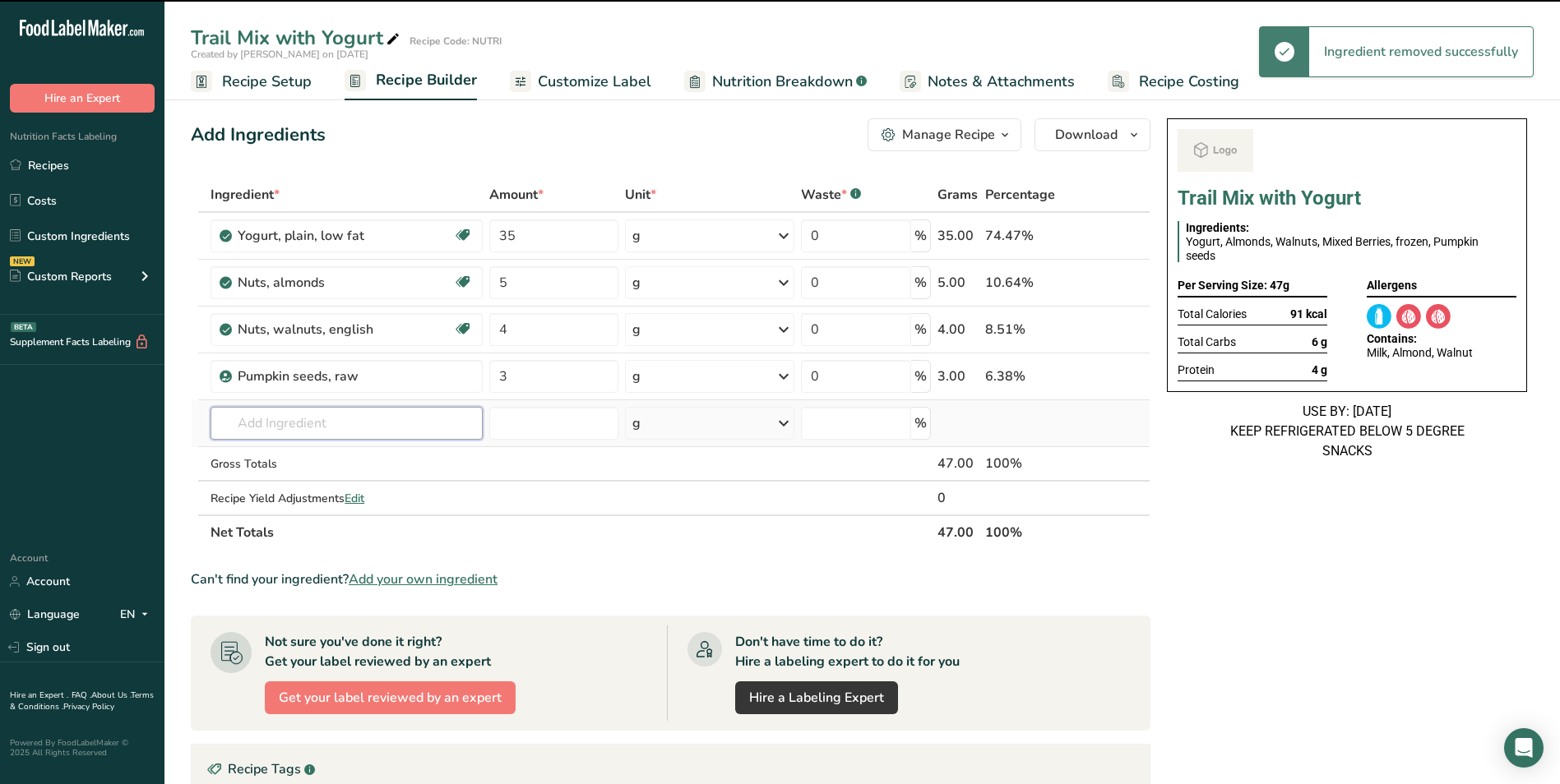
click at [315, 427] on input "text" at bounding box center [346, 422] width 272 height 33
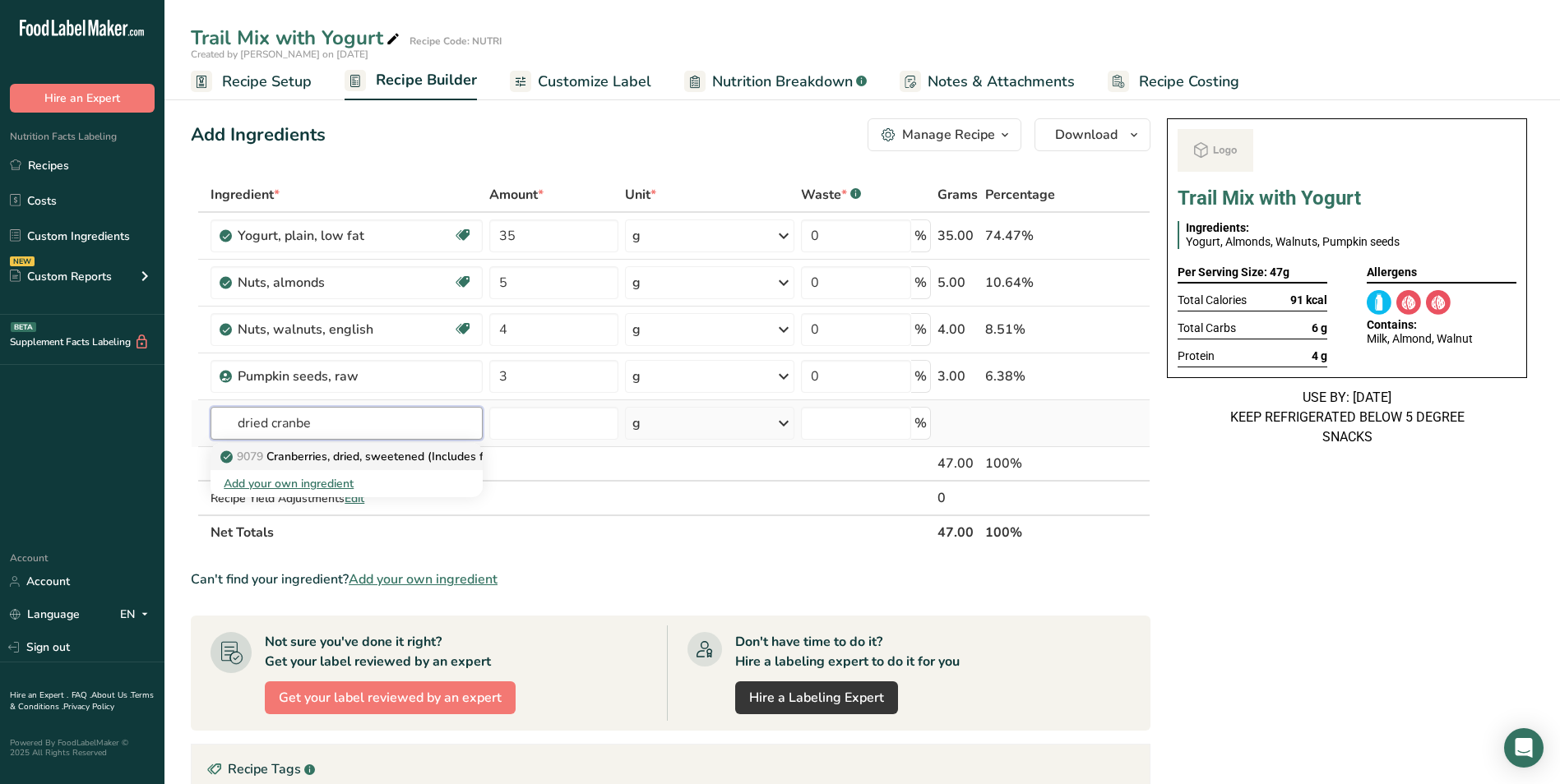
type input "dried cranbe"
click at [341, 463] on p "9079 Cranberries, dried, sweetened (Includes foods for USDA's Food Distribution…" at bounding box center [471, 456] width 494 height 17
type input "Cranberries, dried, sweetened (Includes foods for USDA's Food Distribution Prog…"
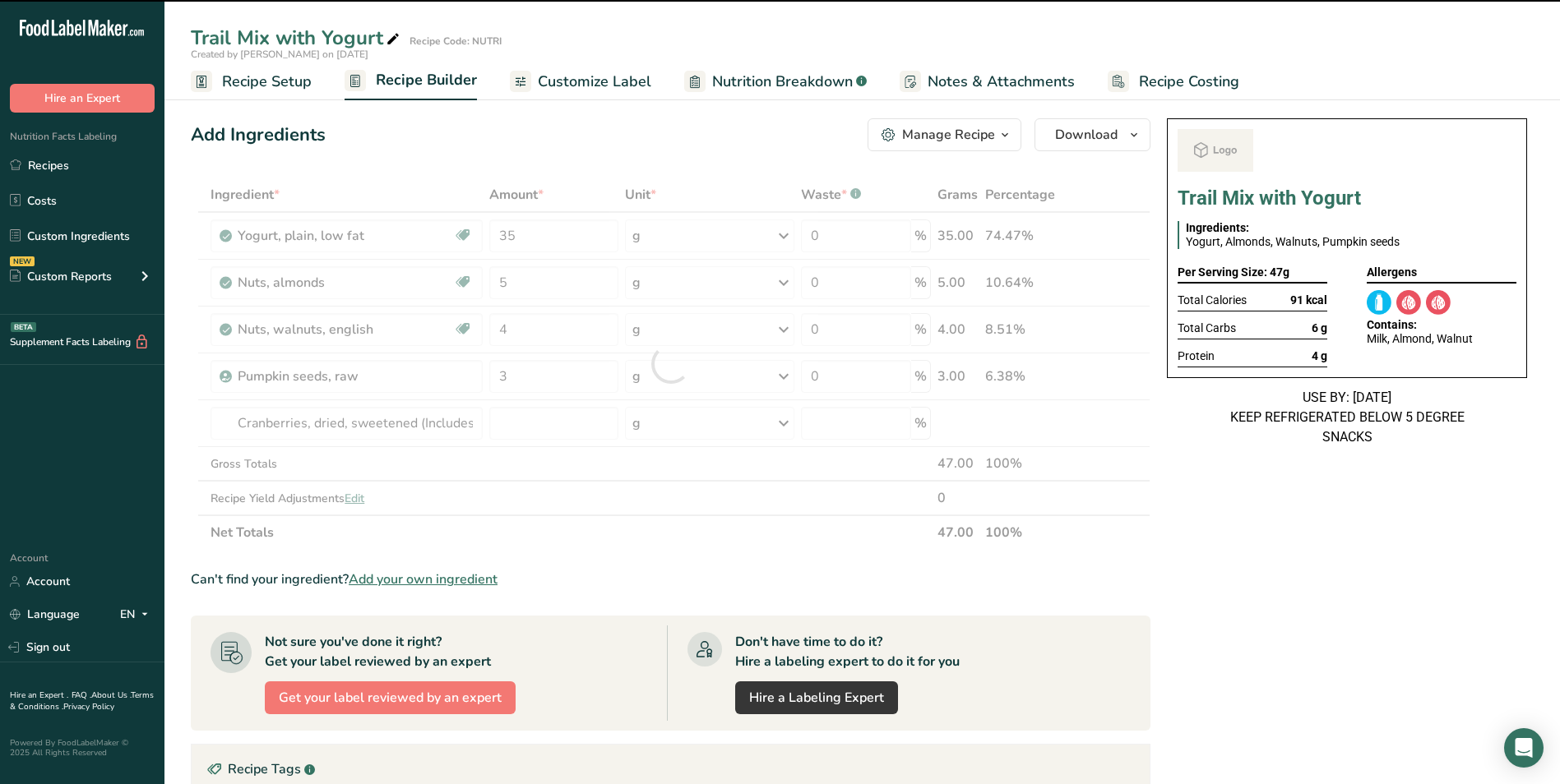
type input "0"
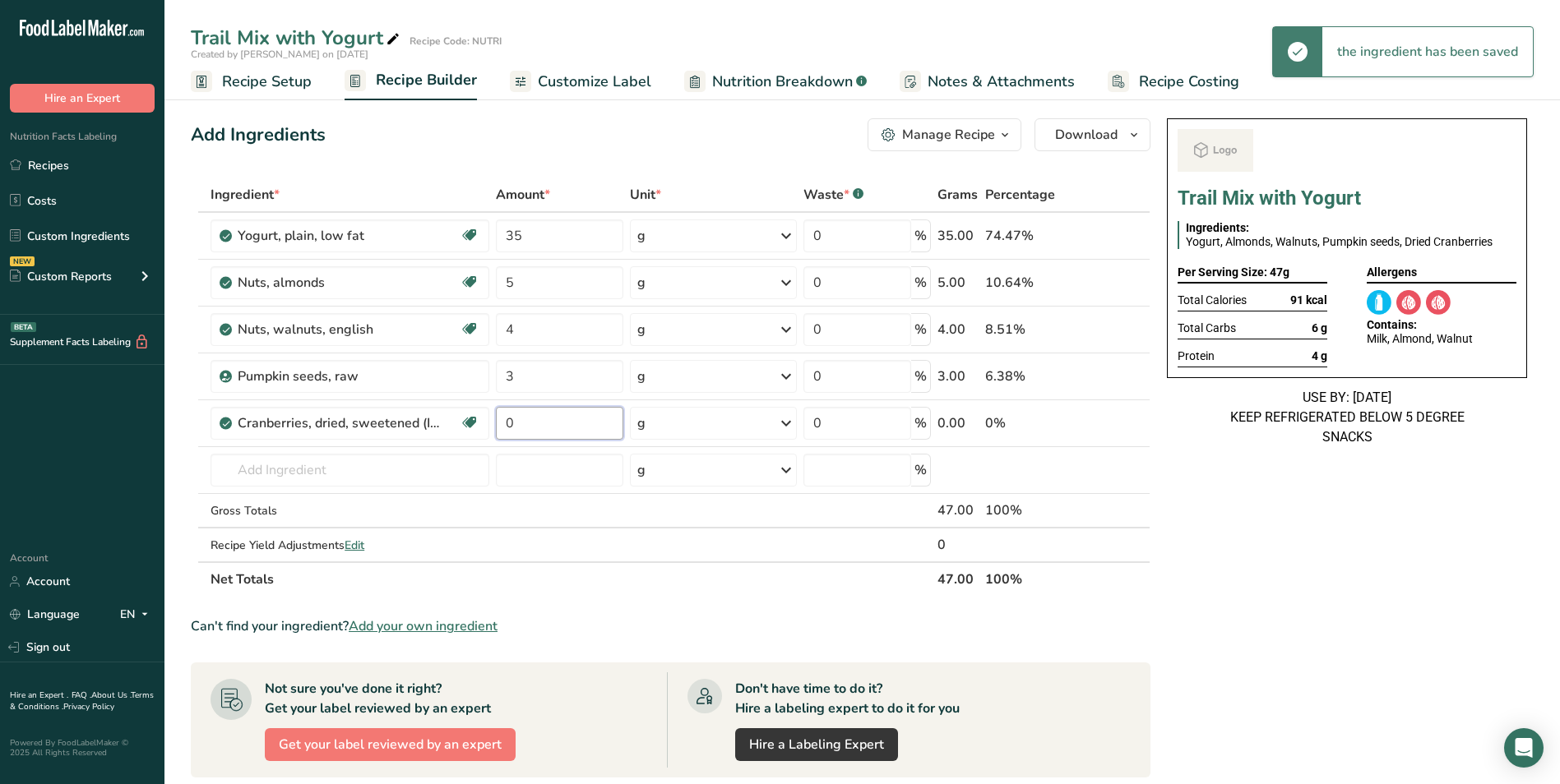
click at [532, 422] on input "0" at bounding box center [558, 422] width 127 height 33
type input "3"
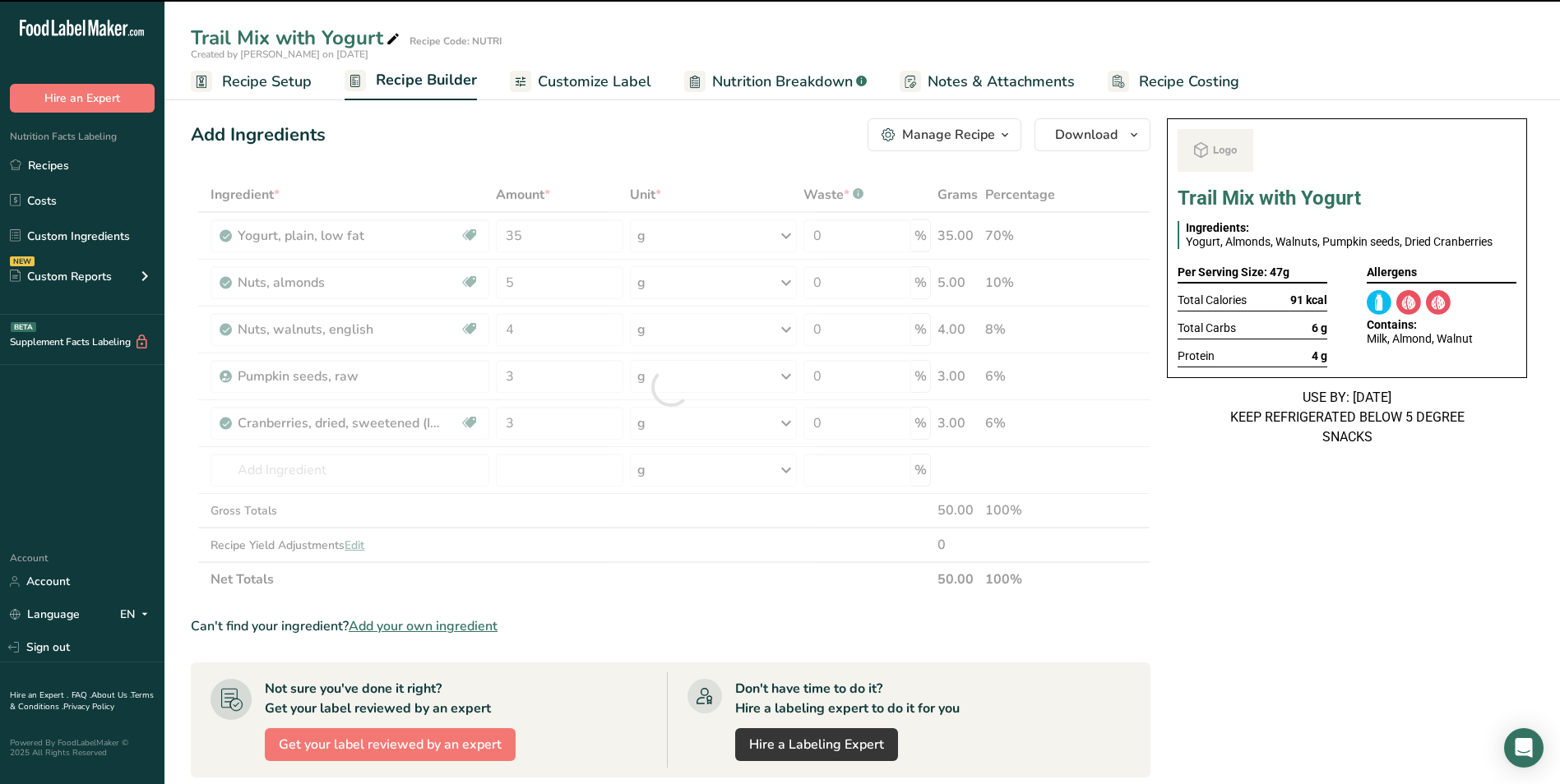
click at [569, 78] on span "Customize Label" at bounding box center [594, 82] width 113 height 22
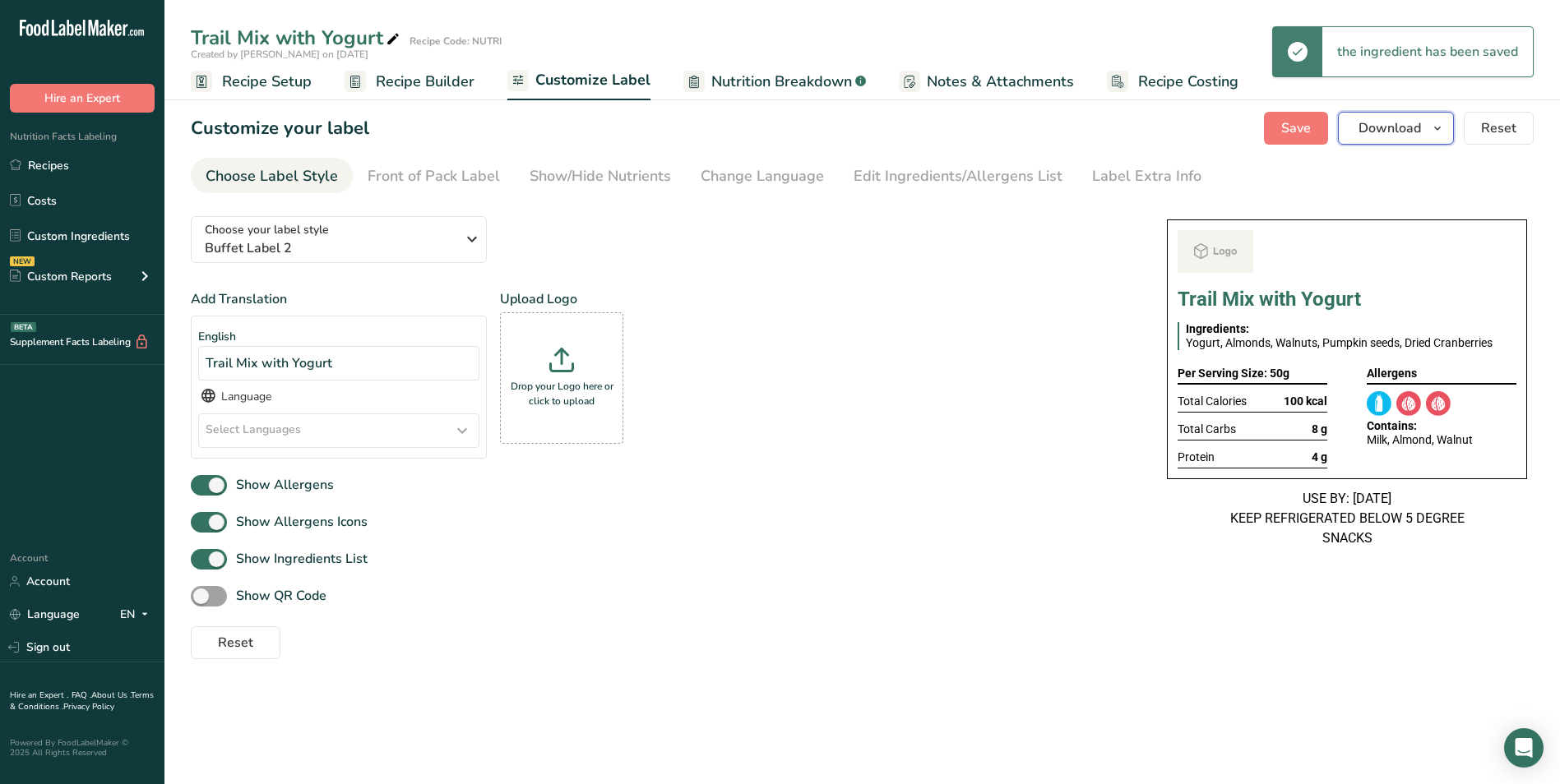
click at [1374, 124] on span "Download" at bounding box center [1389, 128] width 62 height 20
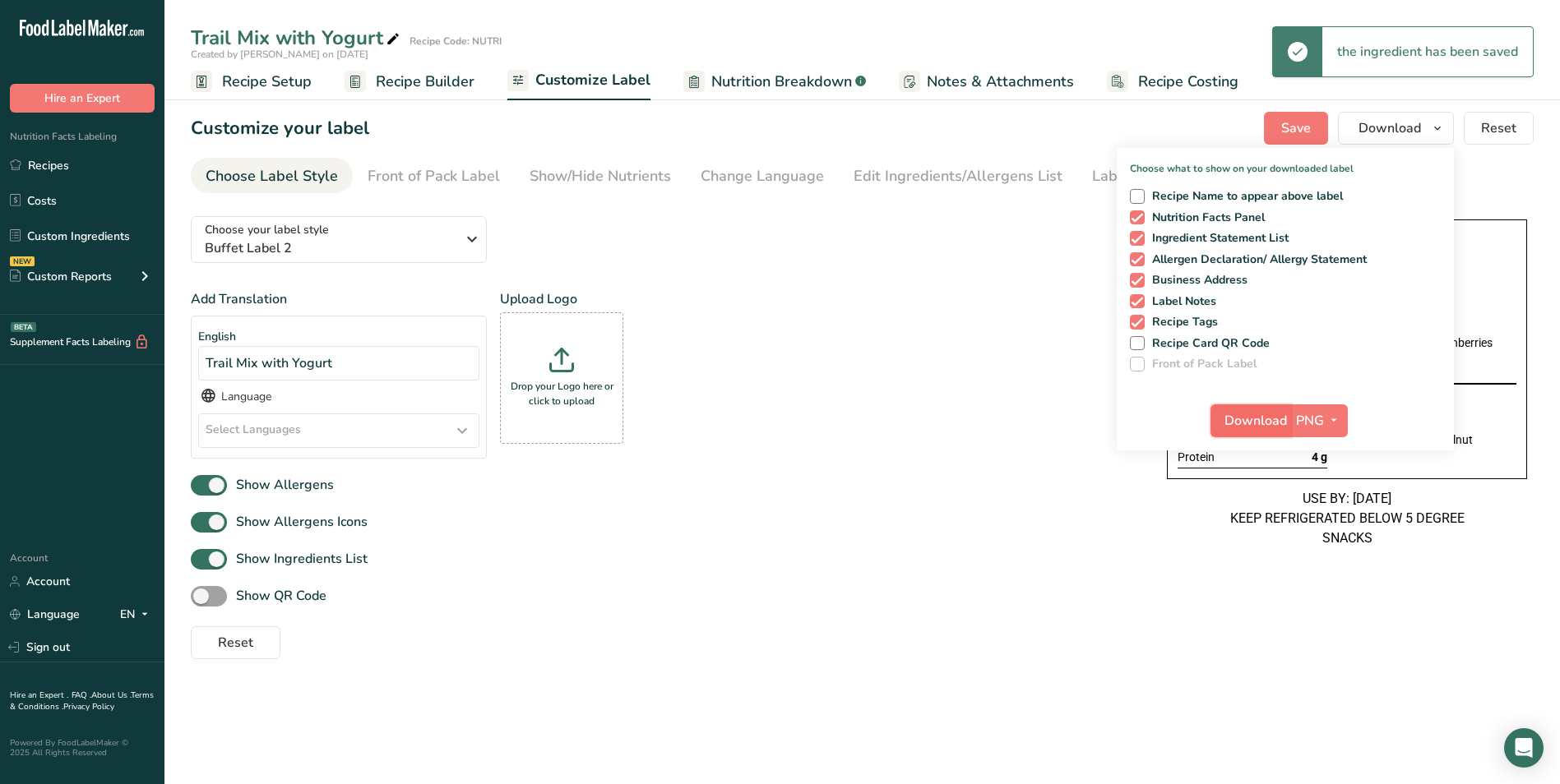
click at [1261, 423] on span "Download" at bounding box center [1255, 421] width 62 height 20
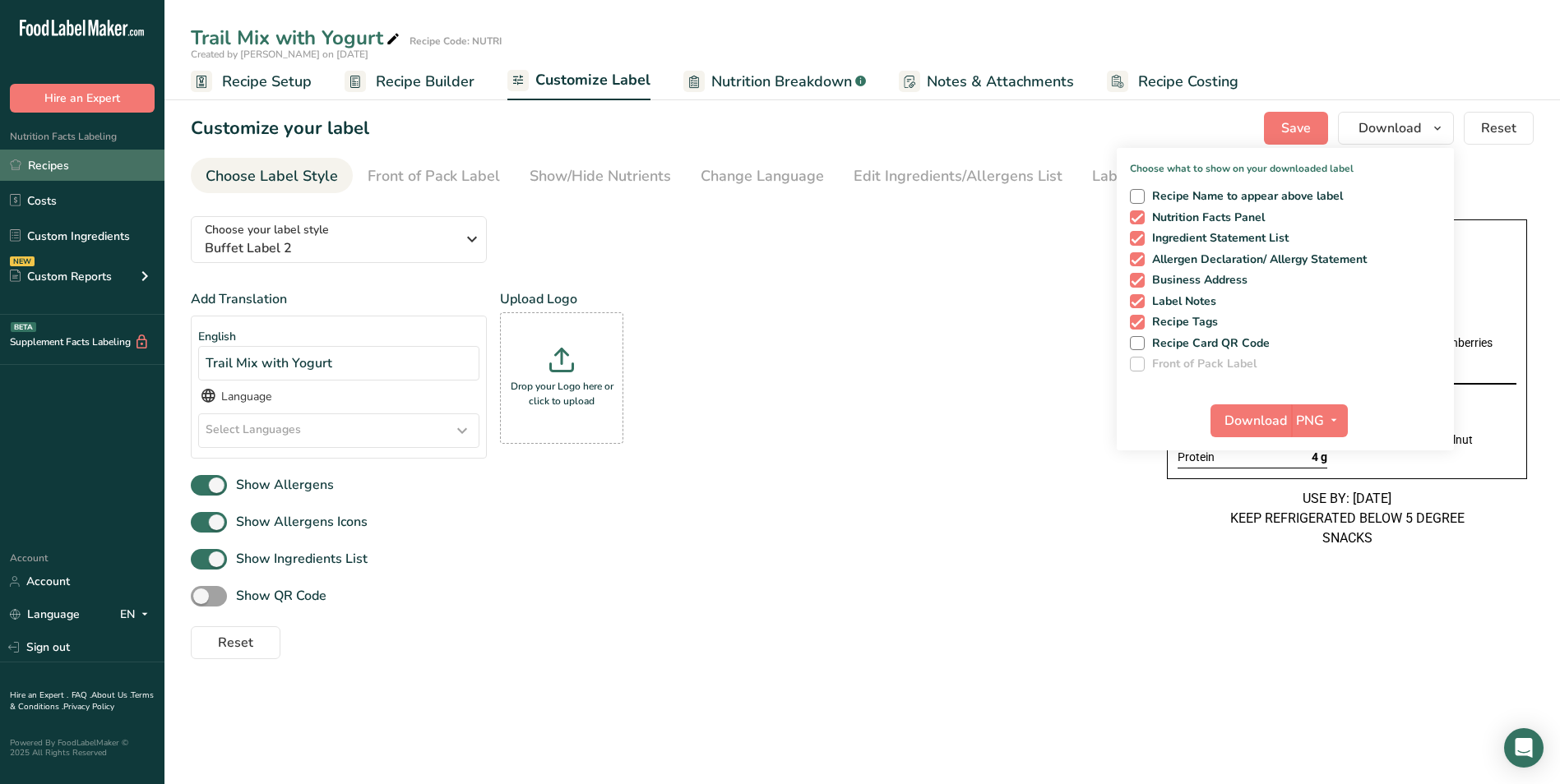
click at [96, 160] on link "Recipes" at bounding box center [82, 166] width 165 height 32
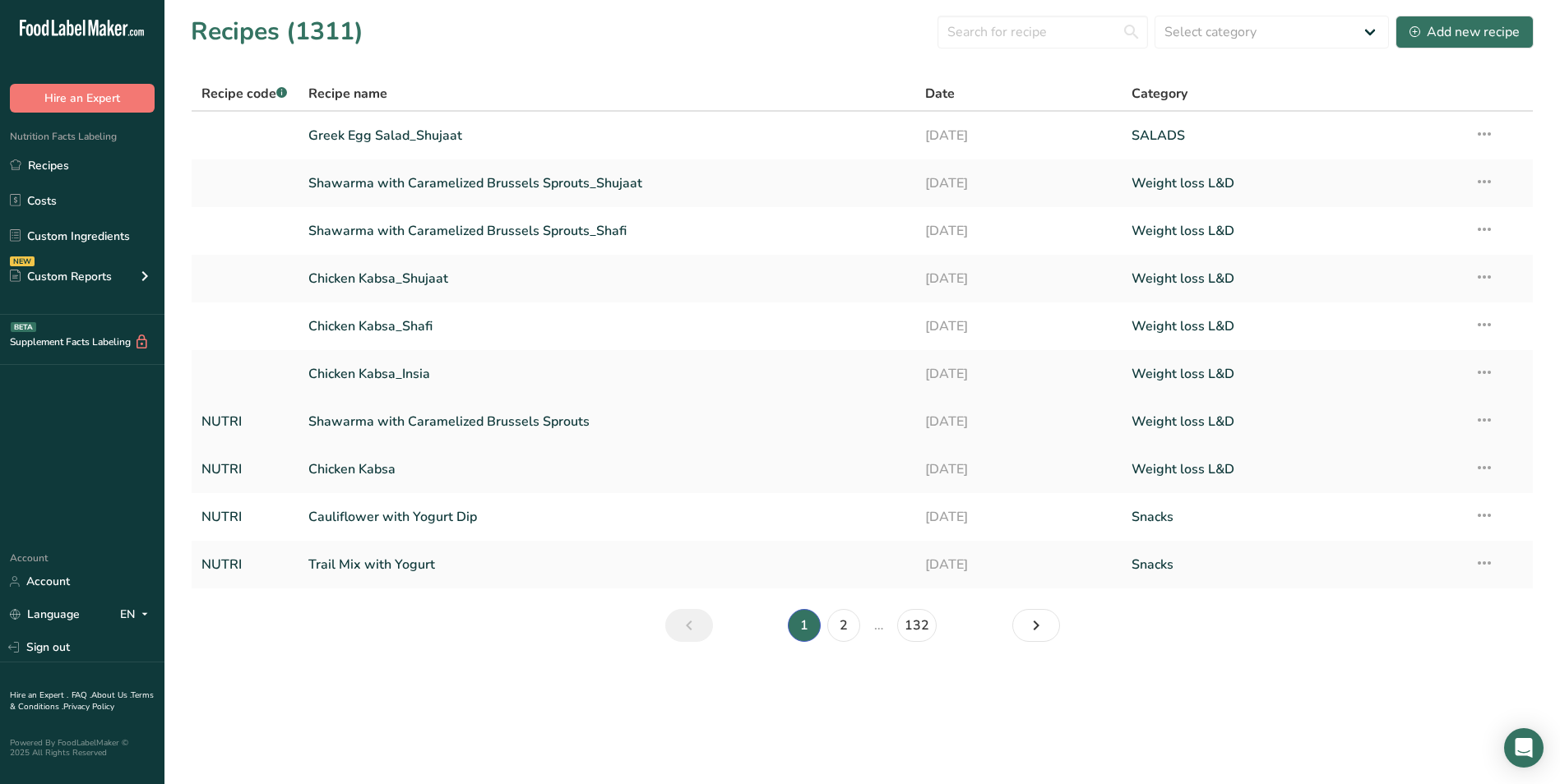
click at [421, 421] on link "Shawarma with Caramelized Brussels Sprouts" at bounding box center [607, 421] width 598 height 35
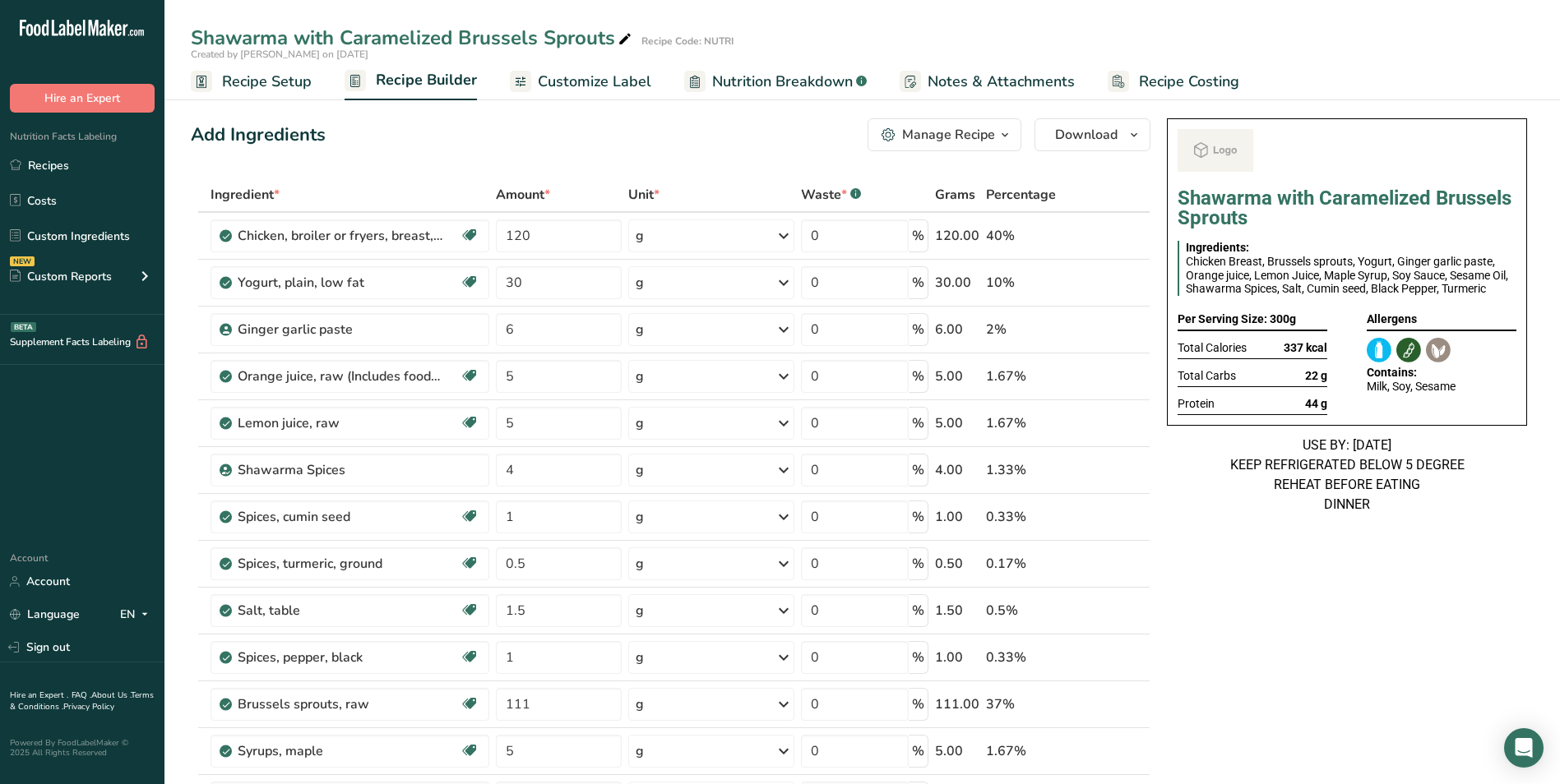
click at [586, 90] on span "Customize Label" at bounding box center [594, 82] width 113 height 22
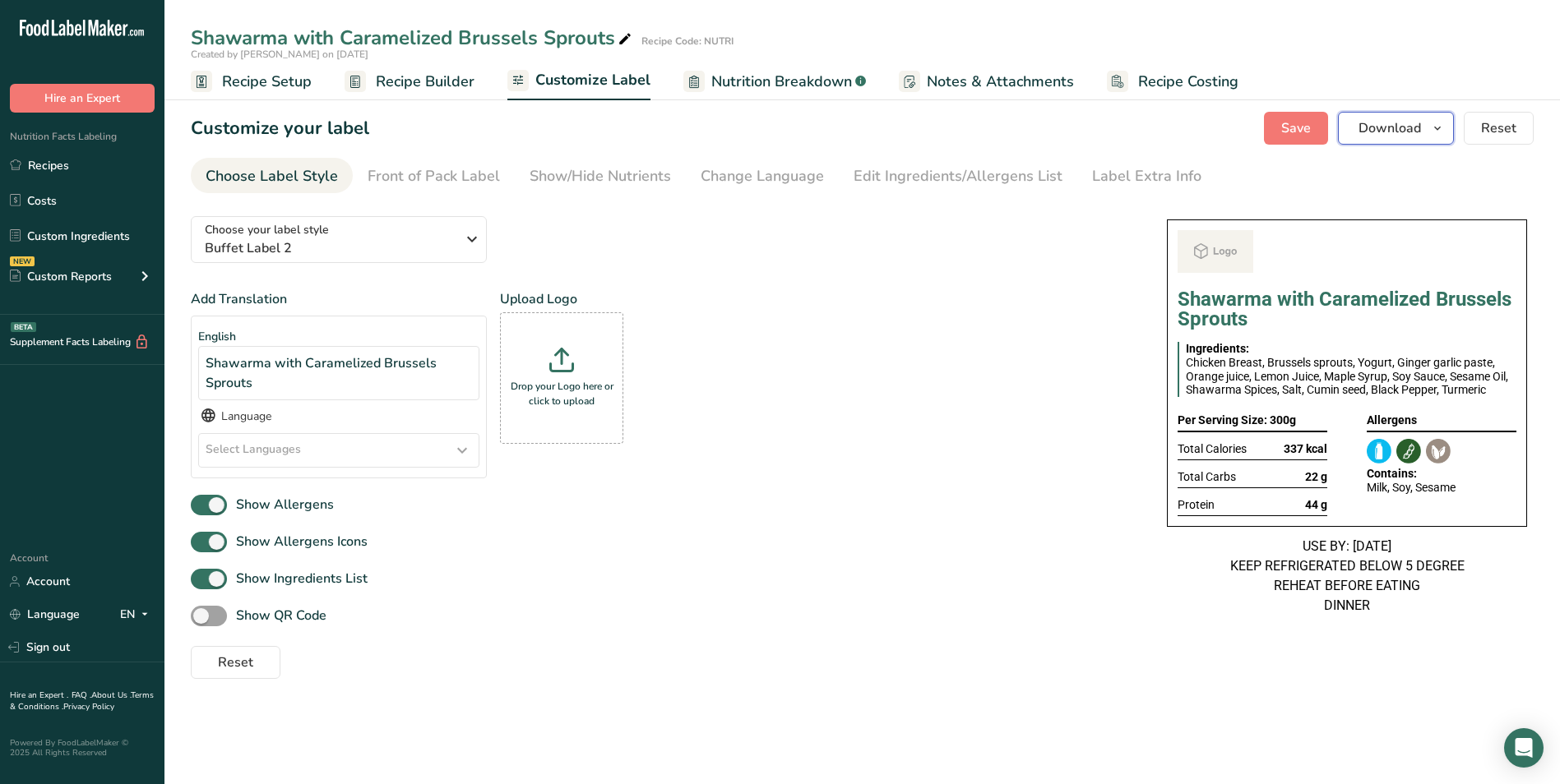
click at [1426, 138] on button "Download" at bounding box center [1395, 127] width 115 height 33
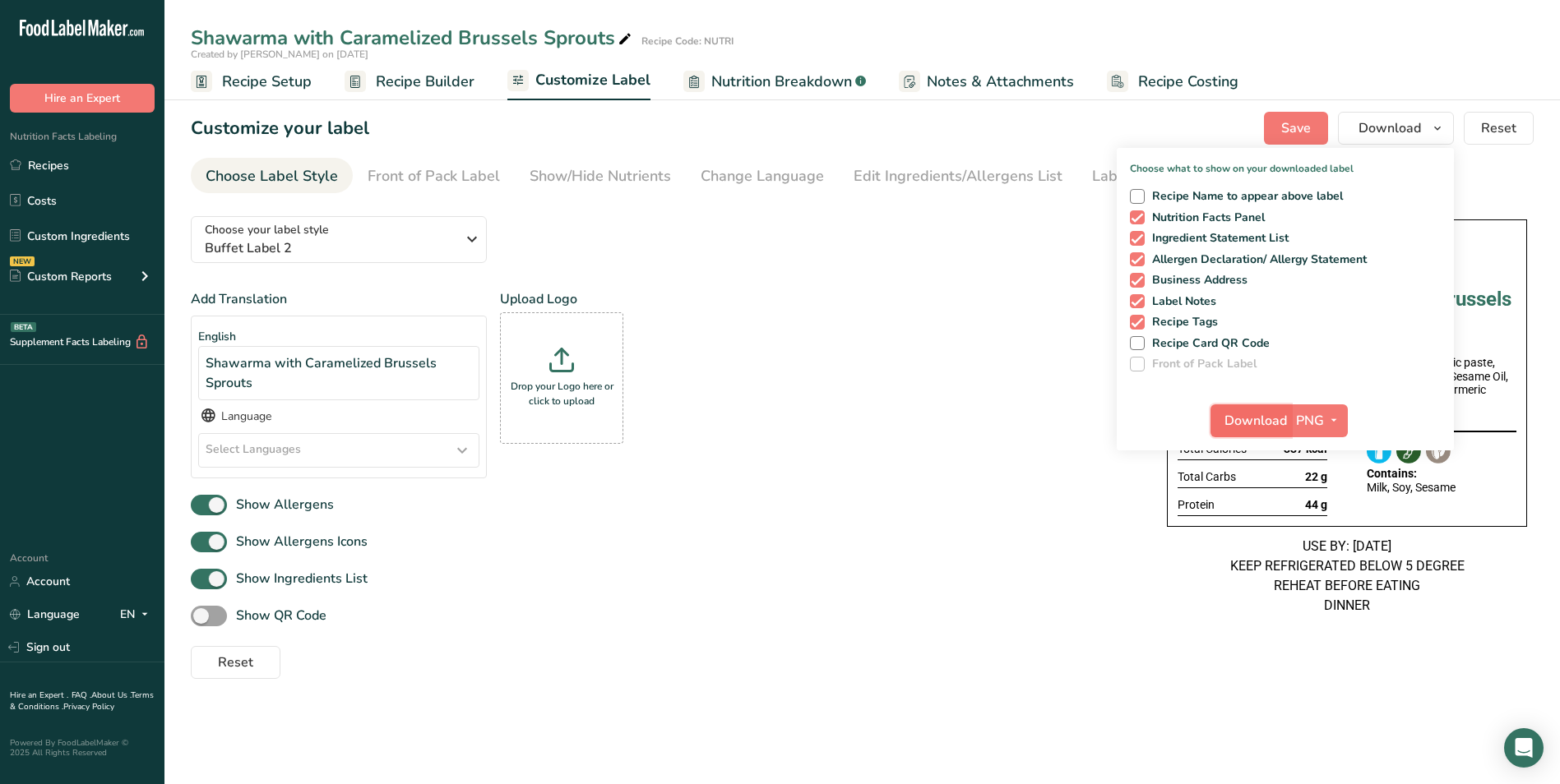
click at [1238, 415] on span "Download" at bounding box center [1255, 421] width 62 height 20
click at [51, 158] on link "Recipes" at bounding box center [82, 166] width 165 height 32
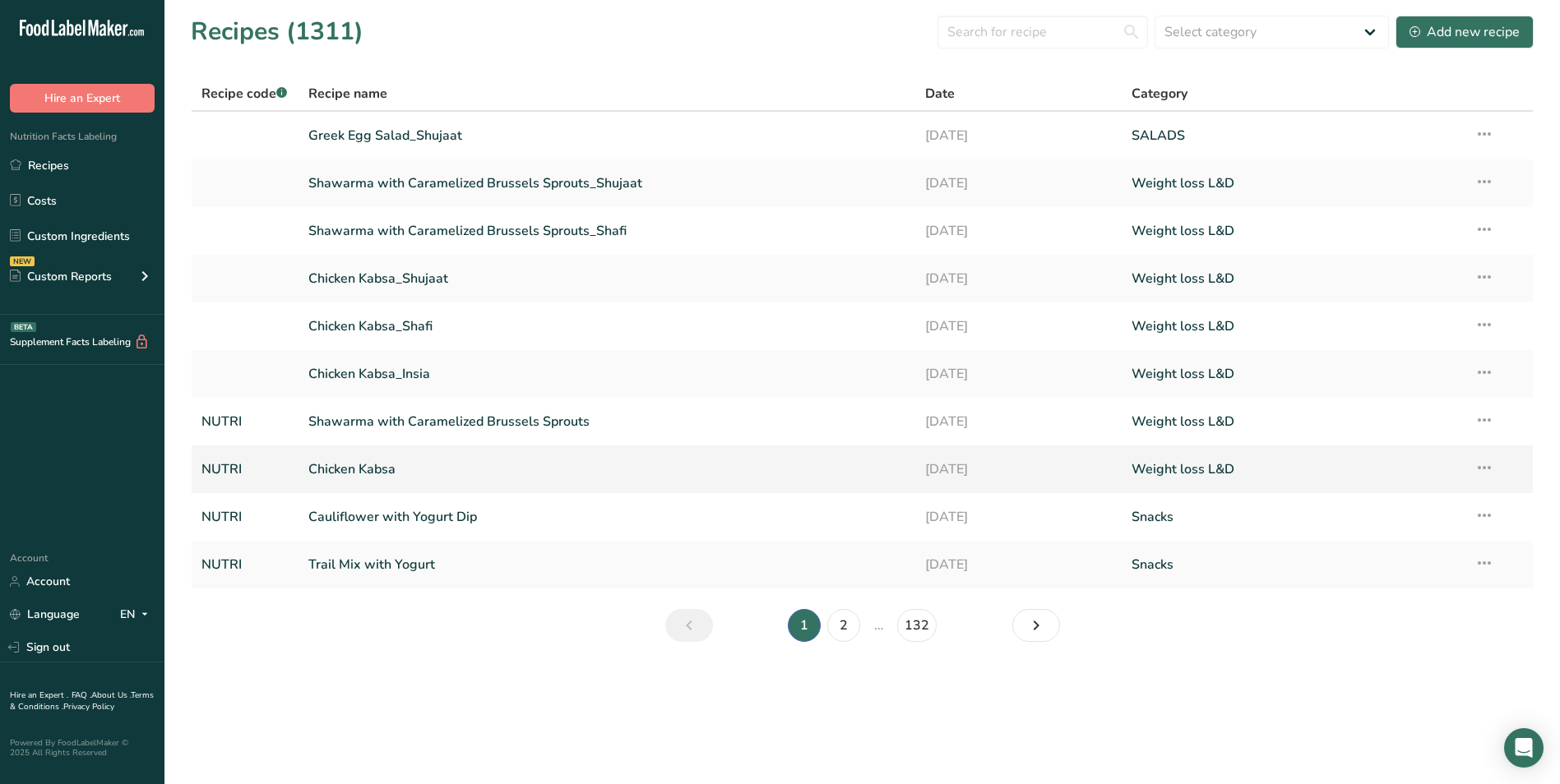
click at [485, 467] on link "Chicken Kabsa" at bounding box center [607, 468] width 598 height 35
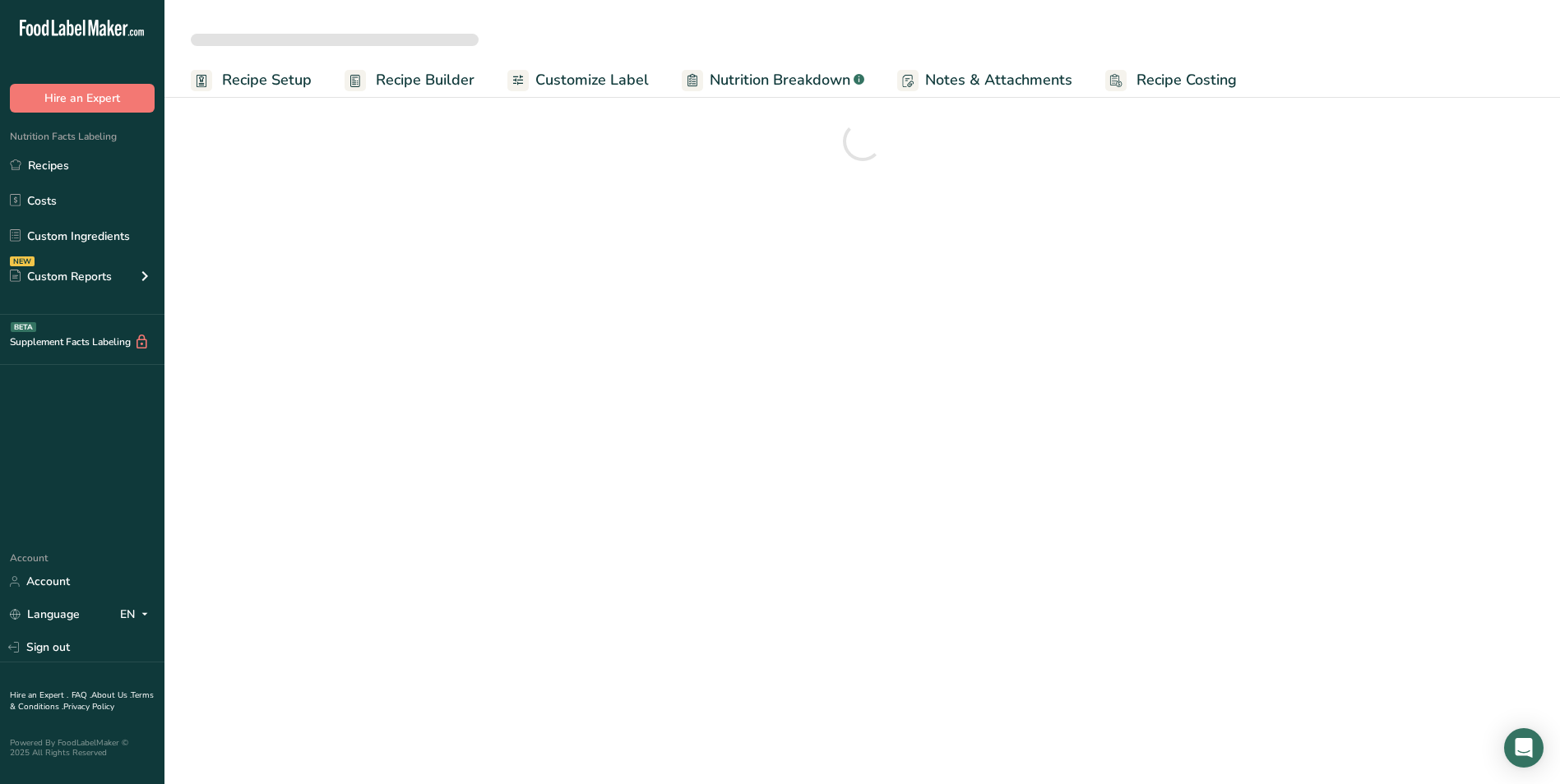
click at [620, 79] on span "Customize Label" at bounding box center [591, 80] width 113 height 22
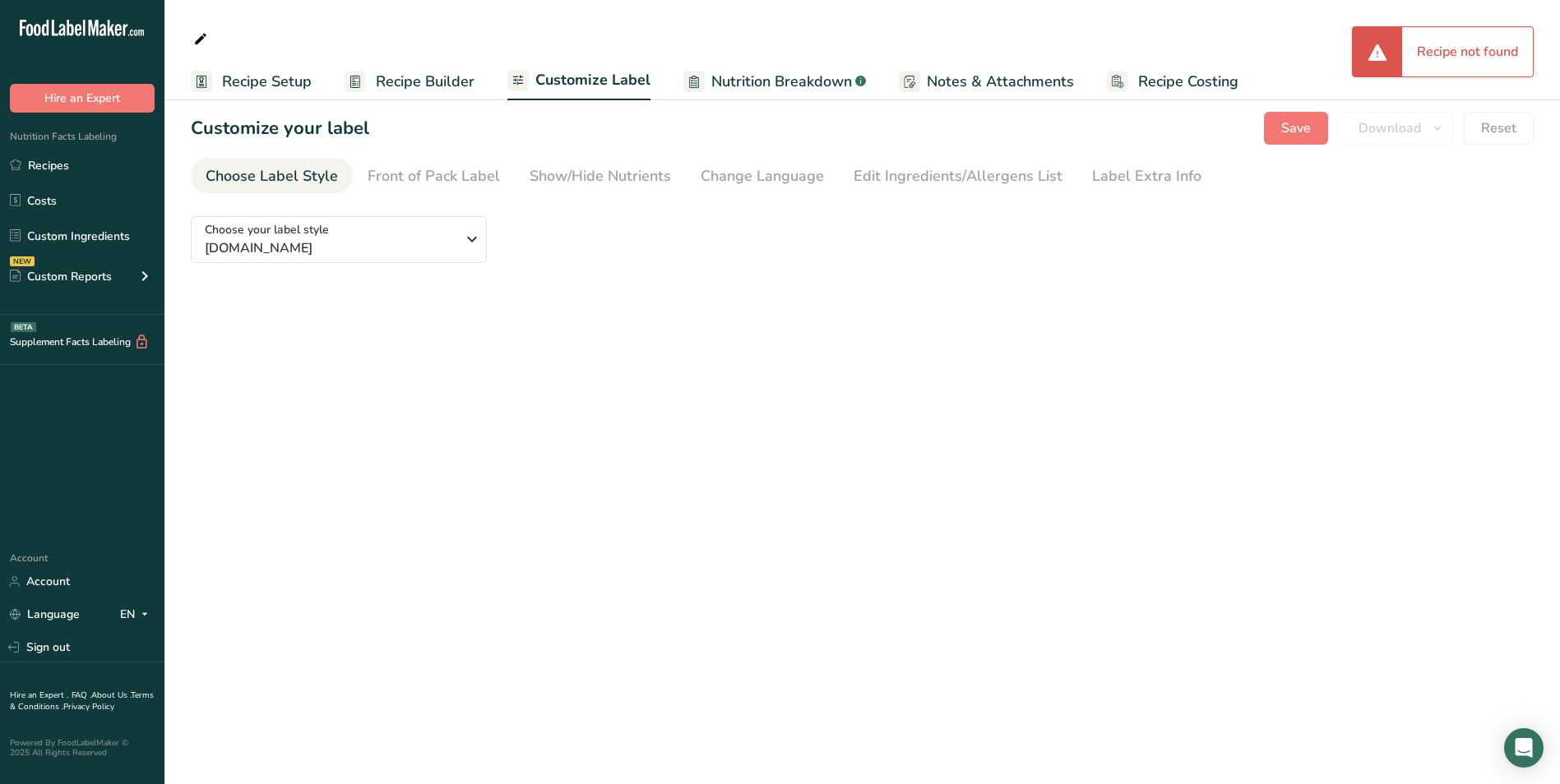
click at [411, 91] on span "Recipe Builder" at bounding box center [425, 82] width 99 height 22
click at [263, 88] on span "Recipe Setup" at bounding box center [266, 82] width 90 height 22
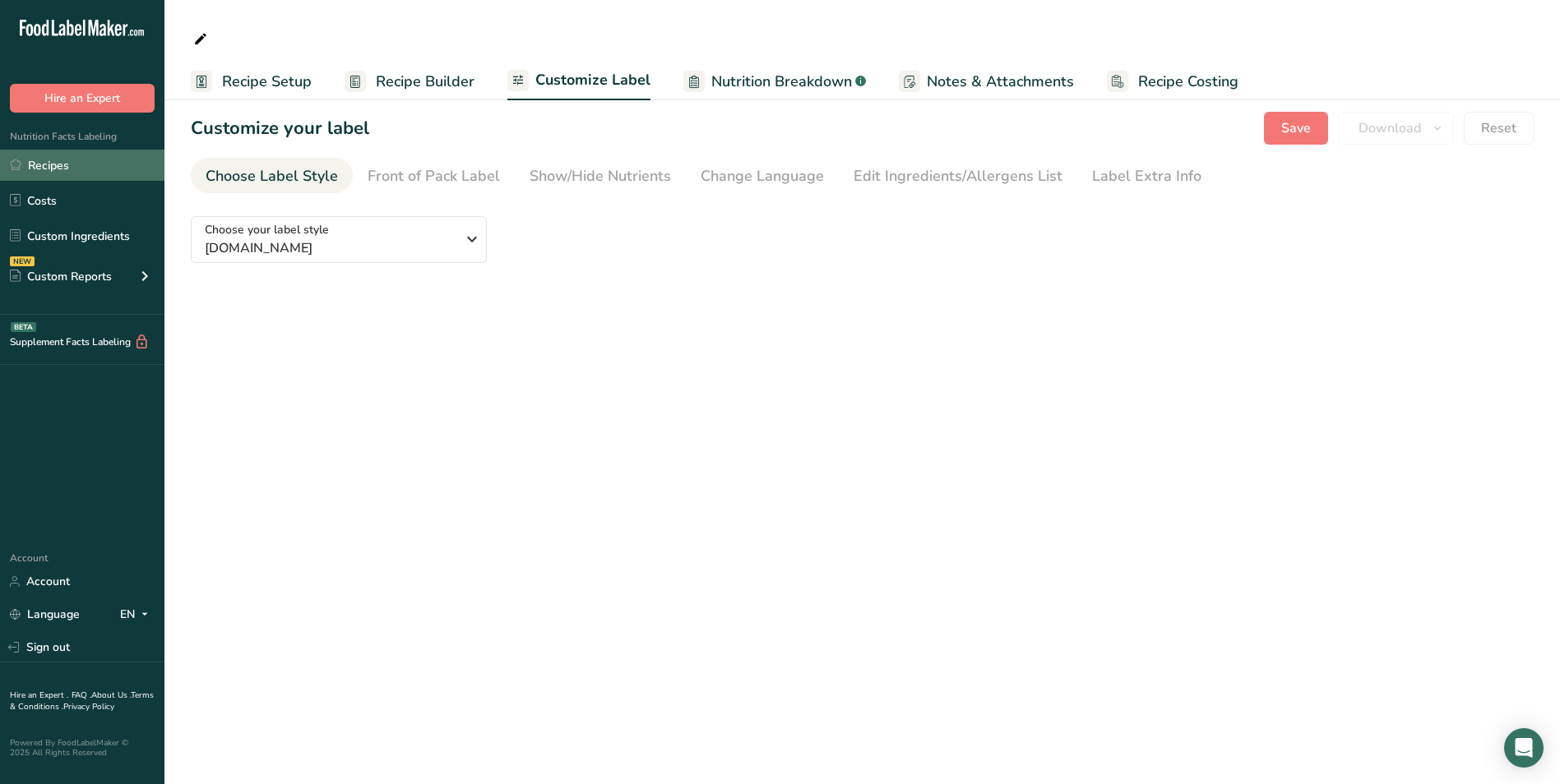
click at [91, 156] on link "Recipes" at bounding box center [82, 166] width 165 height 32
click at [59, 172] on link "Recipes" at bounding box center [82, 166] width 165 height 32
click at [57, 169] on link "Recipes" at bounding box center [82, 166] width 165 height 32
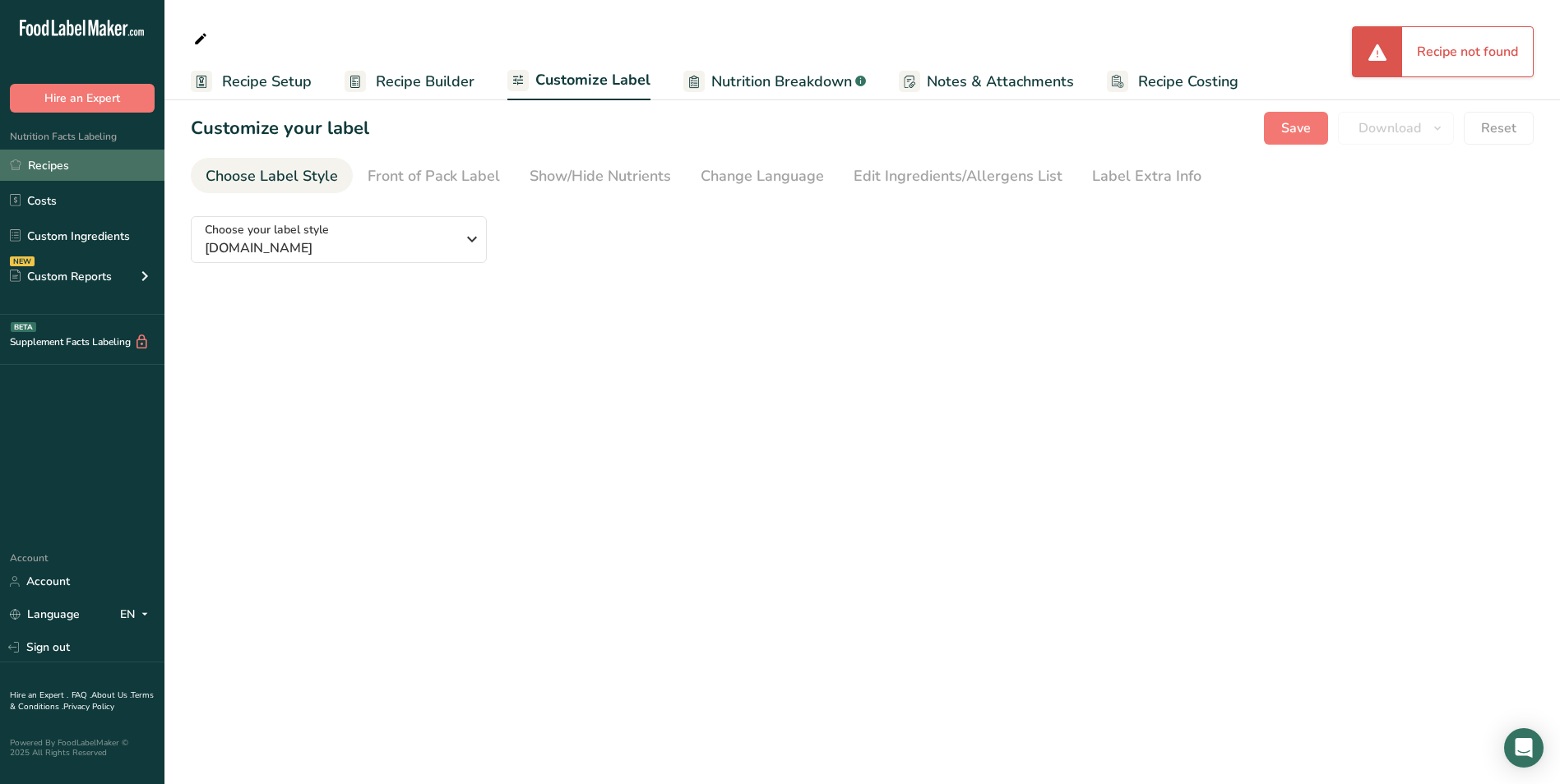
click at [57, 169] on link "Recipes" at bounding box center [82, 166] width 165 height 32
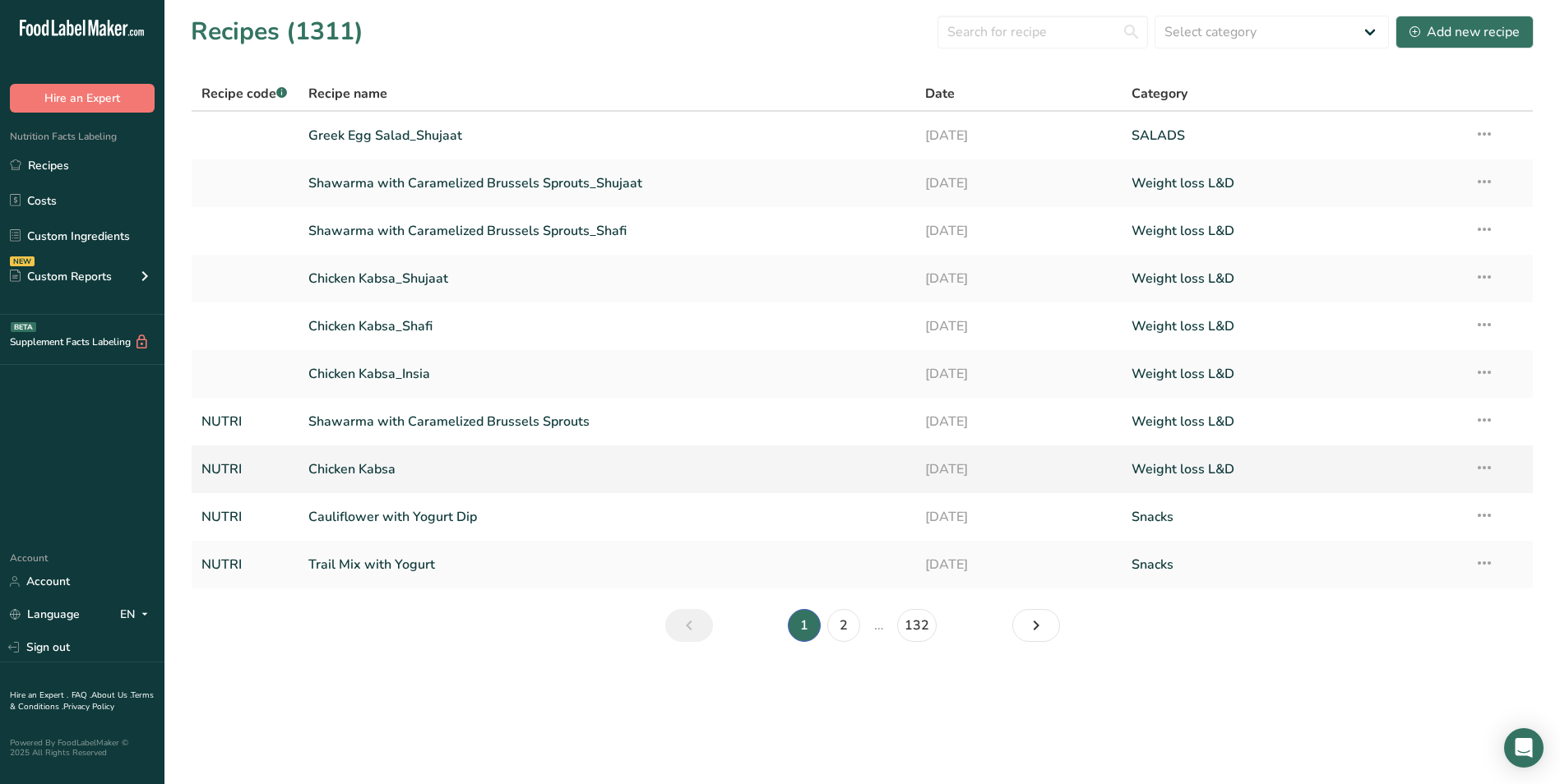
click at [367, 462] on link "Chicken Kabsa" at bounding box center [607, 468] width 598 height 35
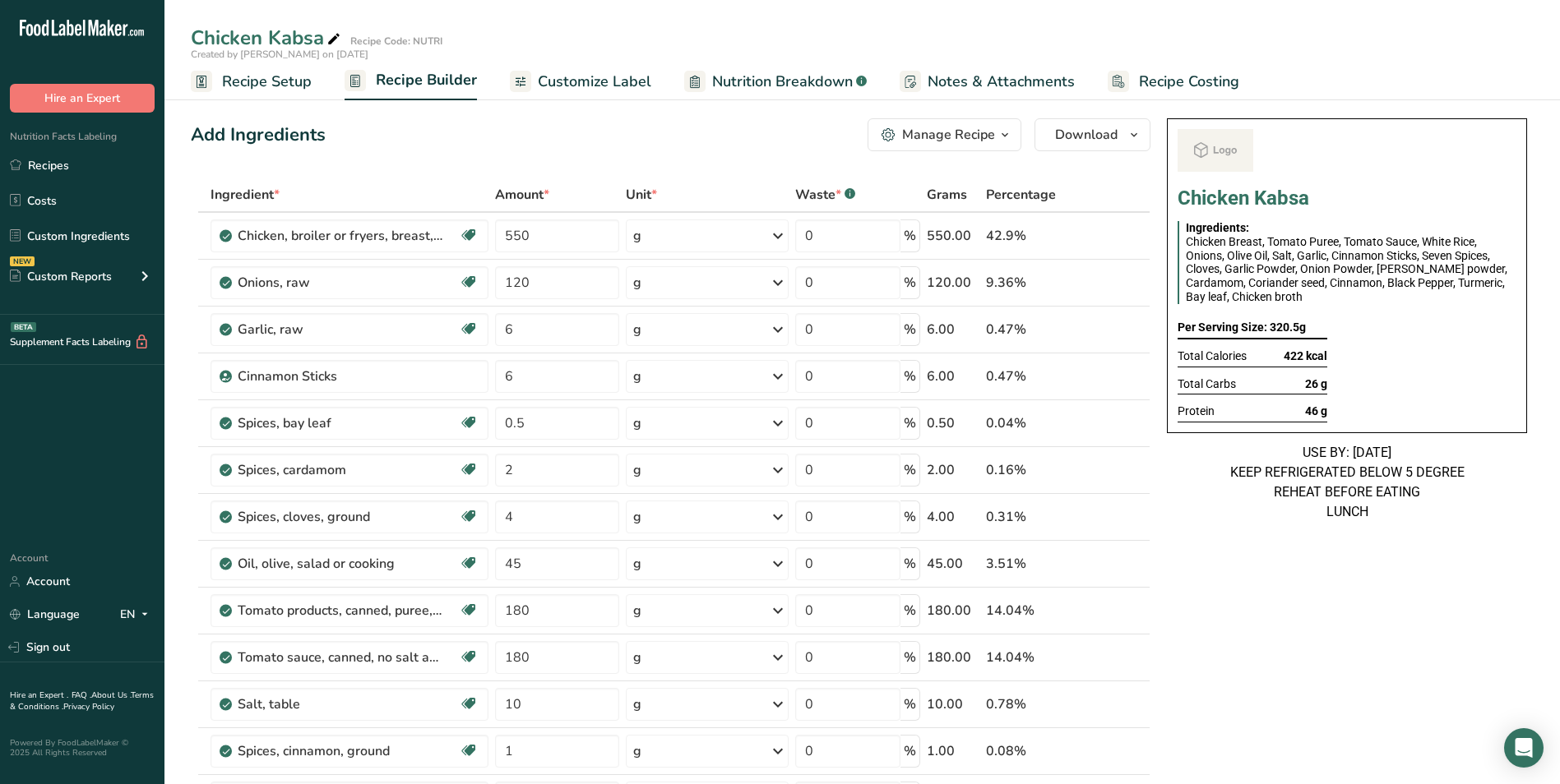
click at [588, 91] on span "Customize Label" at bounding box center [594, 82] width 113 height 22
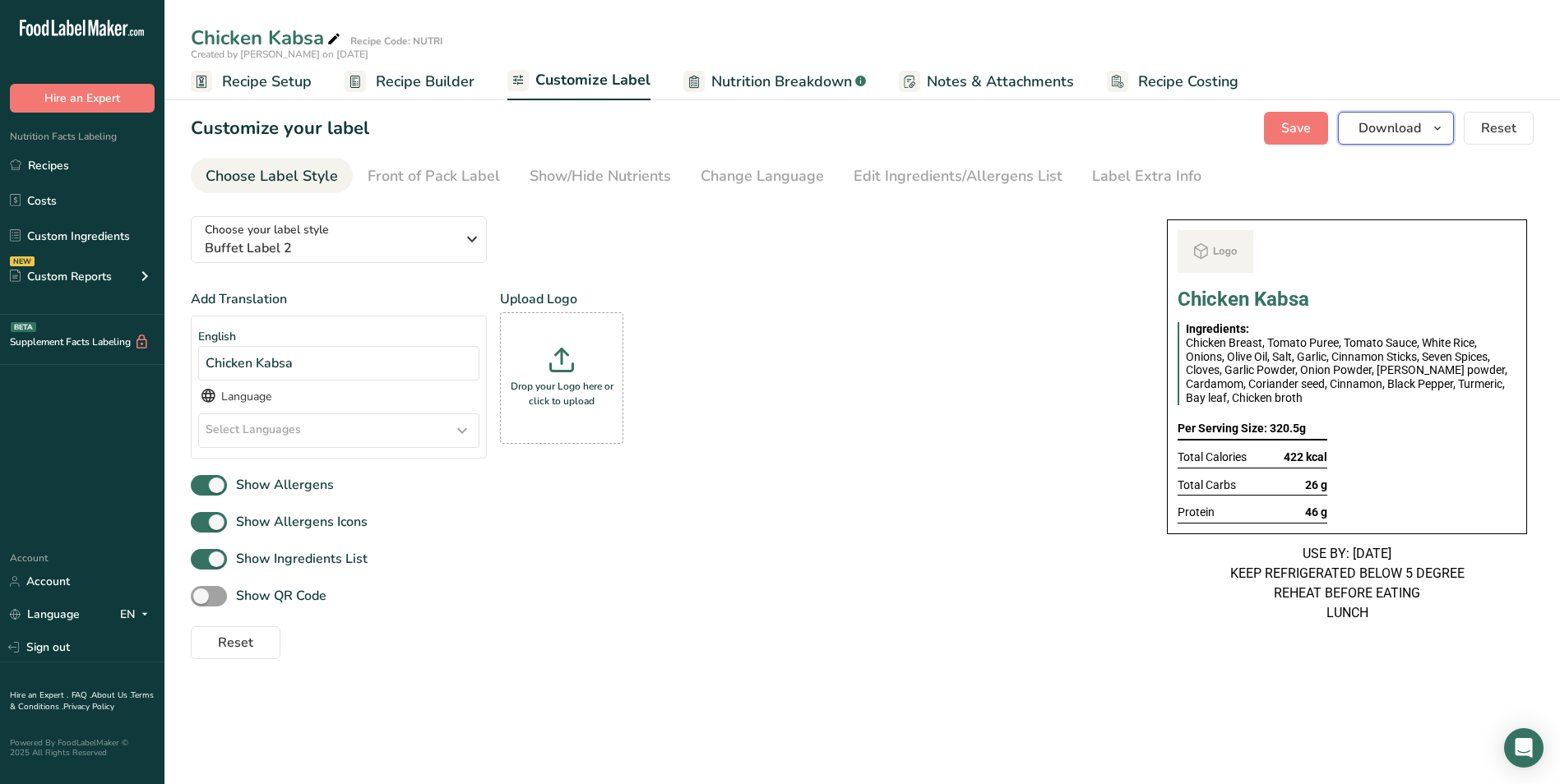
click at [1380, 123] on span "Download" at bounding box center [1389, 128] width 62 height 20
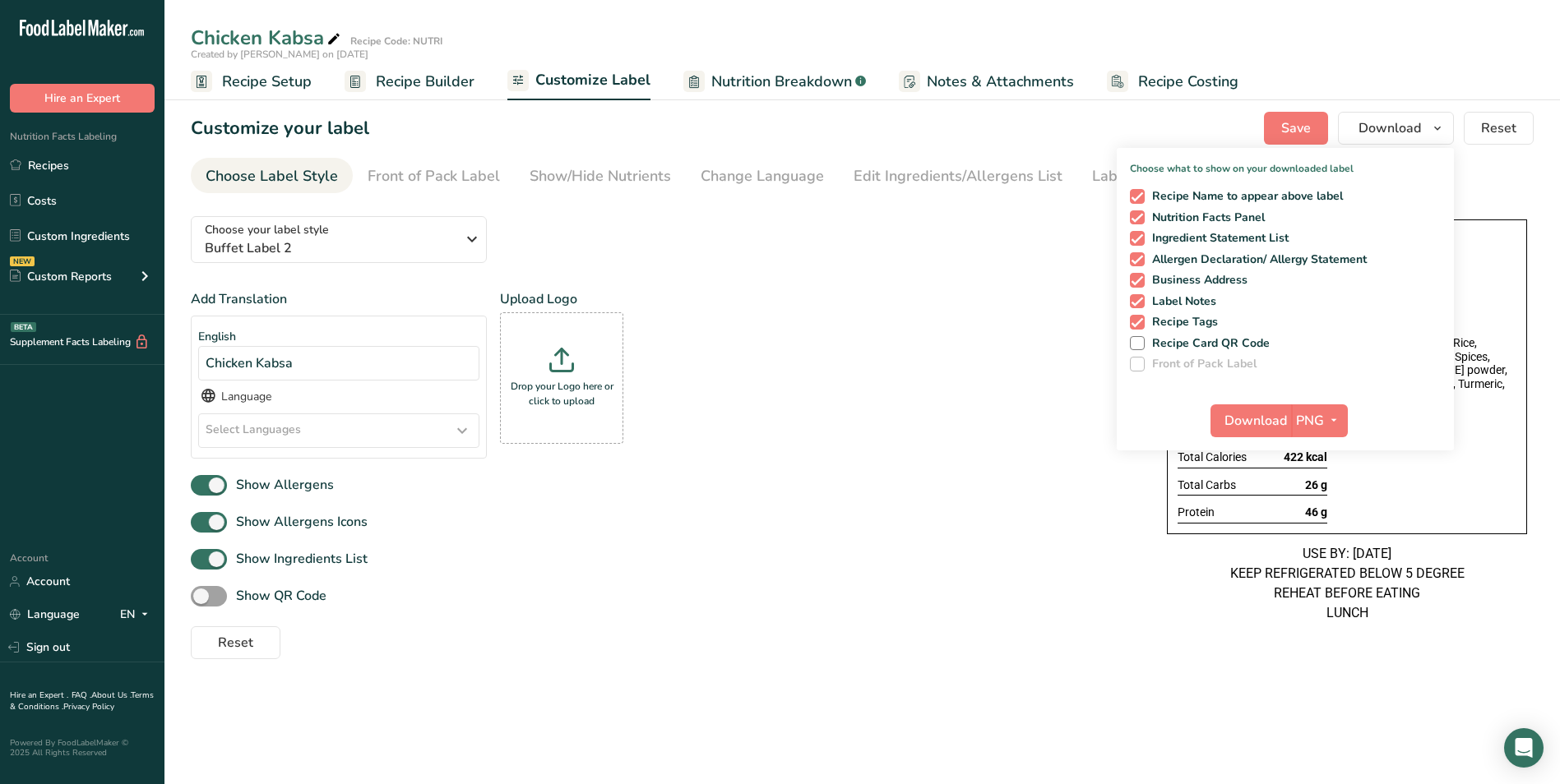
click at [1137, 204] on div "Recipe Name to appear above label Nutrition Facts Panel Ingredient Statement Li…" at bounding box center [1286, 277] width 337 height 189
click at [1147, 195] on span "Recipe Name to appear above label" at bounding box center [1244, 196] width 199 height 15
click at [1141, 195] on input "Recipe Name to appear above label" at bounding box center [1135, 195] width 11 height 11
checkbox input "false"
click at [1258, 431] on button "Download" at bounding box center [1251, 420] width 81 height 33
